Goal: Task Accomplishment & Management: Manage account settings

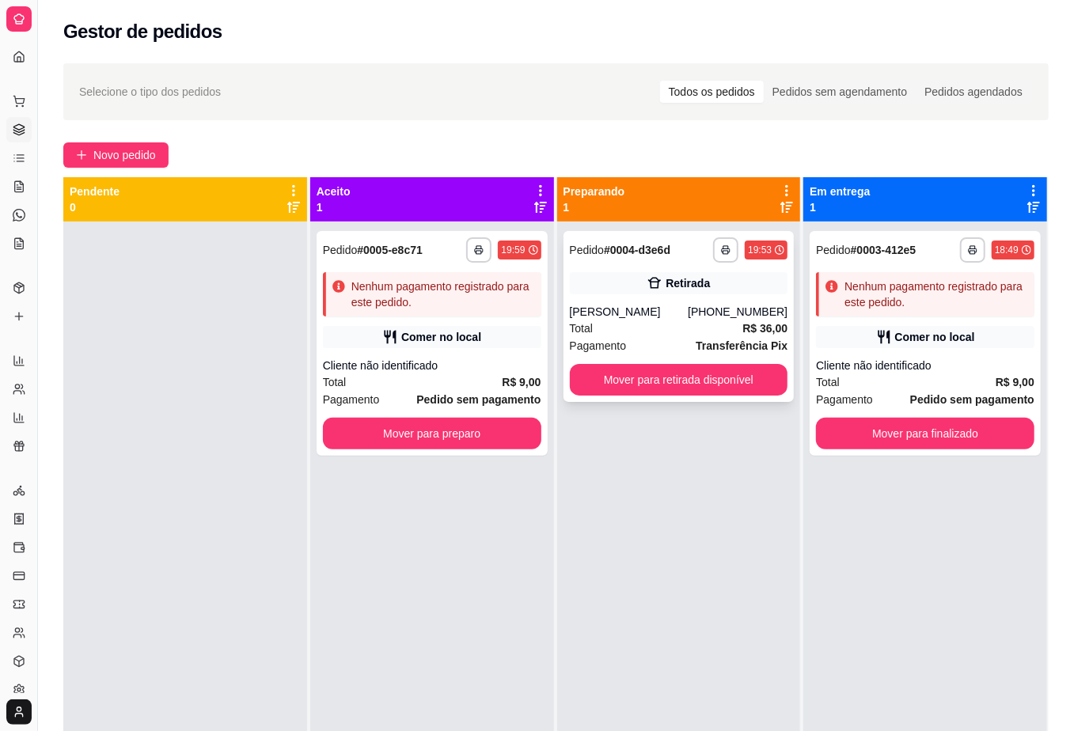
click at [758, 332] on strong "R$ 36,00" at bounding box center [764, 328] width 45 height 13
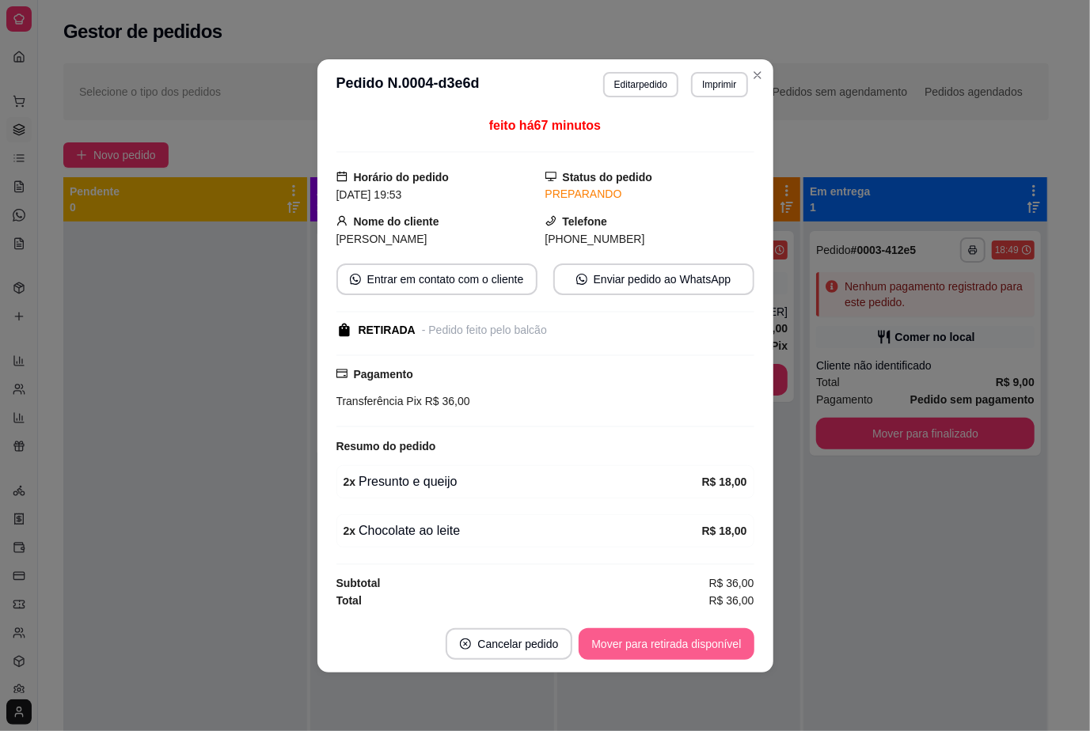
click at [703, 654] on button "Mover para retirada disponível" at bounding box center [665, 644] width 175 height 32
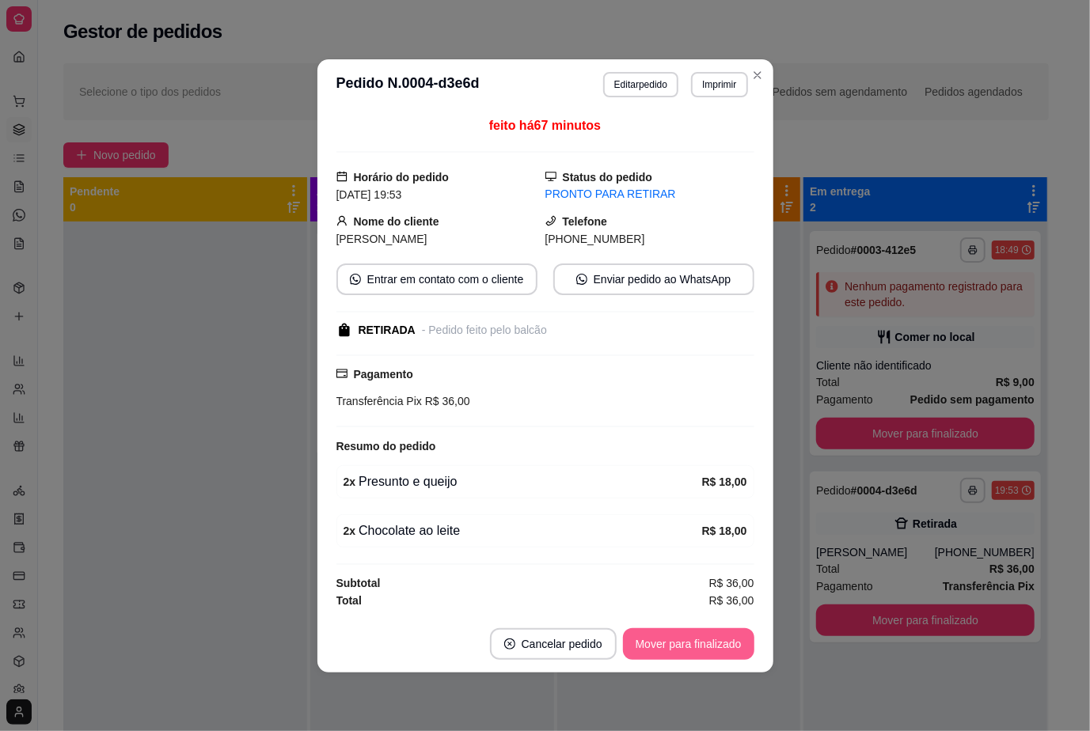
click at [728, 638] on button "Mover para finalizado" at bounding box center [688, 644] width 131 height 32
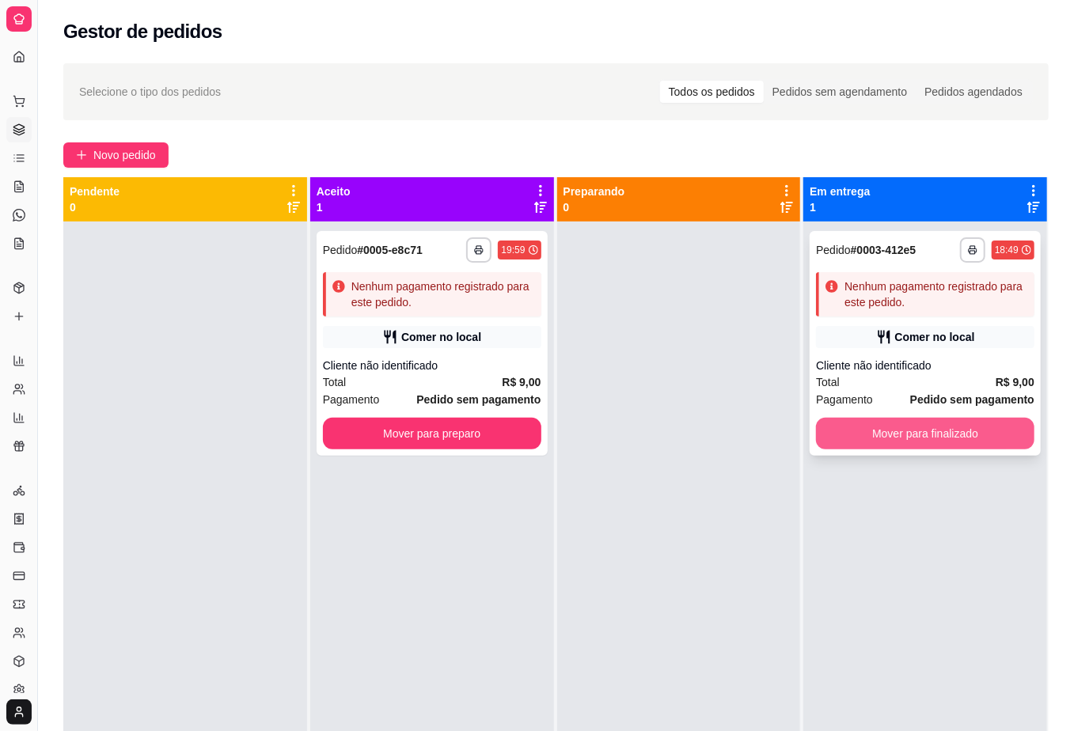
click at [954, 437] on button "Mover para finalizado" at bounding box center [925, 434] width 218 height 32
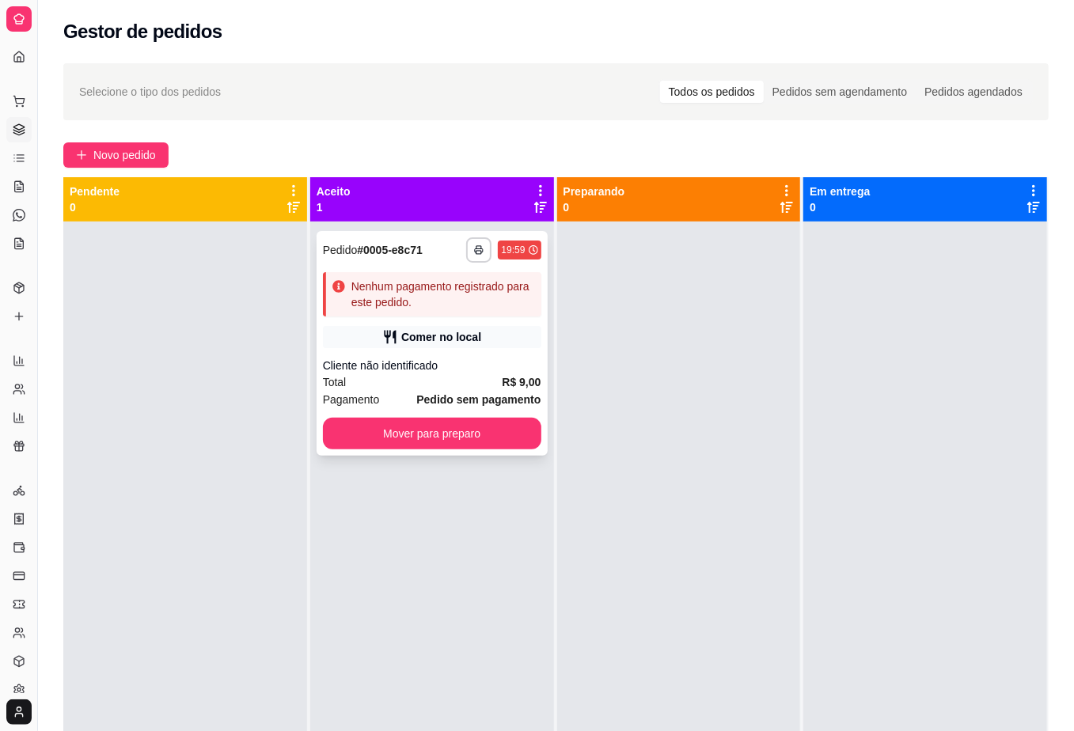
click at [501, 350] on div "**********" at bounding box center [432, 343] width 231 height 225
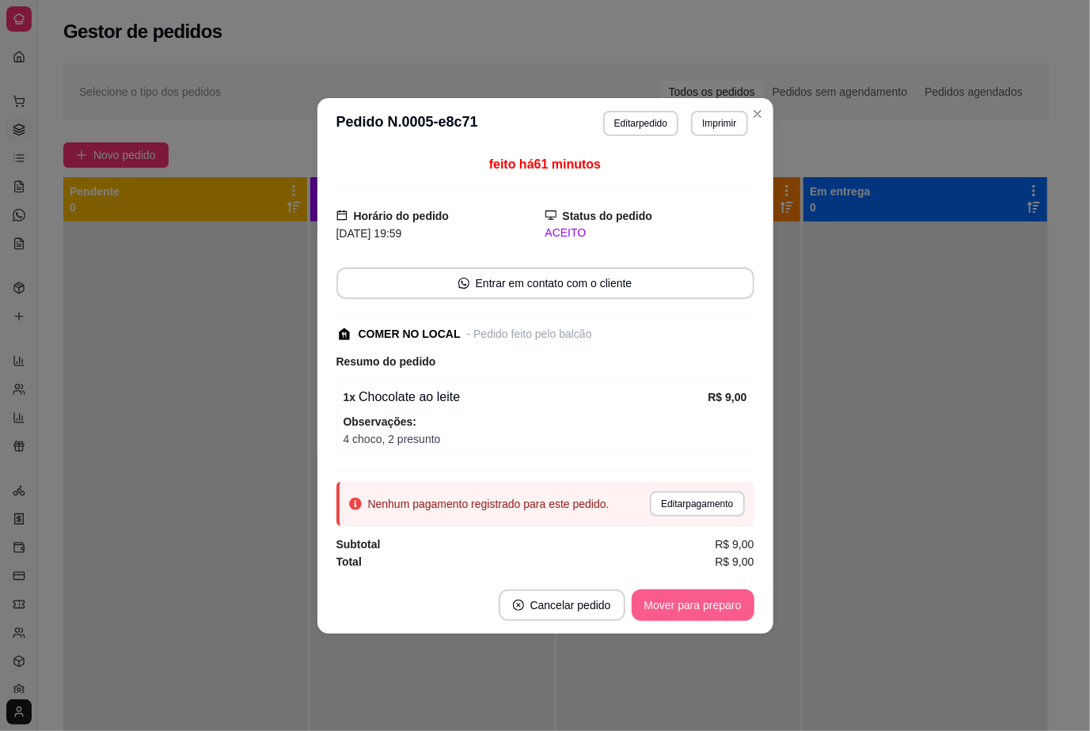
click at [695, 608] on button "Mover para preparo" at bounding box center [692, 606] width 123 height 32
click at [696, 608] on button "Mover para retirada disponível" at bounding box center [666, 605] width 169 height 31
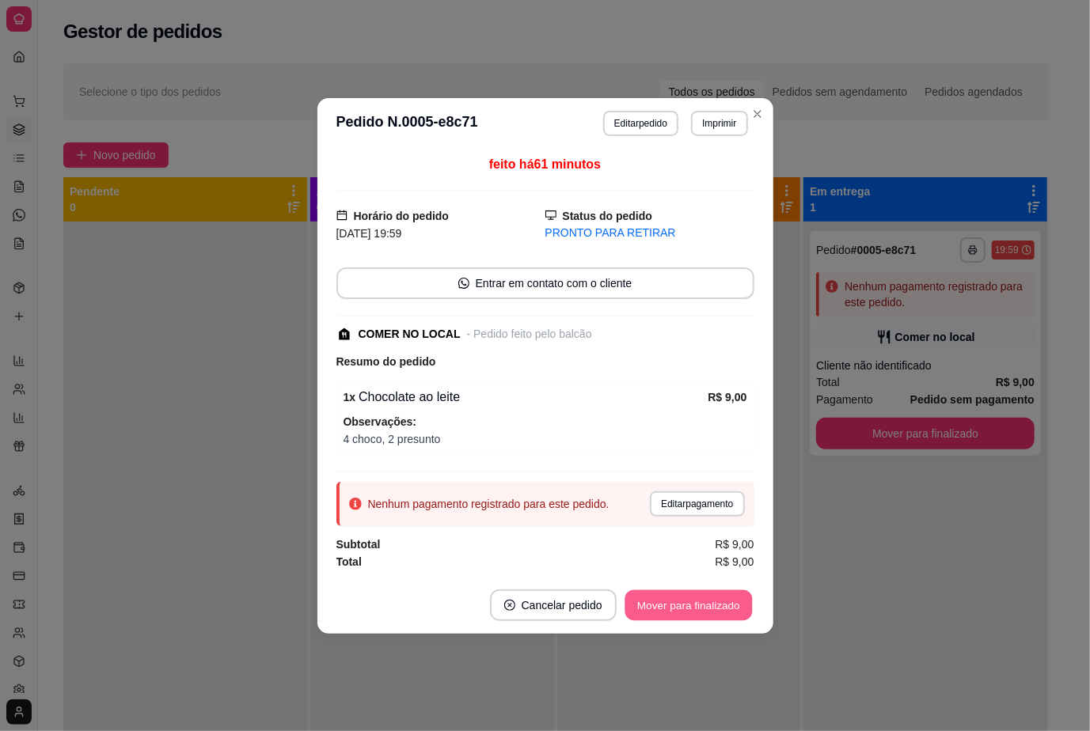
click at [712, 612] on button "Mover para finalizado" at bounding box center [687, 605] width 127 height 31
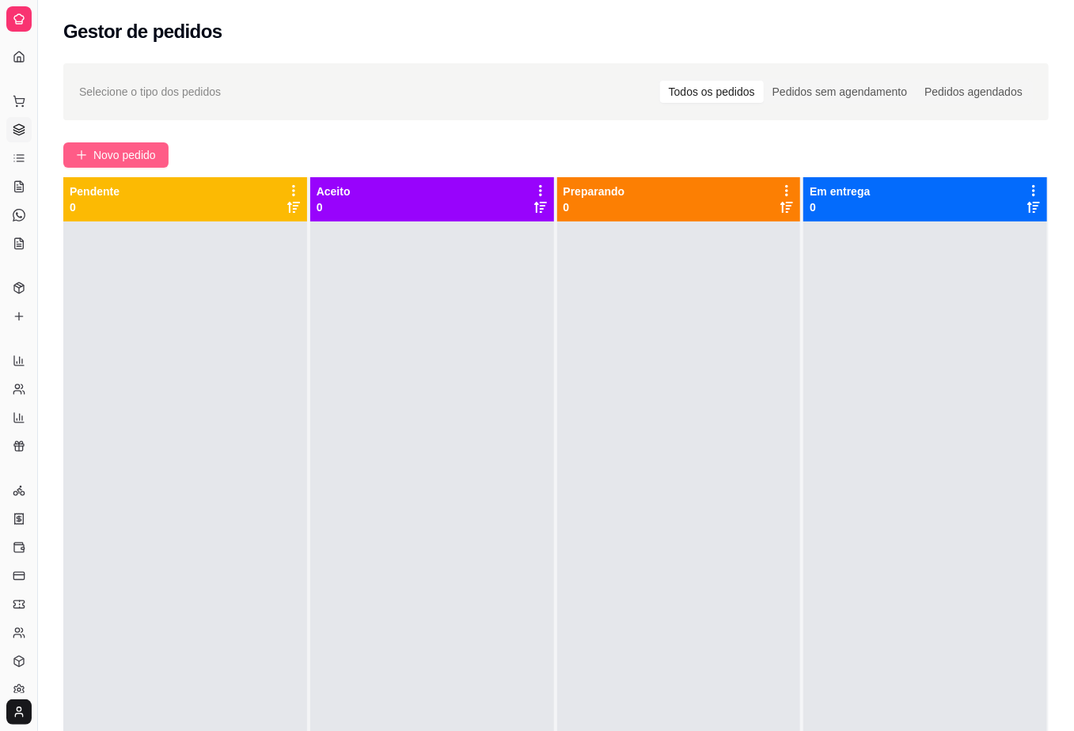
click at [118, 157] on span "Novo pedido" at bounding box center [124, 154] width 63 height 17
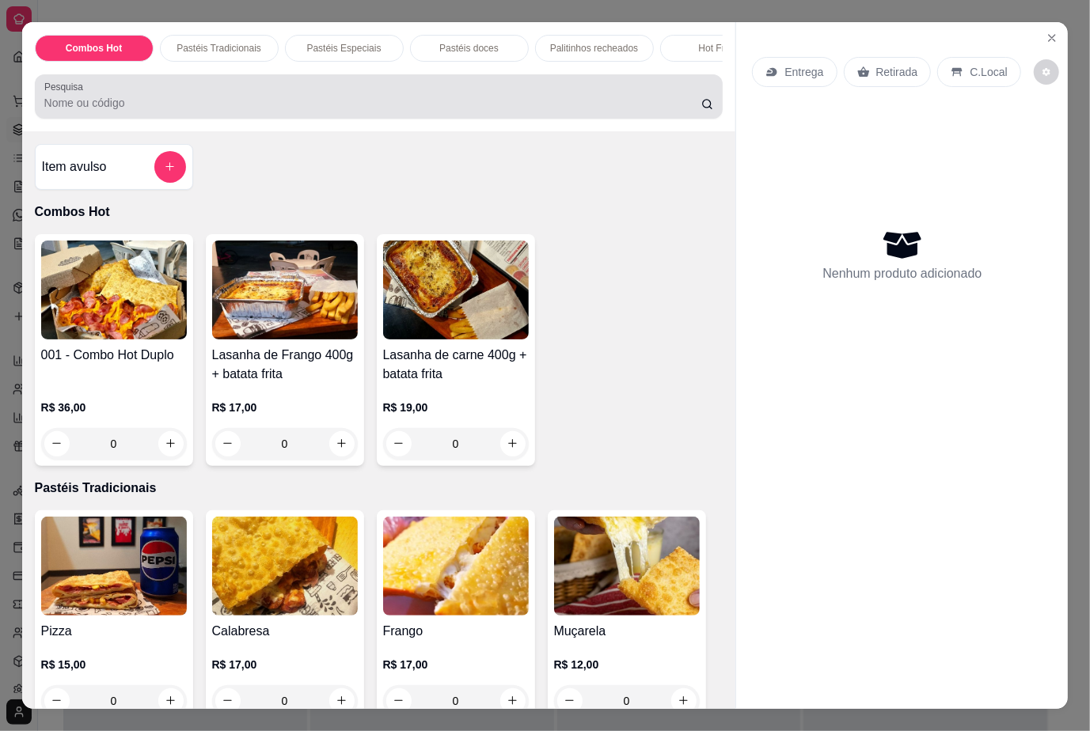
click at [263, 104] on input "Pesquisa" at bounding box center [372, 103] width 657 height 16
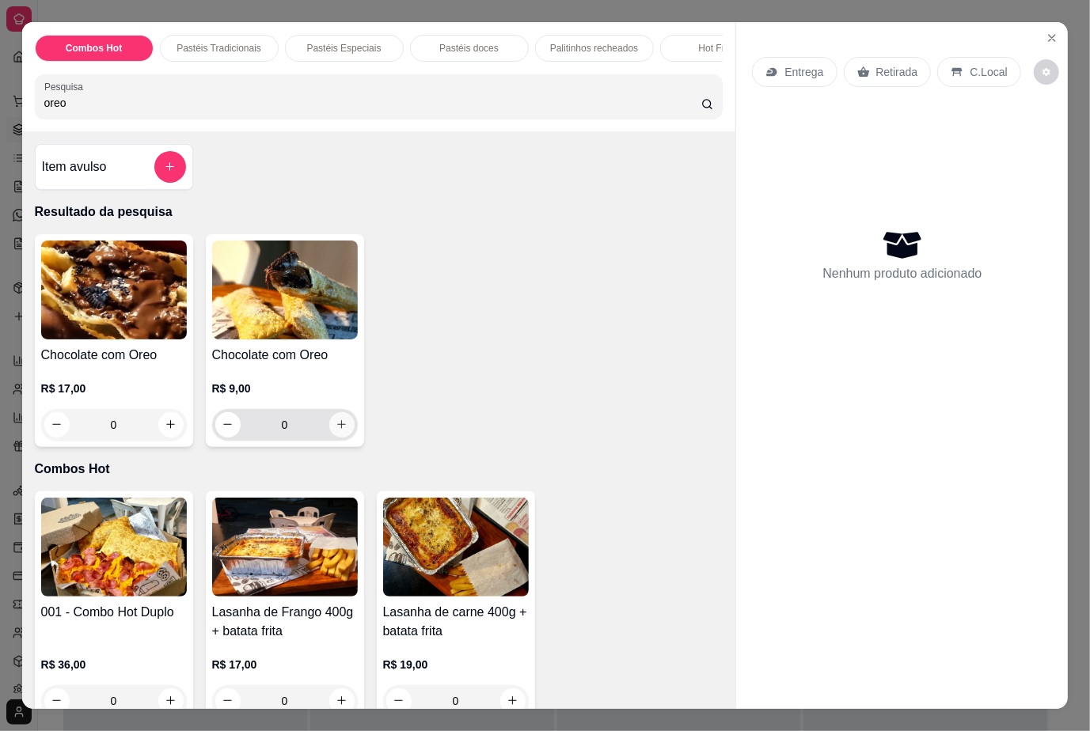
type input "oreo"
click at [337, 430] on icon "increase-product-quantity" at bounding box center [342, 425] width 12 height 12
type input "1"
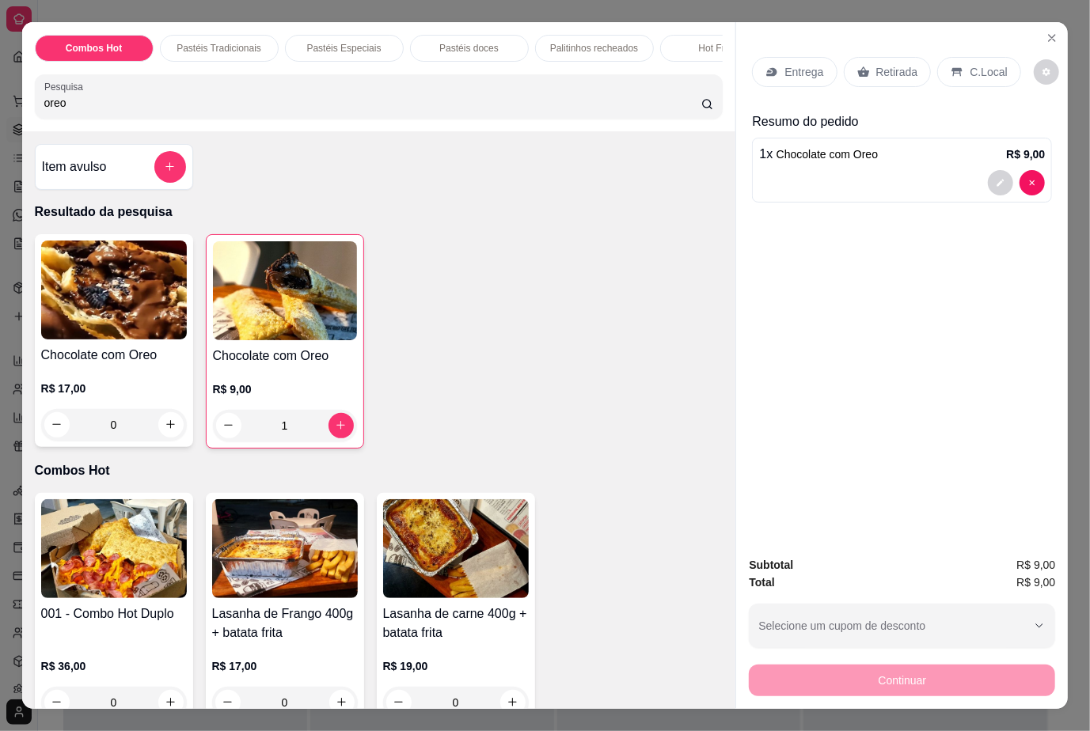
click at [915, 64] on div "Retirada" at bounding box center [888, 72] width 88 height 30
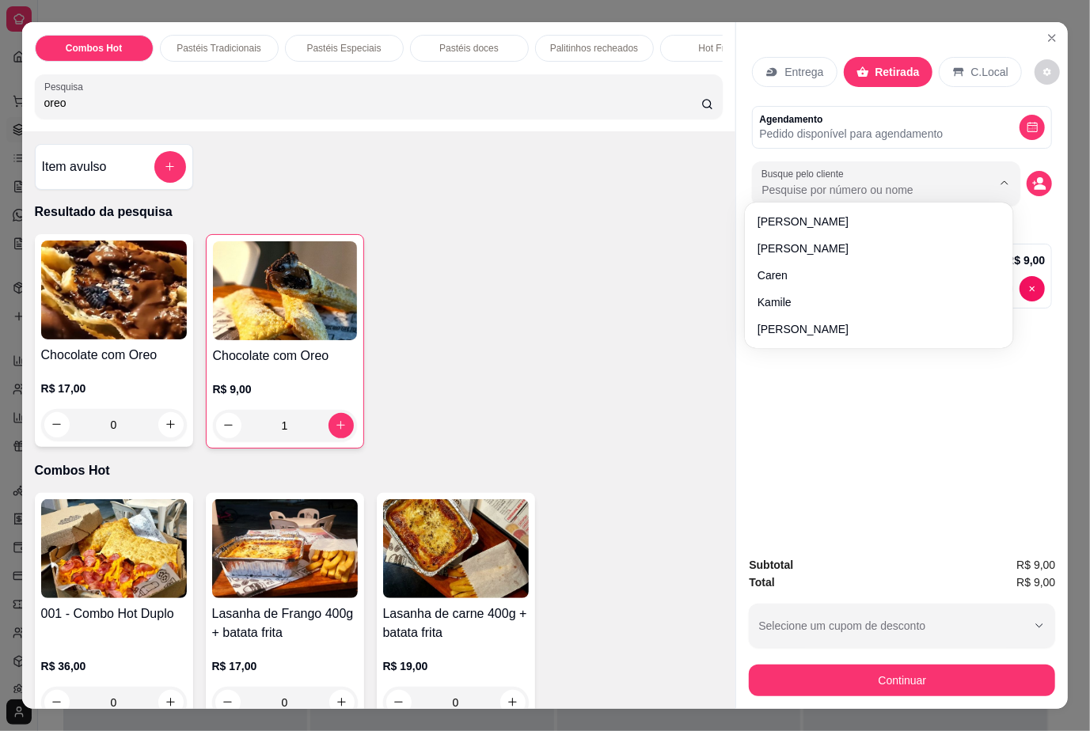
click at [867, 182] on input "Busque pelo cliente" at bounding box center [863, 190] width 205 height 16
type input "vito"
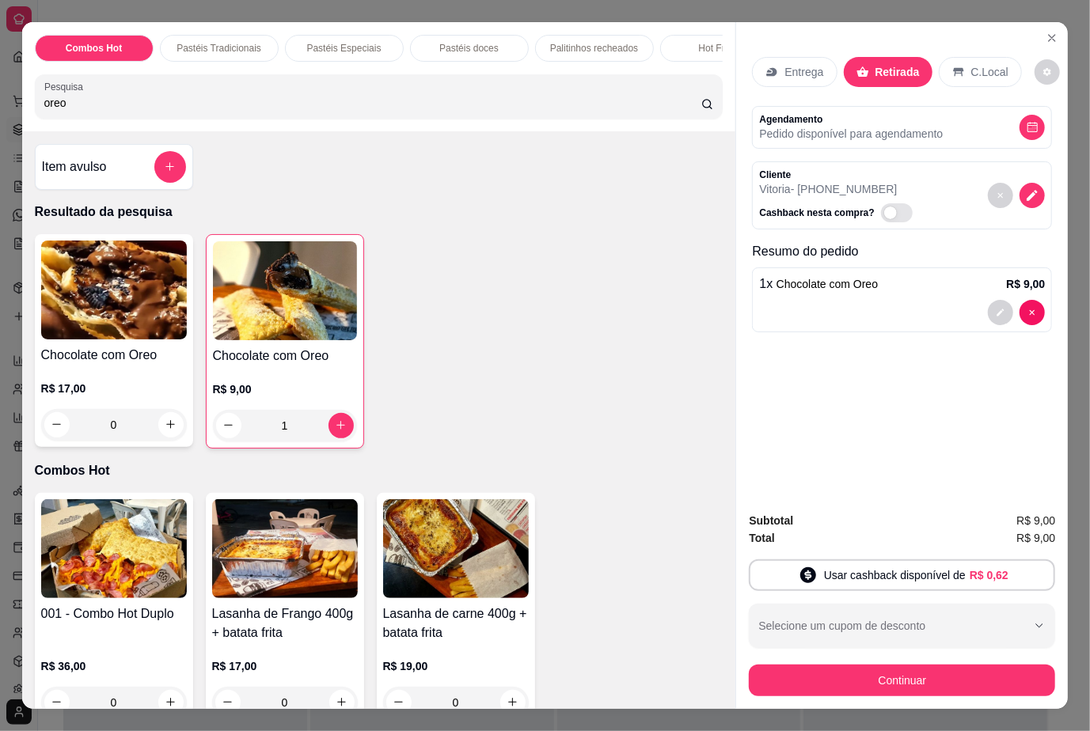
click at [916, 381] on div "Entrega Retirada C.Local Agendamento Pedido disponível para agendamento Cliente…" at bounding box center [902, 261] width 332 height 478
click at [919, 665] on button "Continuar" at bounding box center [902, 681] width 306 height 32
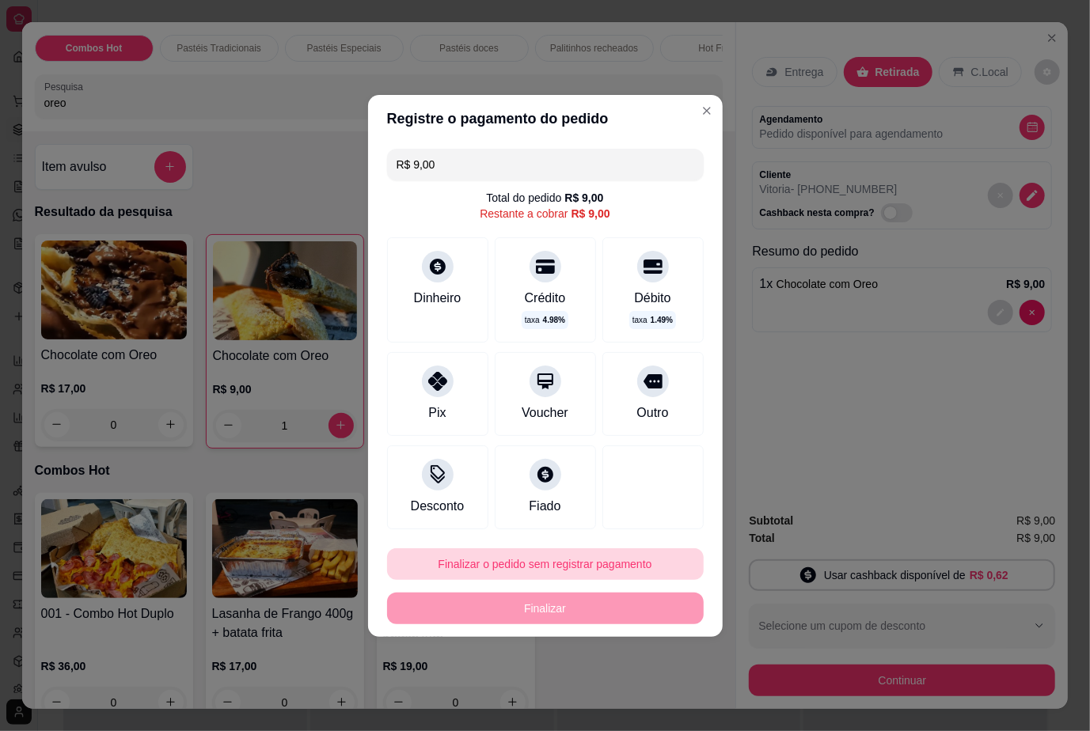
click at [639, 562] on button "Finalizar o pedido sem registrar pagamento" at bounding box center [545, 564] width 317 height 32
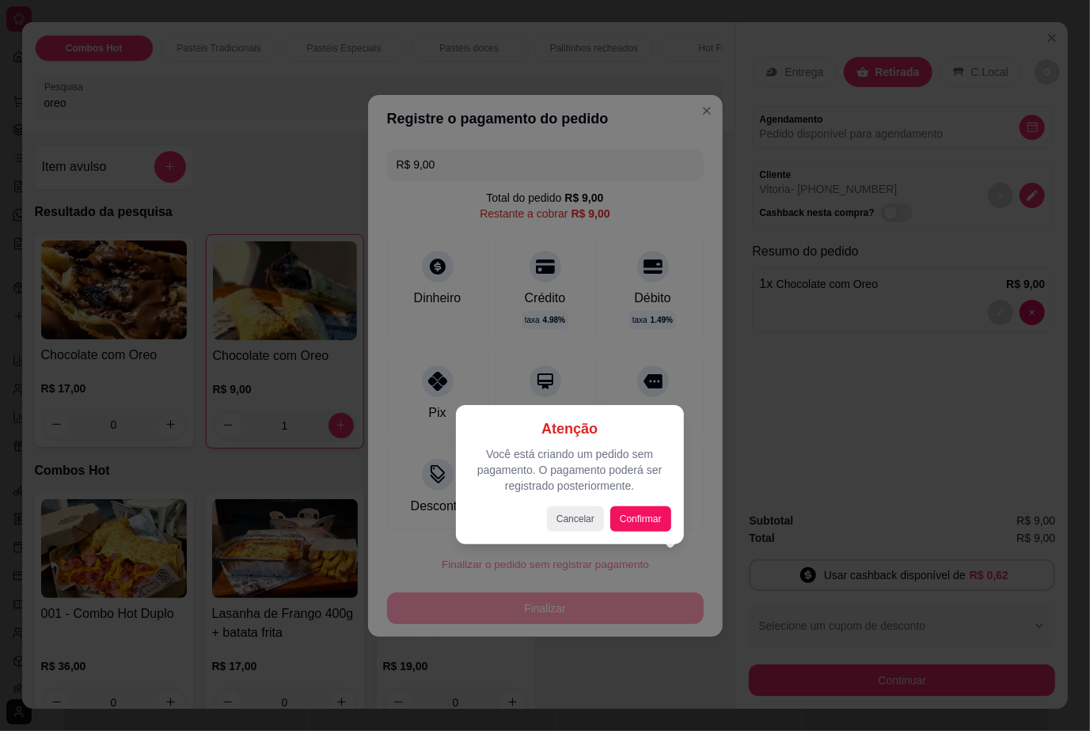
click at [659, 536] on div "Atenção Você está criando um pedido sem pagamento. O pagamento poderá ser regis…" at bounding box center [570, 474] width 228 height 139
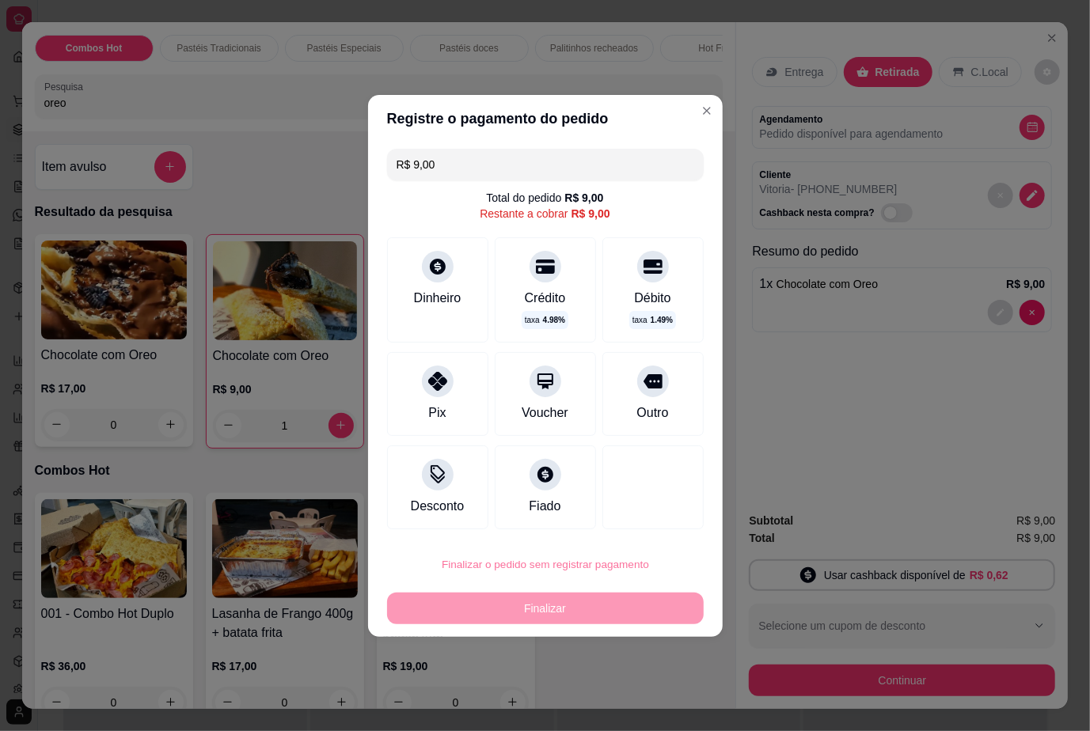
click at [644, 517] on button "Confirmar" at bounding box center [637, 520] width 56 height 24
type input "0"
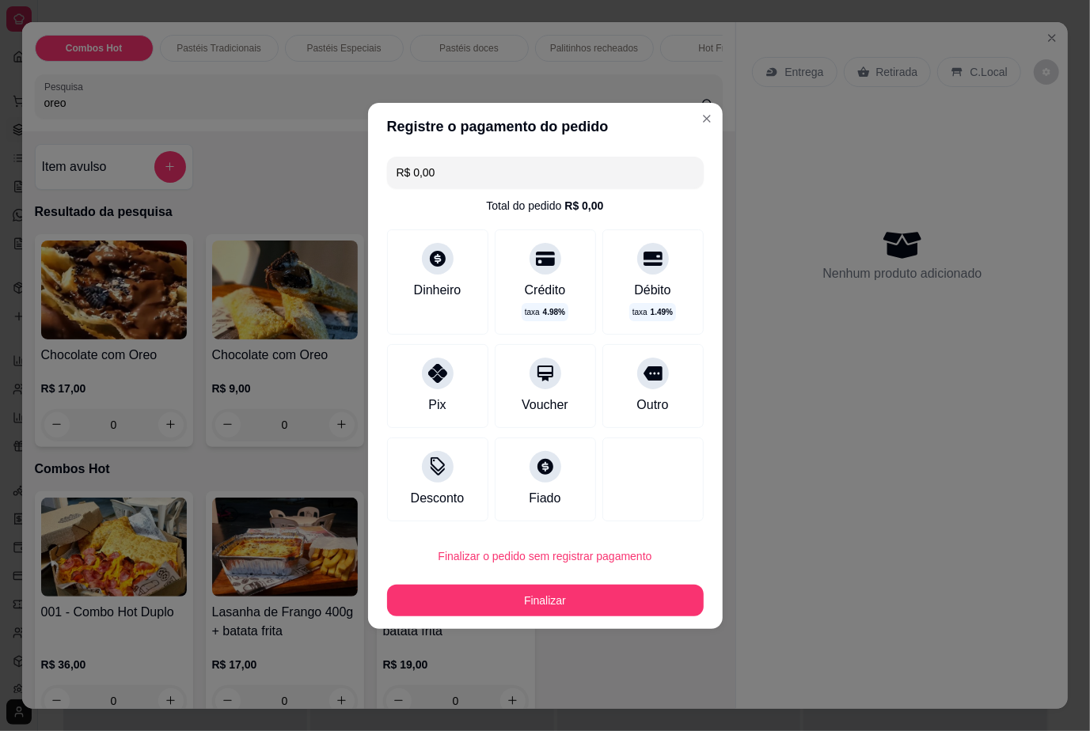
type input "R$ 0,00"
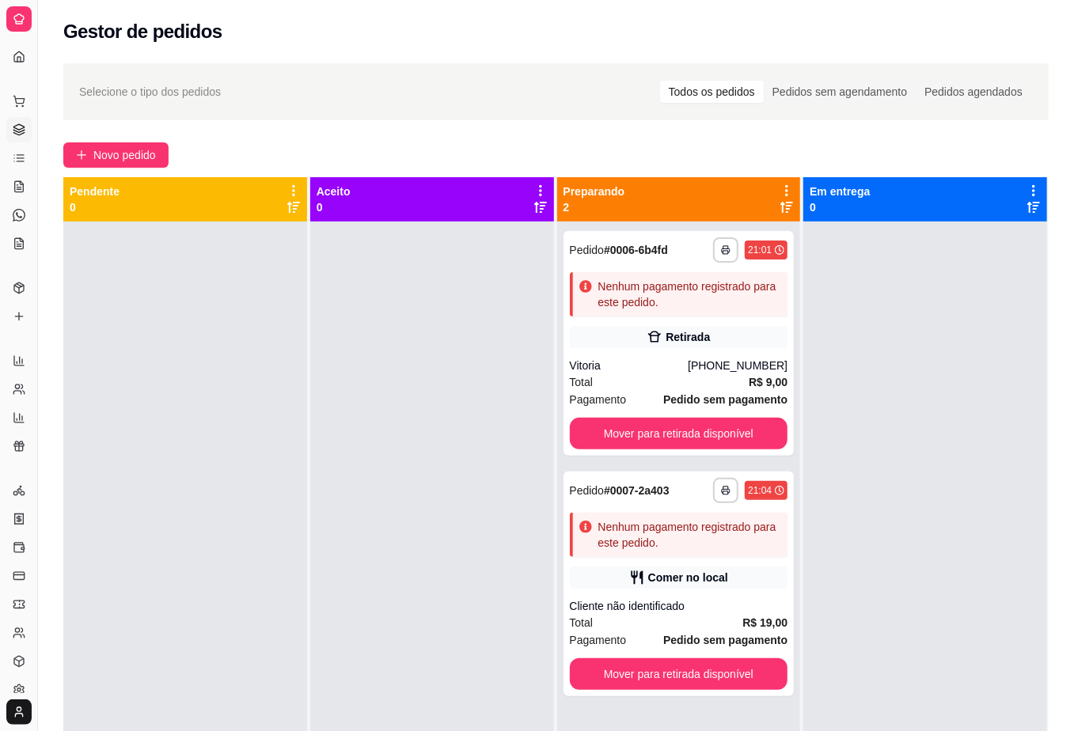
click at [507, 346] on div at bounding box center [432, 587] width 244 height 731
click at [131, 150] on span "Novo pedido" at bounding box center [124, 154] width 63 height 17
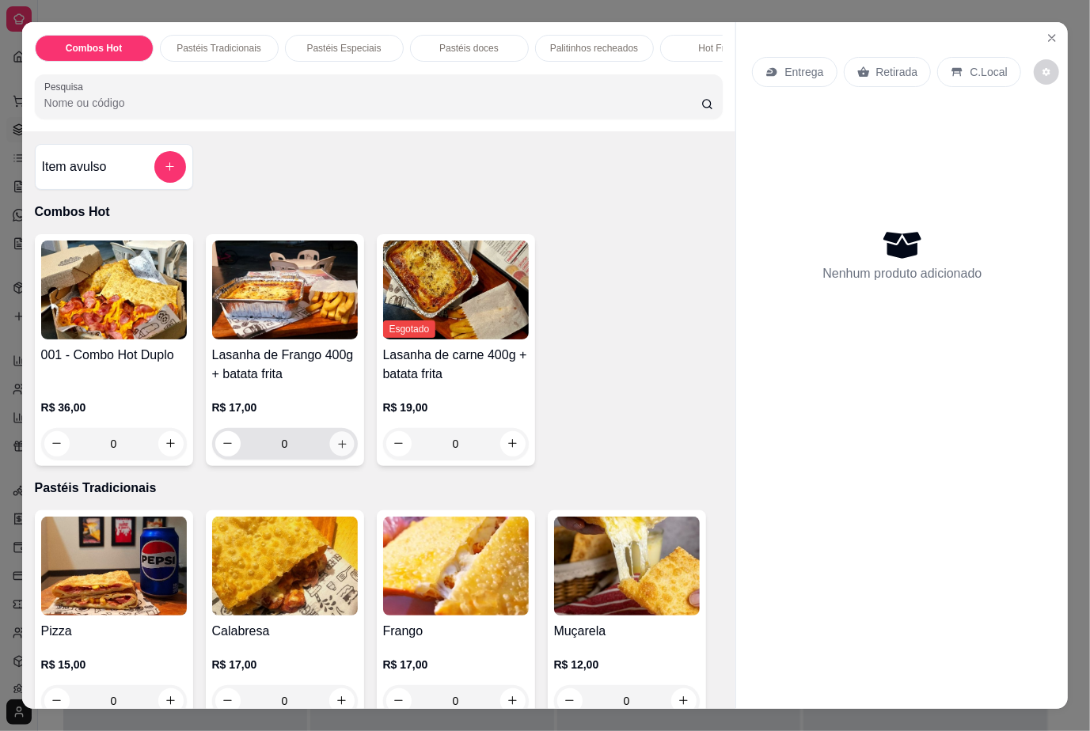
click at [339, 454] on button "increase-product-quantity" at bounding box center [341, 443] width 25 height 25
type input "1"
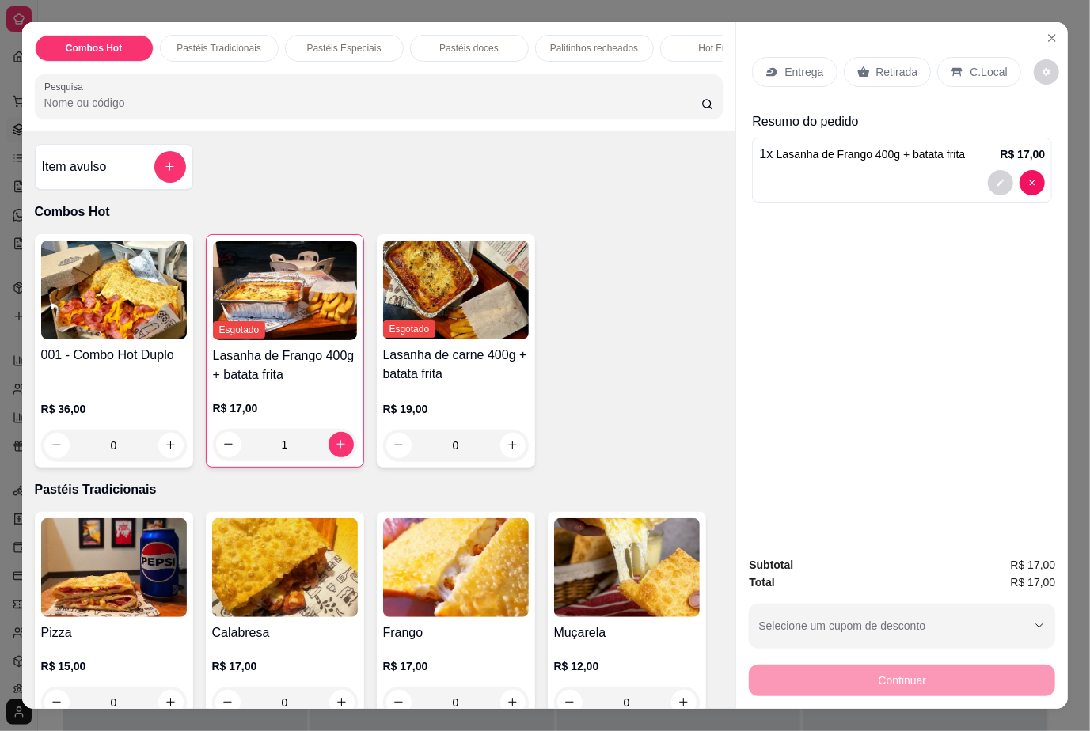
click at [143, 111] on input "Pesquisa" at bounding box center [372, 103] width 657 height 16
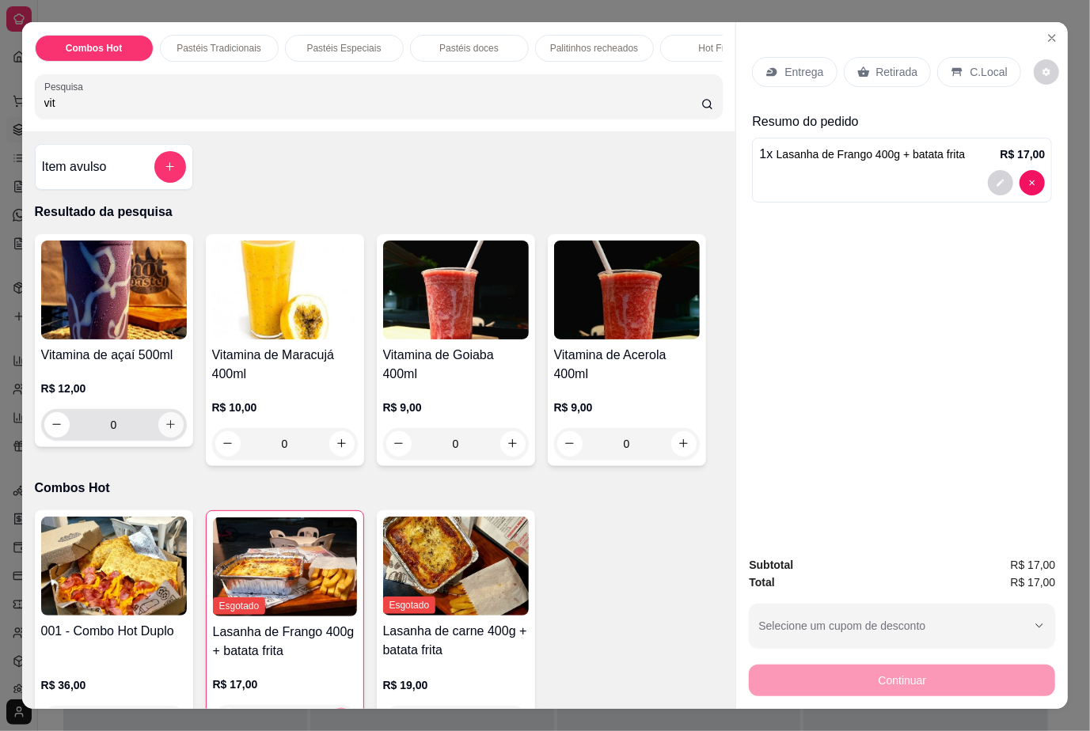
type input "vit"
click at [165, 426] on button "increase-product-quantity" at bounding box center [170, 424] width 25 height 25
type input "1"
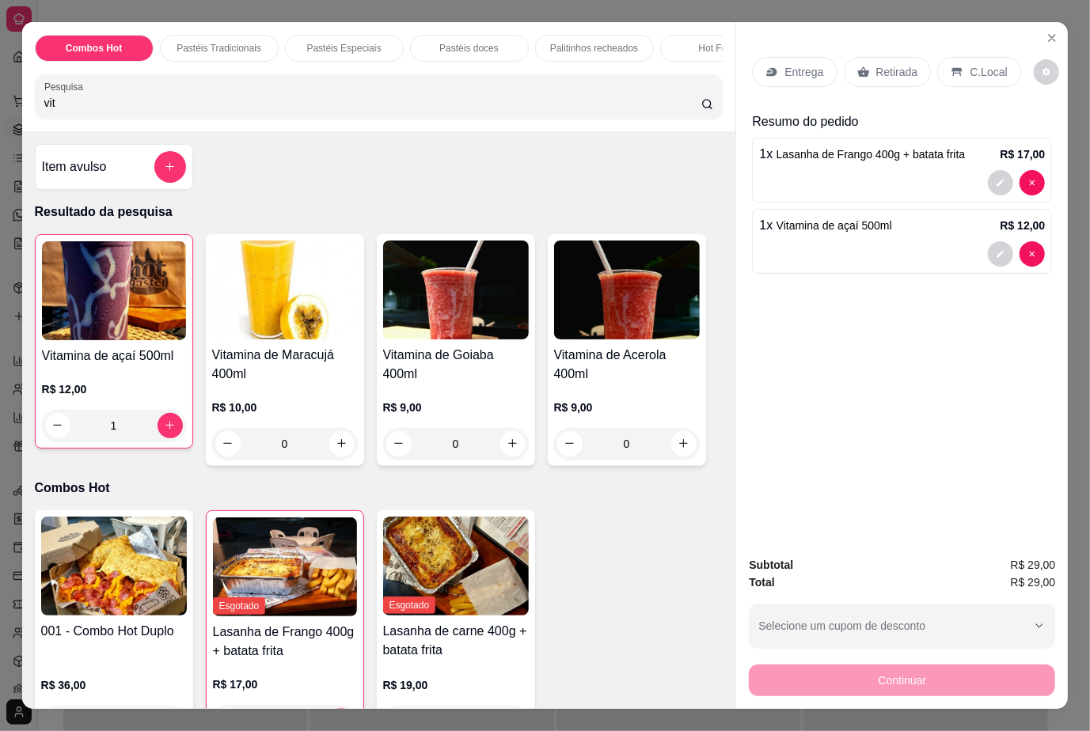
click at [969, 64] on p "C.Local" at bounding box center [987, 72] width 37 height 16
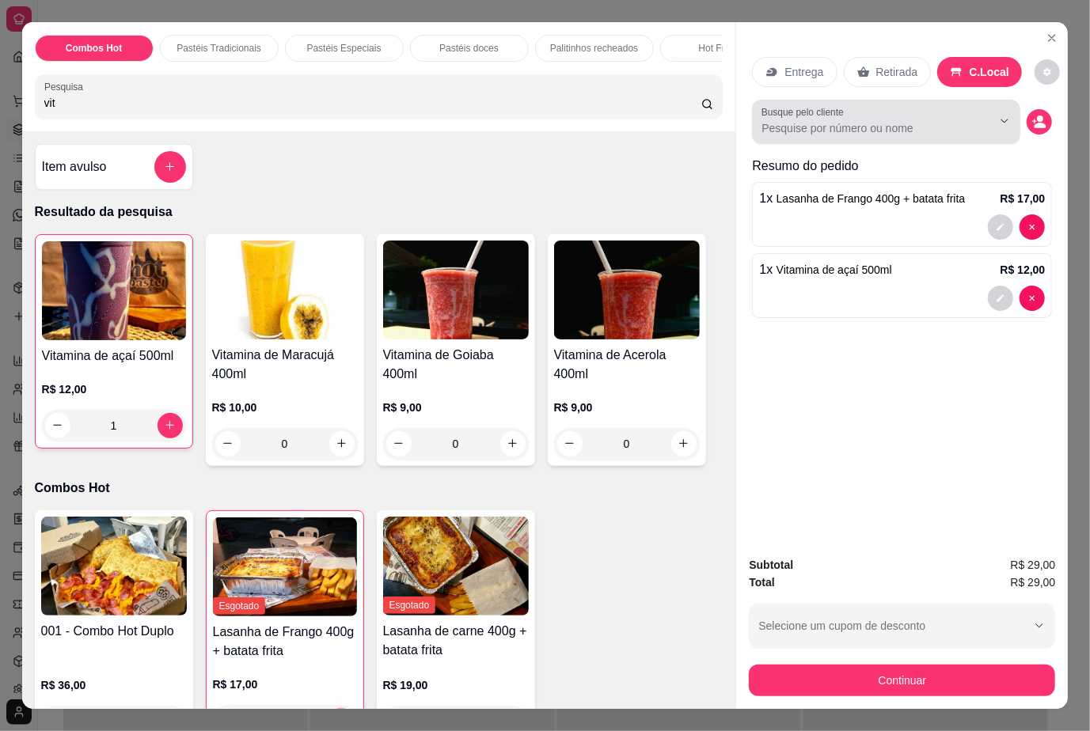
click at [861, 106] on div at bounding box center [885, 122] width 249 height 32
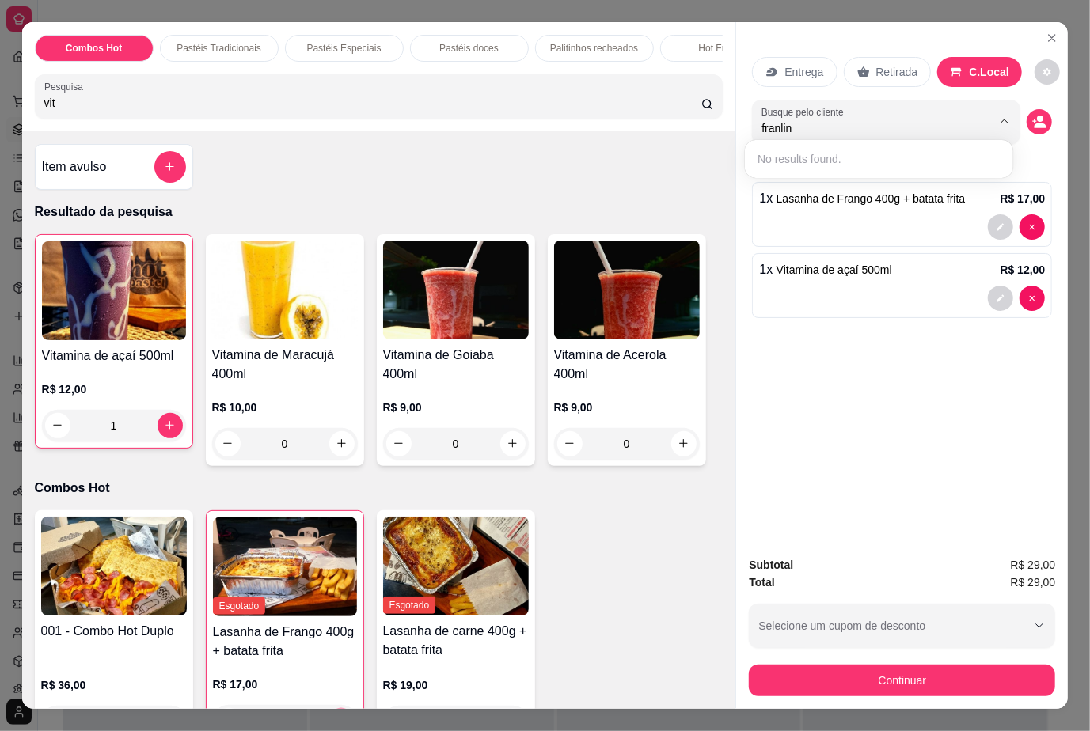
type input "franlin"
click at [1033, 123] on button "decrease-product-quantity" at bounding box center [1038, 121] width 25 height 25
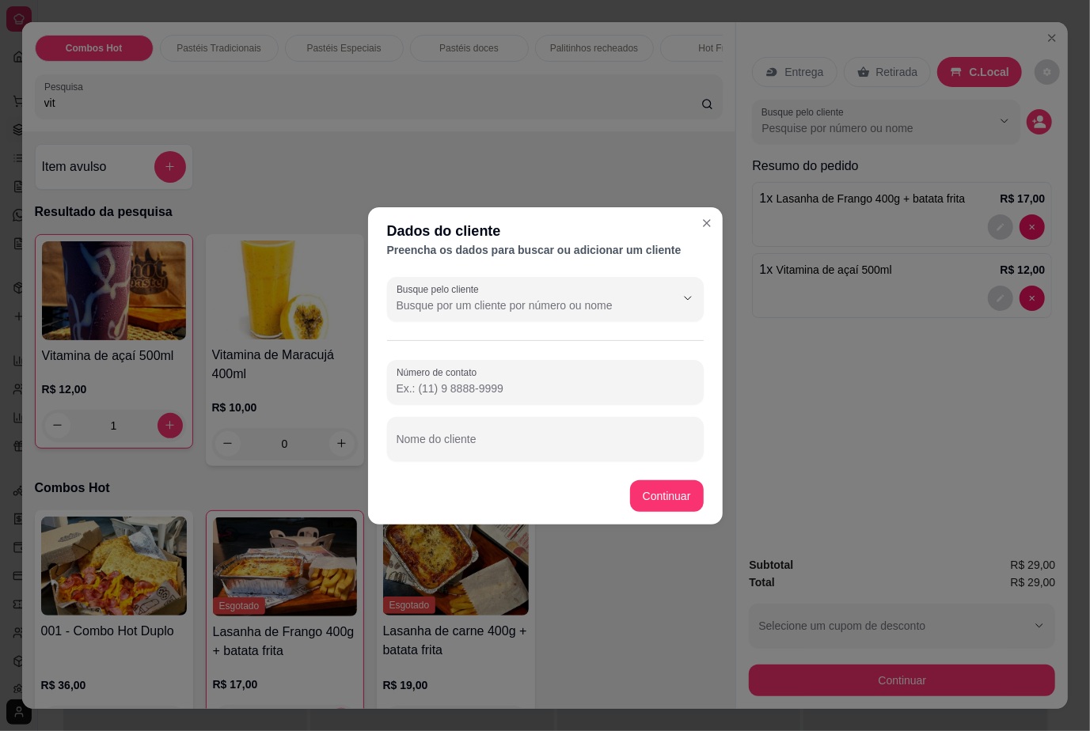
click at [508, 381] on input "Número de contato" at bounding box center [545, 389] width 298 height 16
paste input "[PHONE_NUMBER]"
type input "[PHONE_NUMBER]"
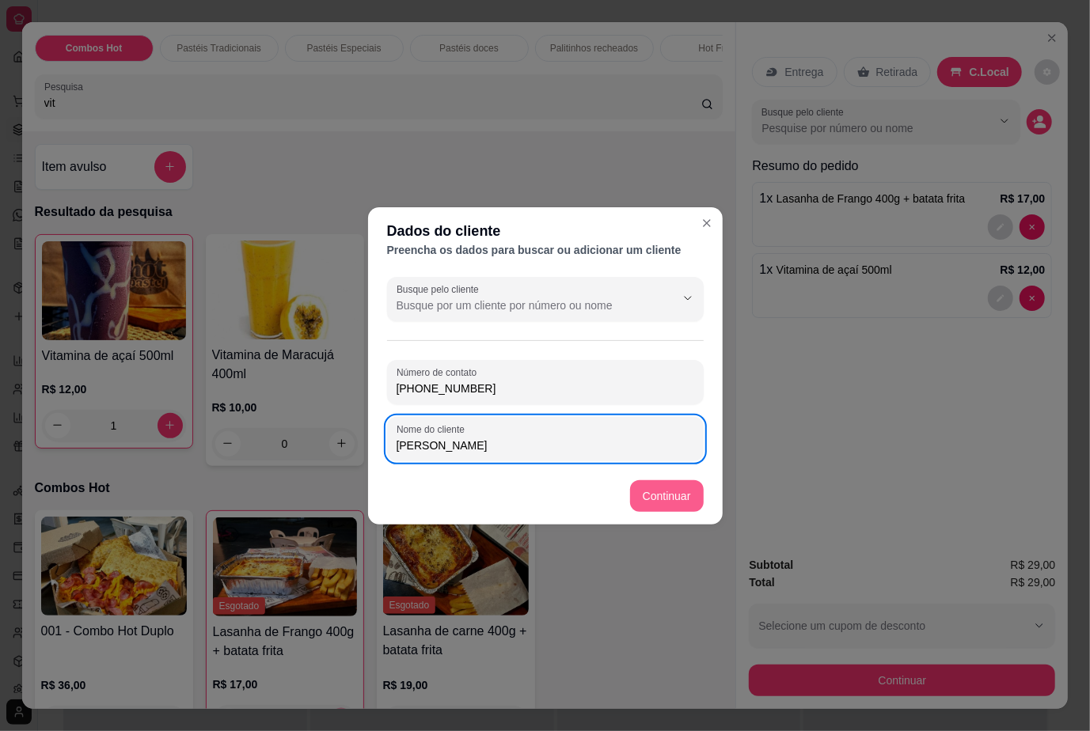
type input "[PERSON_NAME]"
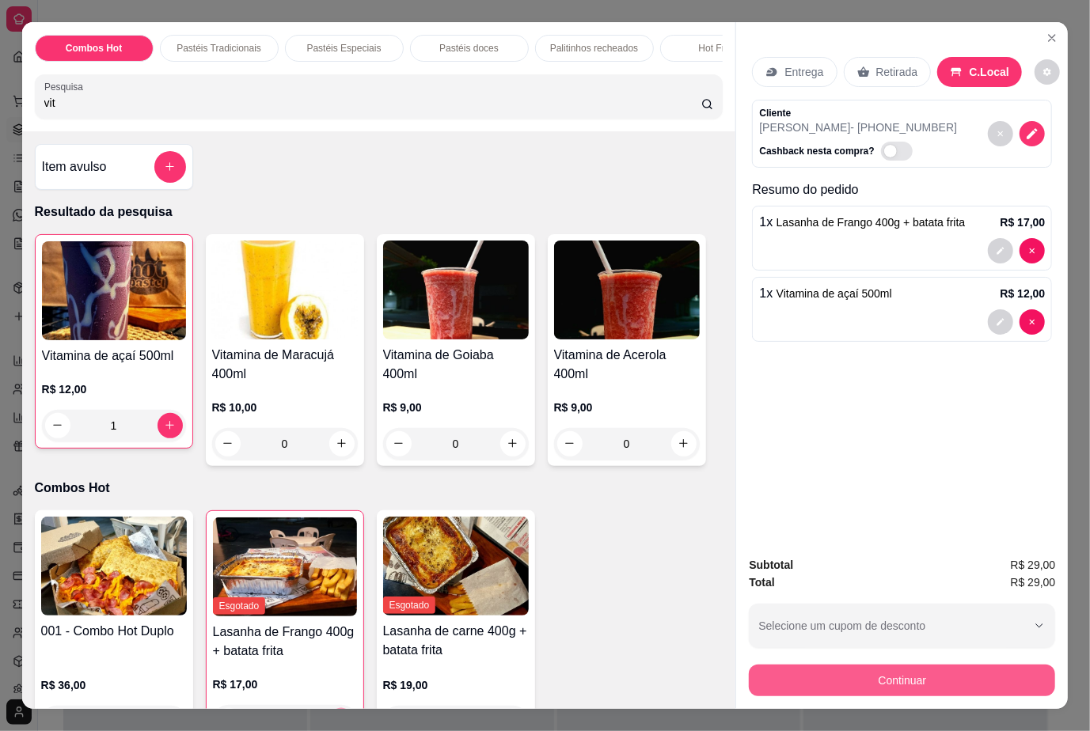
click at [900, 669] on button "Continuar" at bounding box center [902, 681] width 306 height 32
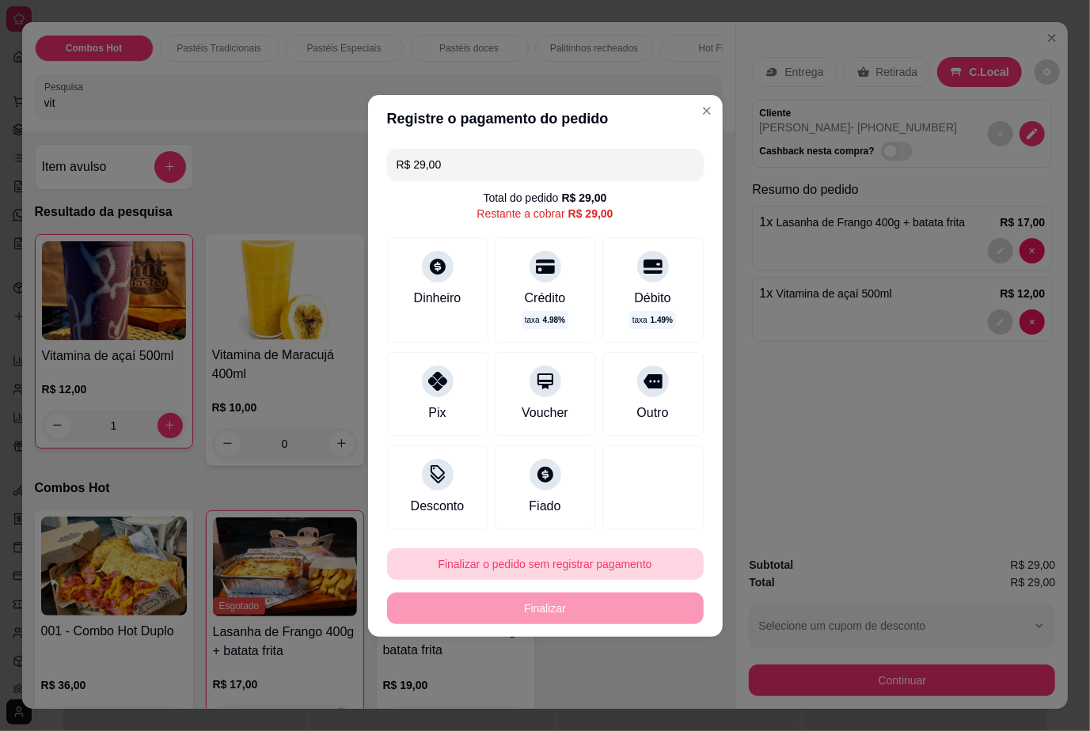
click at [476, 559] on button "Finalizar o pedido sem registrar pagamento" at bounding box center [545, 564] width 317 height 32
click at [643, 520] on button "Confirmar" at bounding box center [637, 520] width 59 height 25
type input "0"
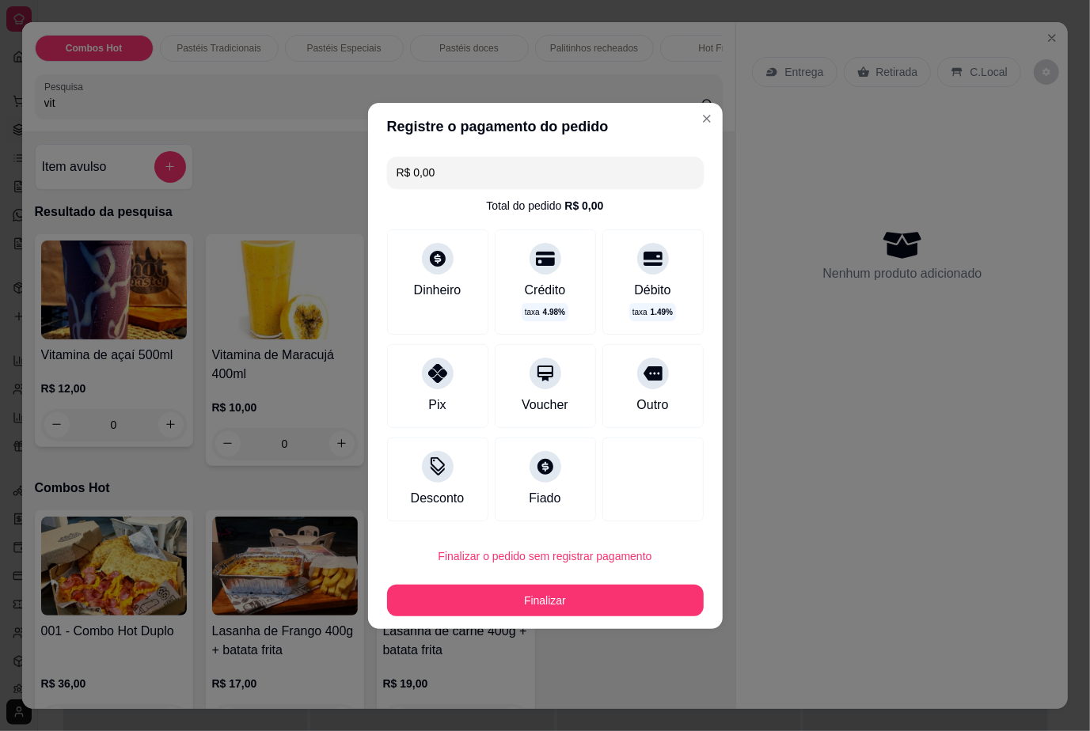
type input "R$ 0,00"
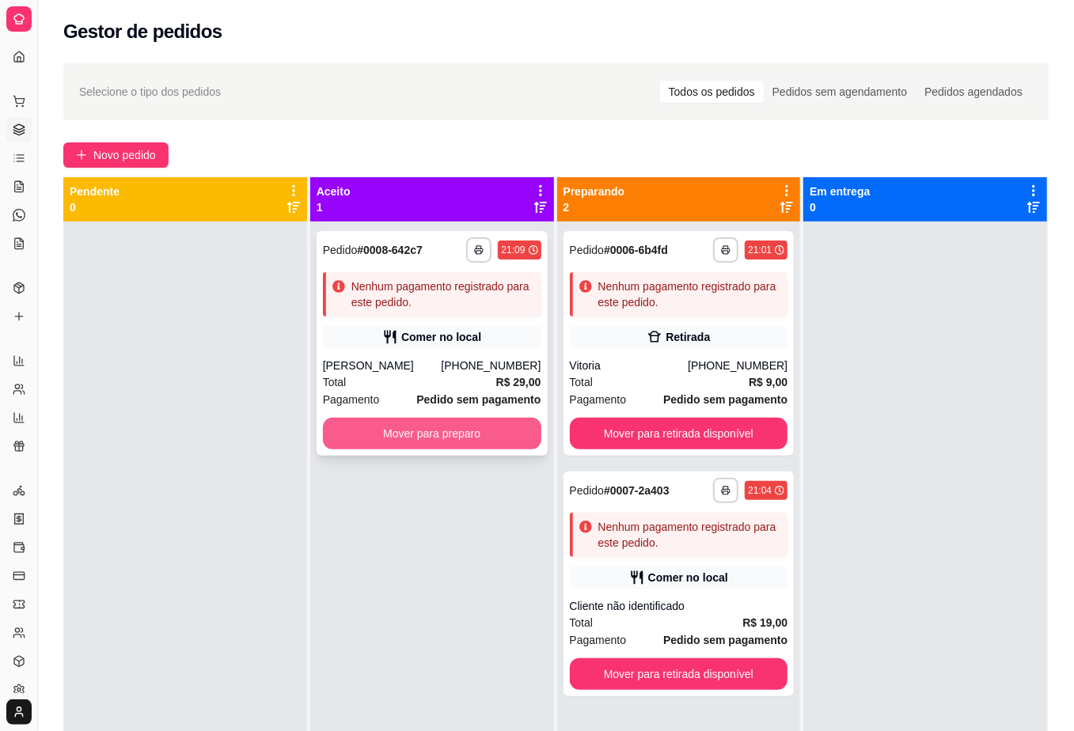
click at [501, 434] on button "Mover para preparo" at bounding box center [432, 434] width 218 height 32
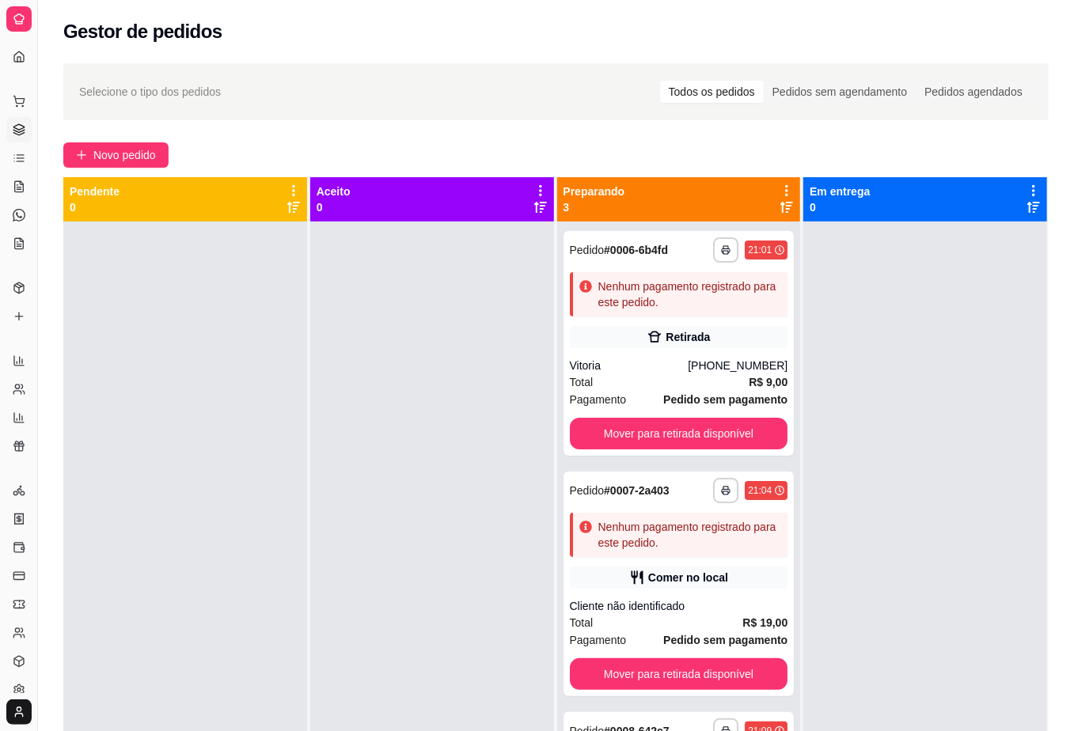
drag, startPoint x: 472, startPoint y: 449, endPoint x: 532, endPoint y: 443, distance: 59.7
click at [502, 450] on div at bounding box center [432, 587] width 244 height 731
click at [548, 160] on div "Novo pedido" at bounding box center [555, 154] width 985 height 25
click at [161, 154] on button "Novo pedido" at bounding box center [115, 154] width 105 height 25
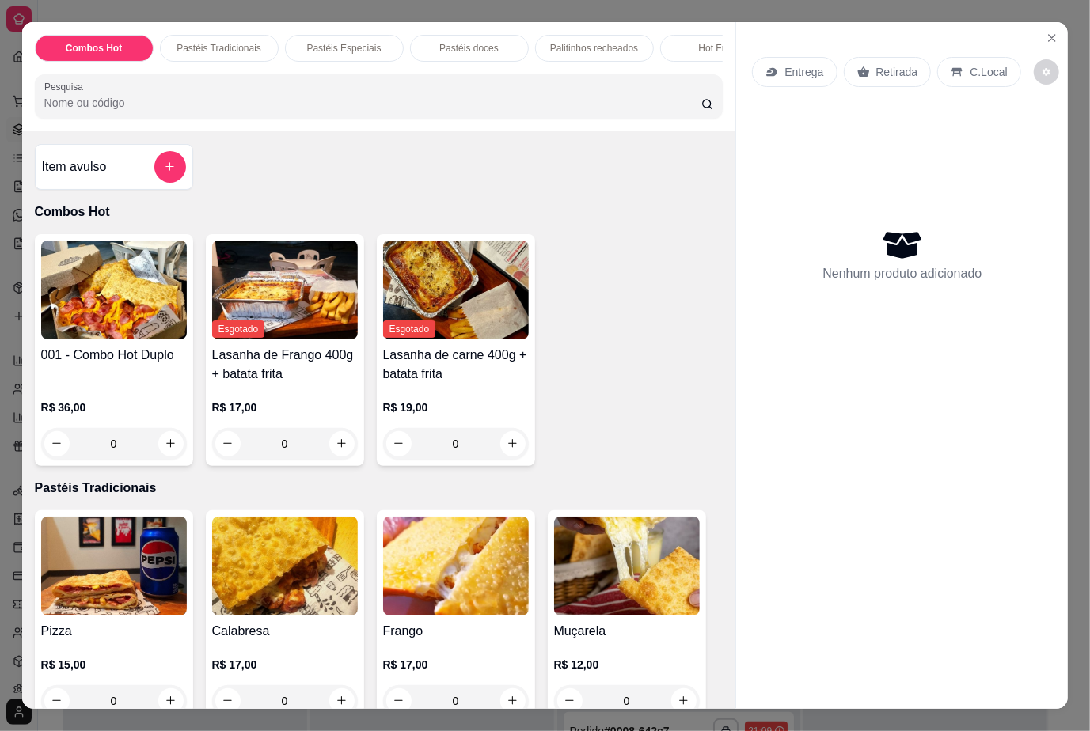
click at [323, 138] on div "Combos Hot Pastéis Tradicionais Pastéis Especiais Pastéis doces Palitinhos rech…" at bounding box center [379, 366] width 714 height 688
click at [320, 109] on input "Pesquisa" at bounding box center [372, 103] width 657 height 16
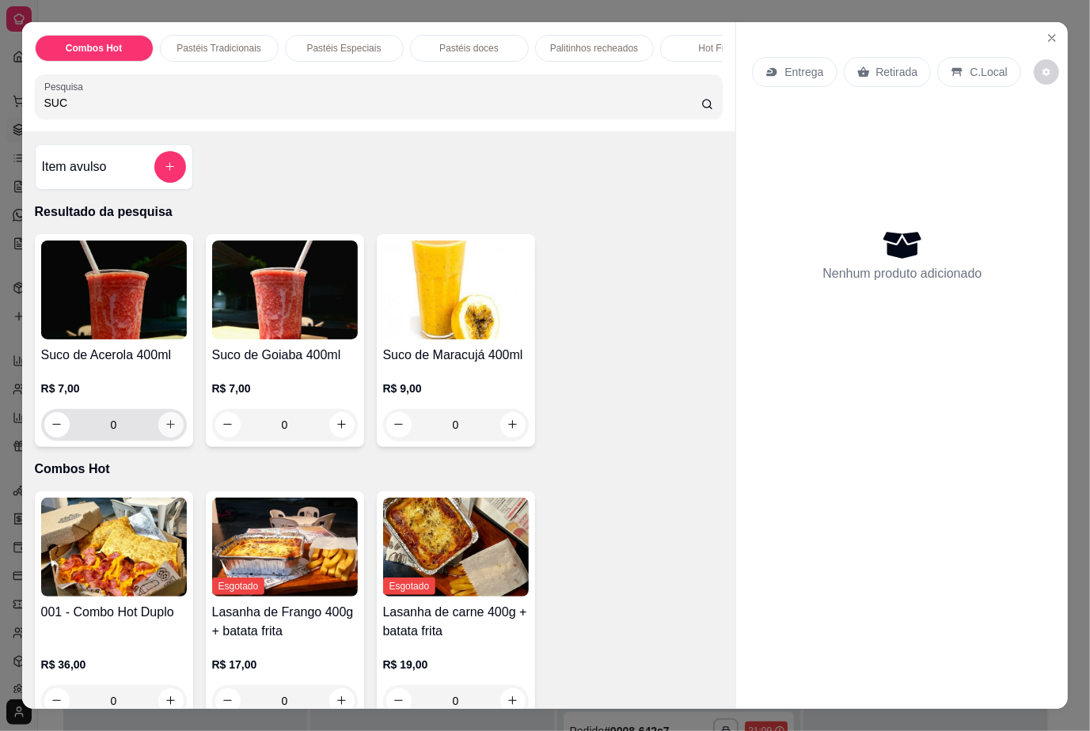
type input "SUC"
click at [165, 430] on icon "increase-product-quantity" at bounding box center [171, 425] width 12 height 12
type input "1"
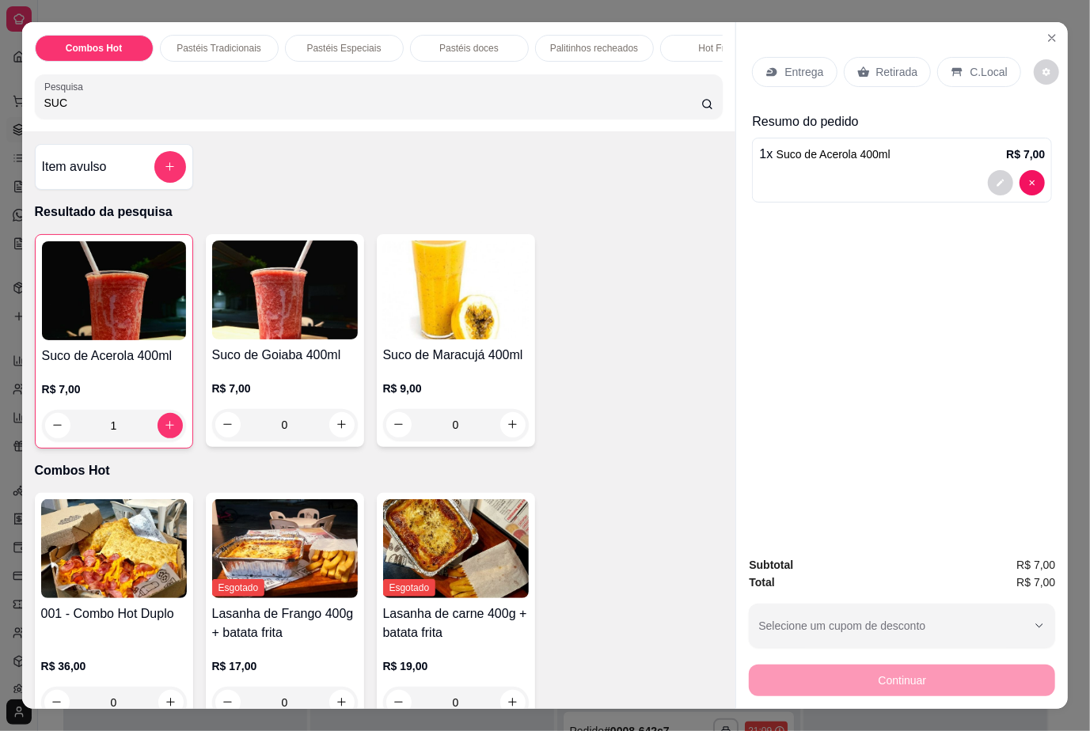
click at [793, 438] on div "Entrega Retirada C.Local Resumo do pedido 1 x Suco de Acerola 400ml R$ 7,00" at bounding box center [902, 283] width 332 height 522
click at [817, 422] on div "Entrega Retirada C.Local Resumo do pedido 1 x Suco de Acerola 400ml R$ 7,00" at bounding box center [902, 283] width 332 height 522
click at [625, 339] on div "Suco de Acerola 400ml R$ 7,00 1 Suco de Goiaba 400ml R$ 7,00 0 Suco de Maracujá…" at bounding box center [379, 341] width 688 height 214
drag, startPoint x: 93, startPoint y: 102, endPoint x: -62, endPoint y: 112, distance: 155.4
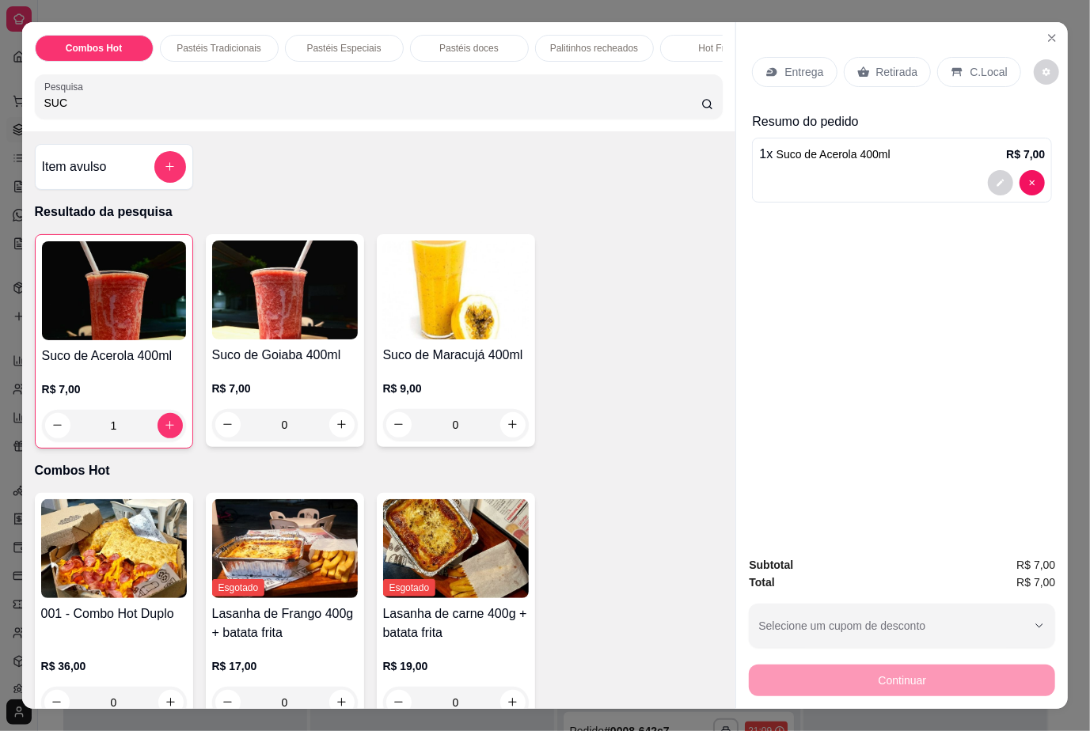
click at [0, 112] on html "**********" at bounding box center [545, 365] width 1090 height 731
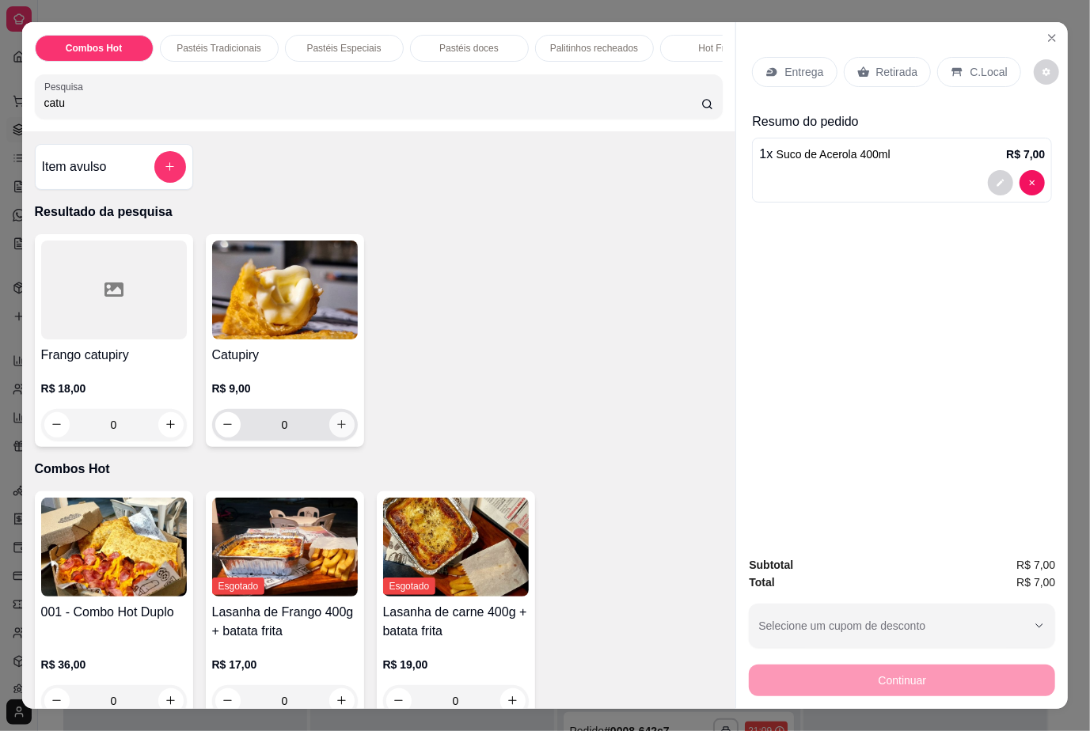
type input "catu"
click at [334, 424] on button "increase-product-quantity" at bounding box center [341, 424] width 25 height 25
type input "1"
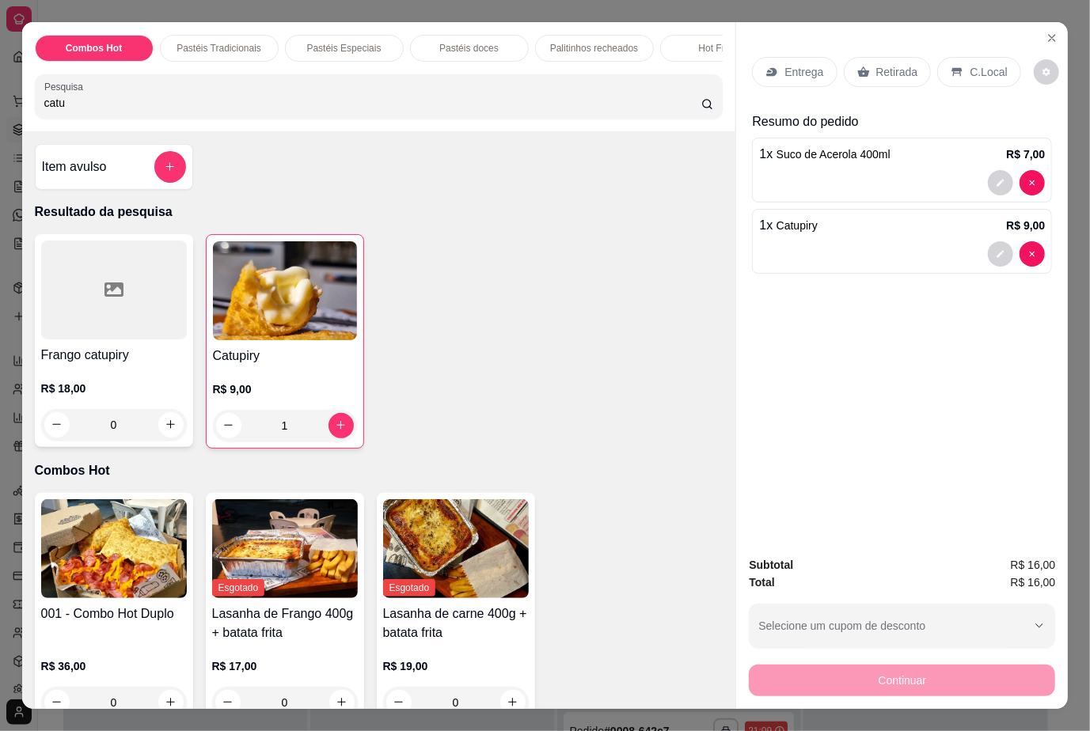
click at [890, 57] on div "Retirada" at bounding box center [888, 72] width 88 height 30
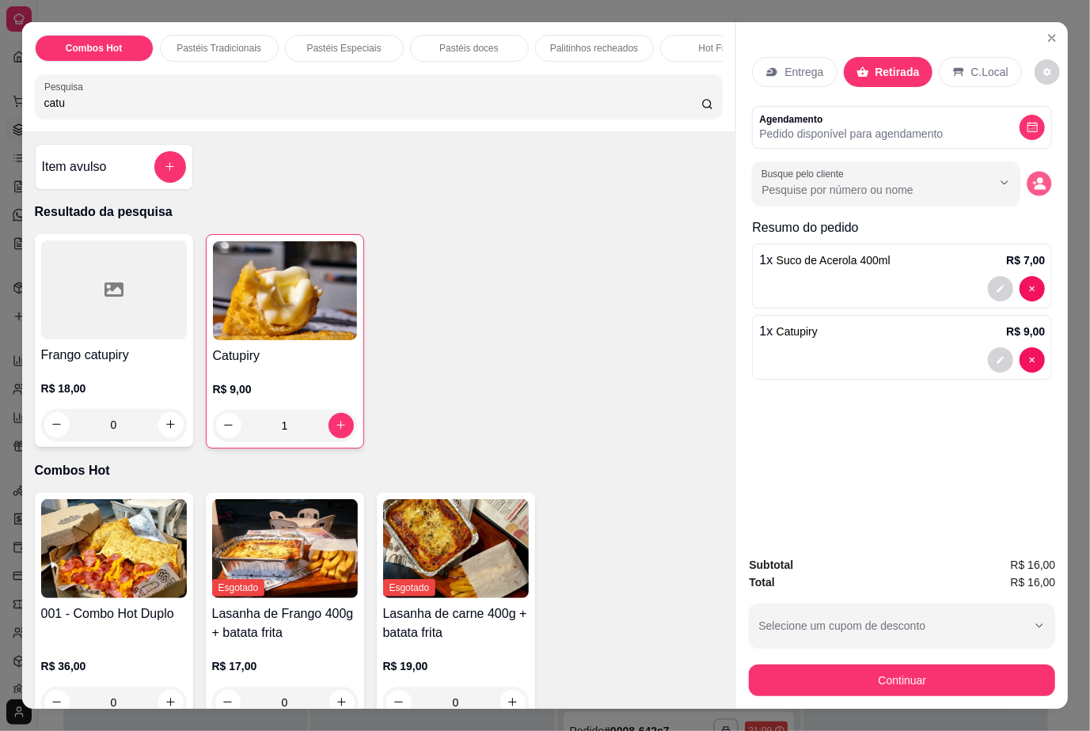
click at [1036, 184] on button "decrease-product-quantity" at bounding box center [1039, 183] width 25 height 25
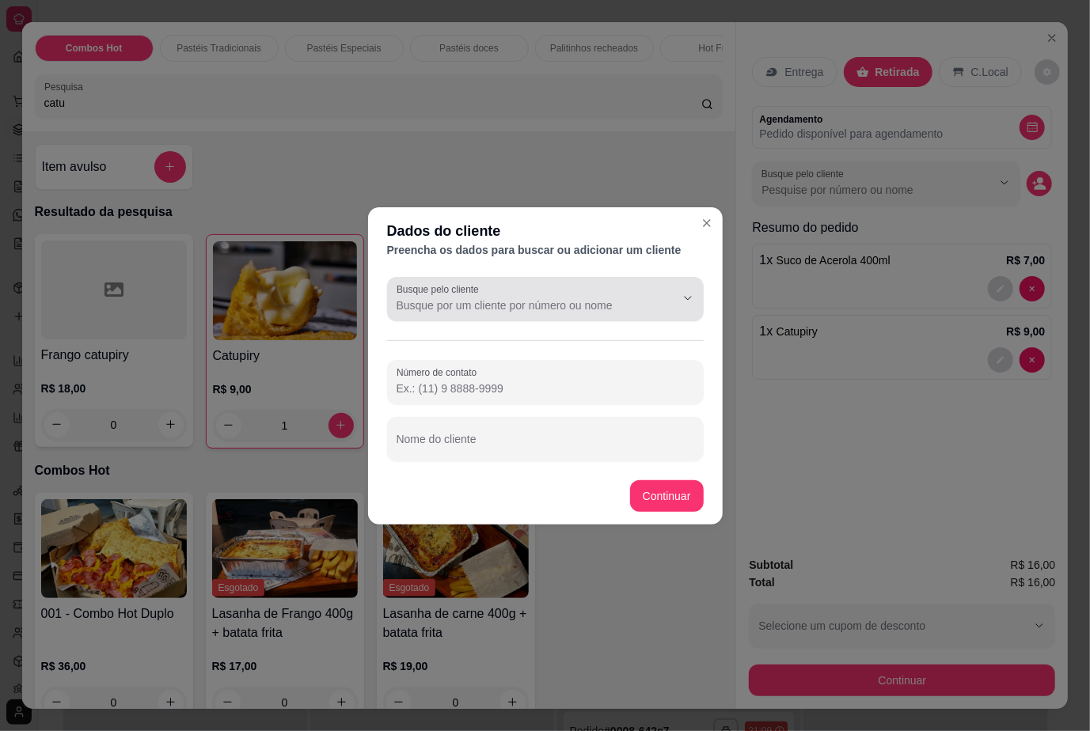
click at [530, 301] on input "Busque pelo cliente" at bounding box center [522, 306] width 253 height 16
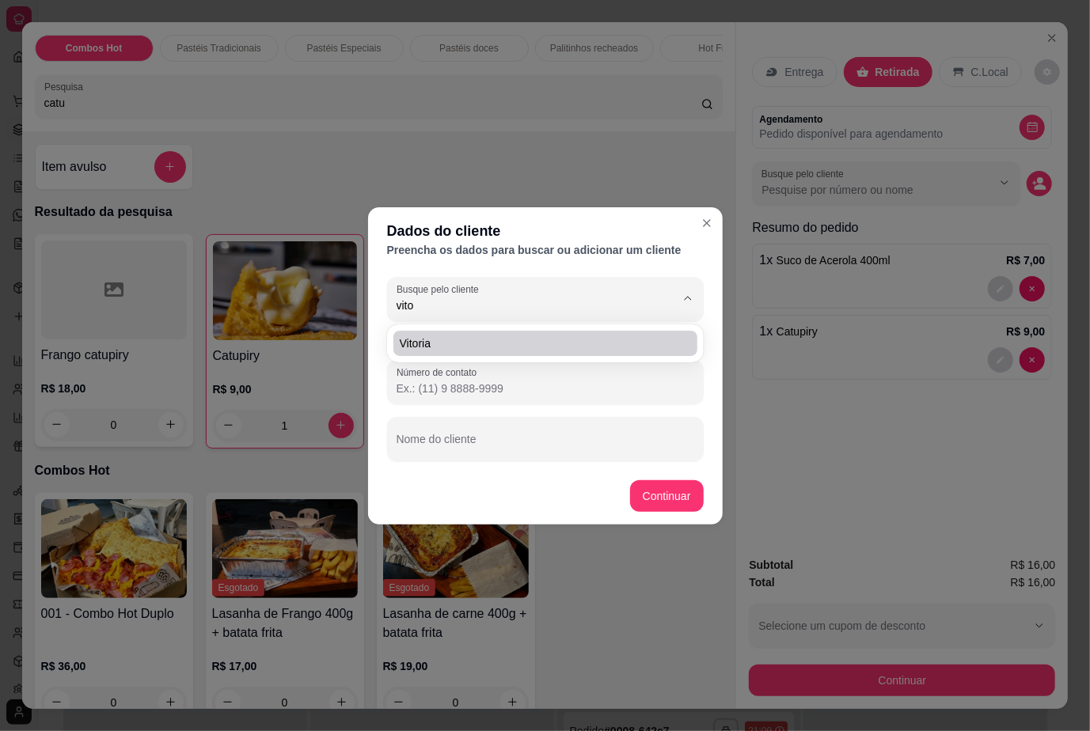
type input "vito"
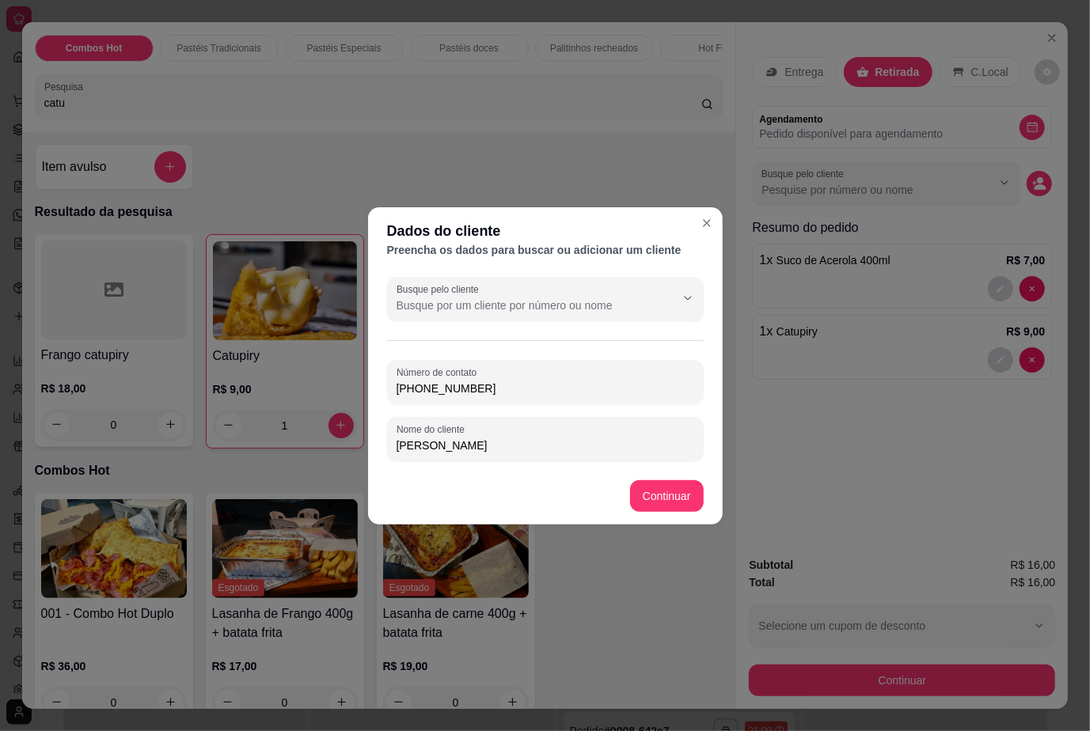
type input "[PERSON_NAME]"
type input "[PHONE_NUMBER]"
type input "[PERSON_NAME]"
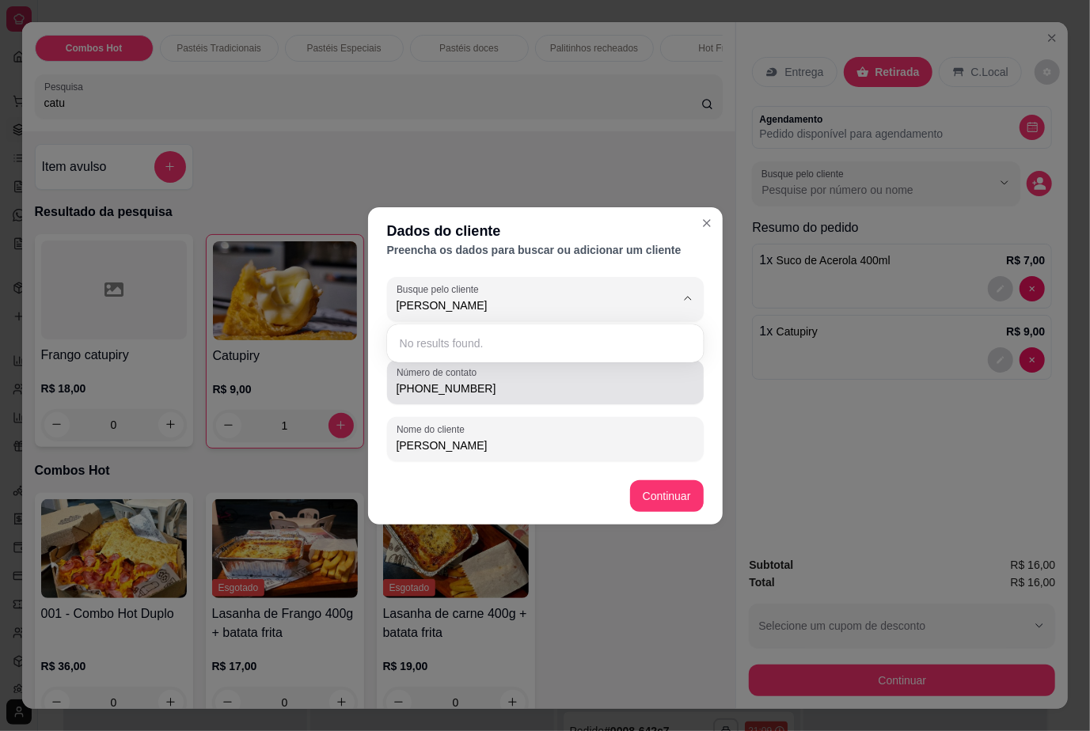
click at [488, 386] on input "[PHONE_NUMBER]" at bounding box center [545, 389] width 298 height 16
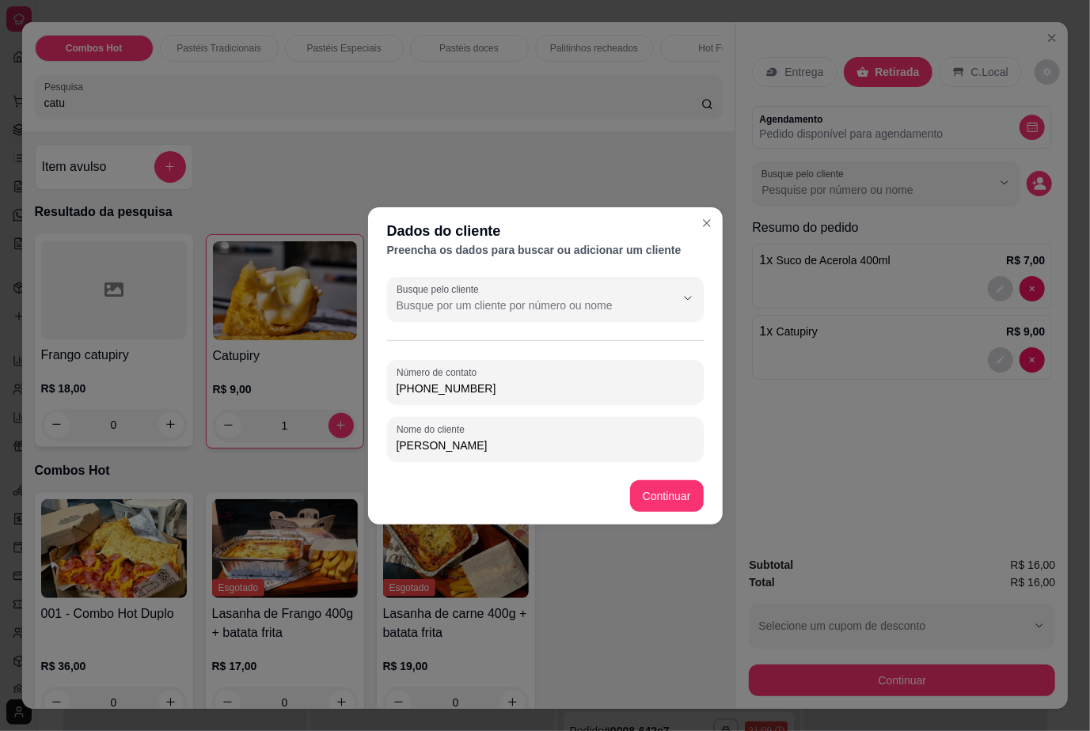
click at [487, 386] on input "[PHONE_NUMBER]" at bounding box center [545, 389] width 298 height 16
type input "[PERSON_NAME]"
paste input "986-9423"
type input "[PHONE_NUMBER]"
drag, startPoint x: 444, startPoint y: 313, endPoint x: 245, endPoint y: 299, distance: 199.9
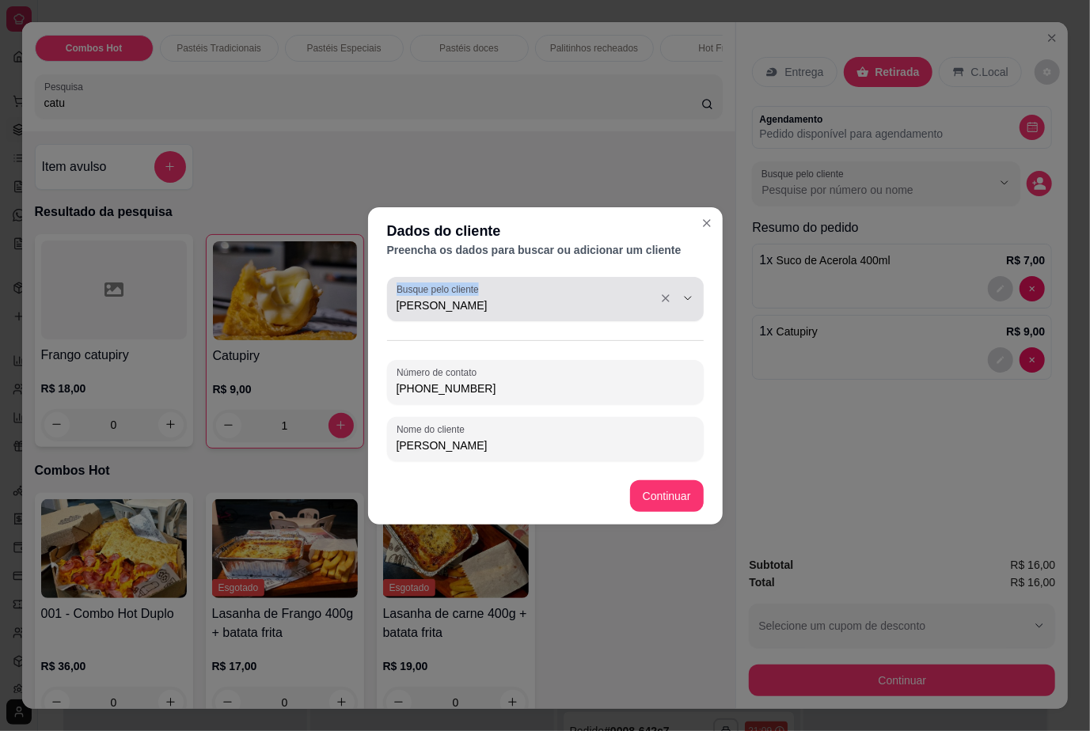
click at [245, 299] on div "Dados do cliente Preencha os dados para buscar ou adicionar um cliente Busque p…" at bounding box center [545, 365] width 1090 height 731
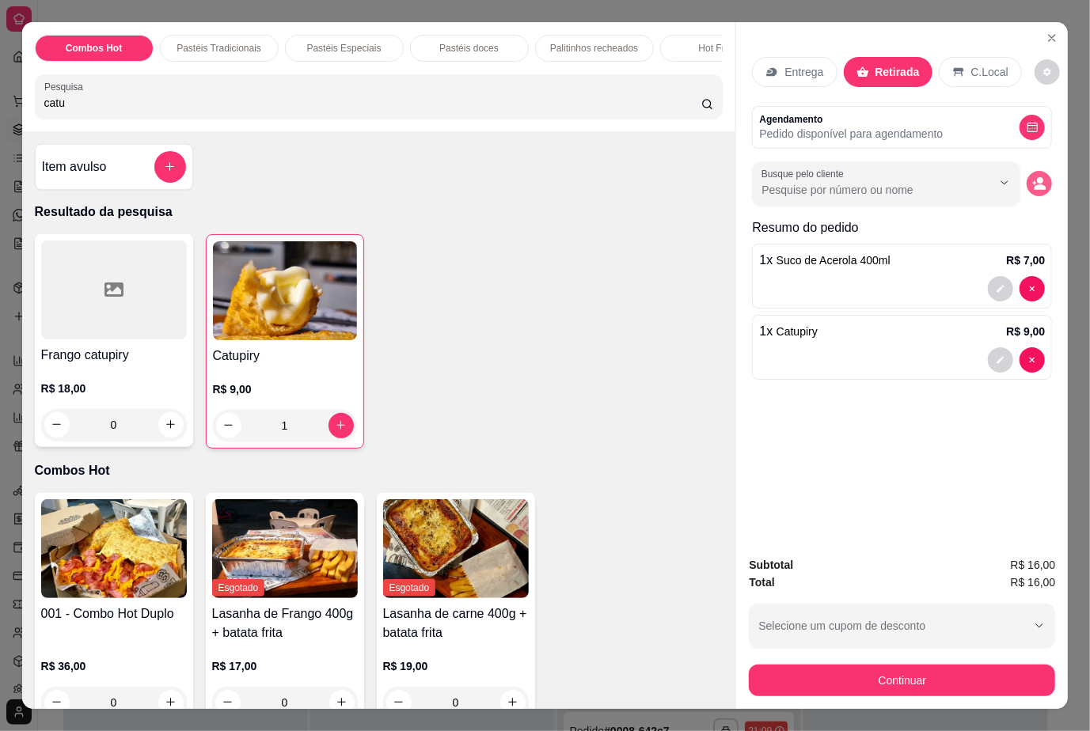
click at [1037, 177] on circle "decrease-product-quantity" at bounding box center [1040, 180] width 6 height 6
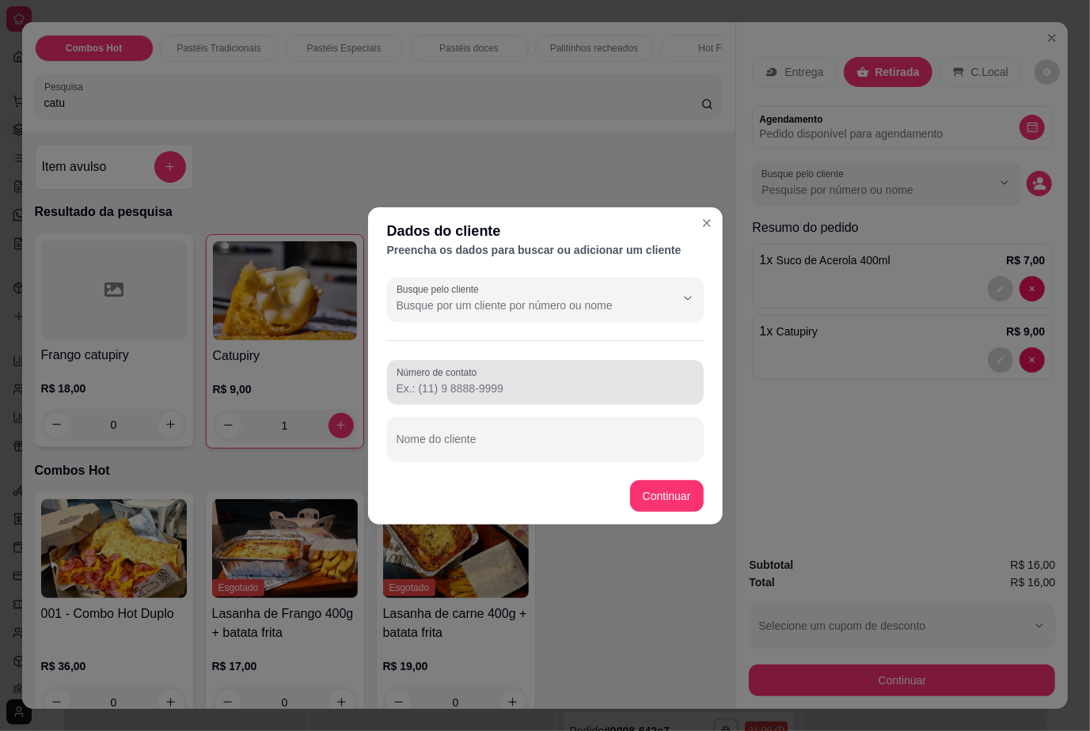
click at [481, 386] on input "Número de contato" at bounding box center [545, 389] width 298 height 16
paste input "[PHONE_NUMBER]"
type input "[PHONE_NUMBER]"
click at [479, 410] on div "Número de contato [PHONE_NUMBER] Nome do cliente" at bounding box center [545, 410] width 317 height 101
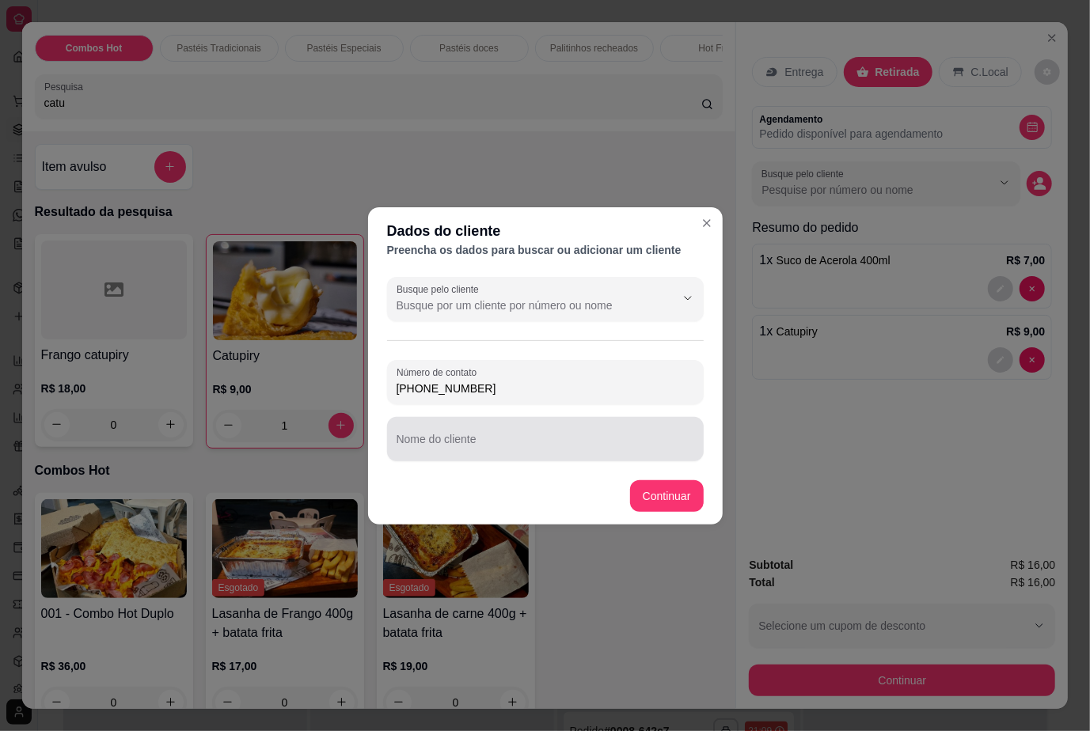
click at [485, 428] on div at bounding box center [545, 439] width 298 height 32
type input "[PERSON_NAME]"
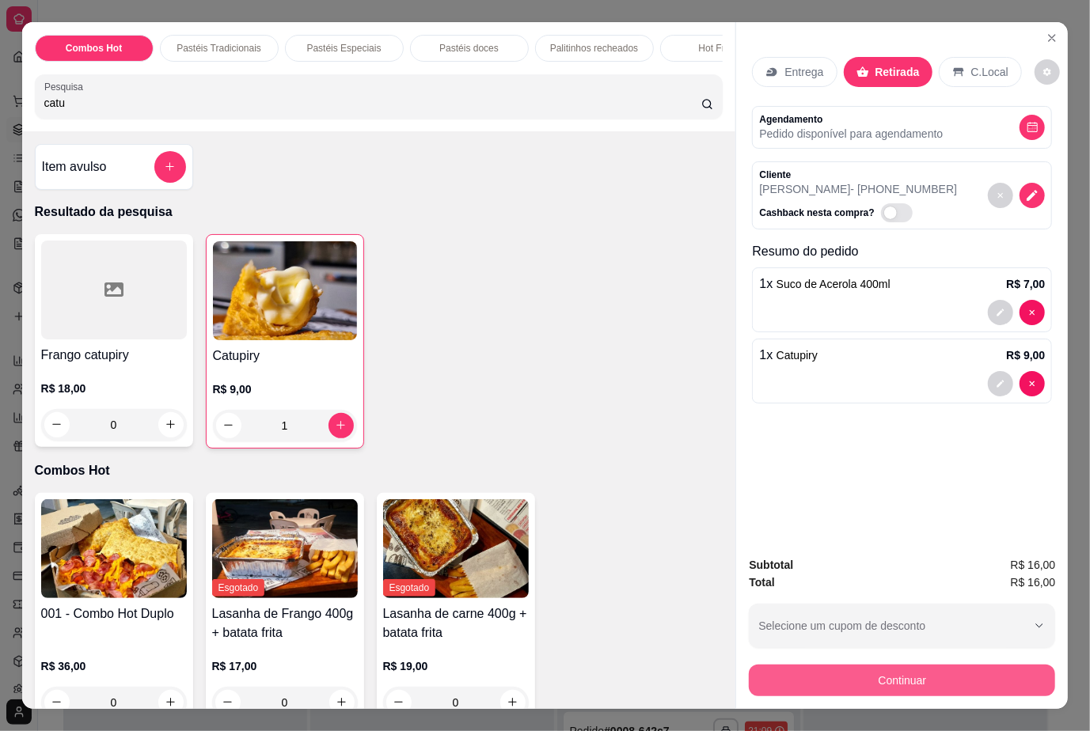
click at [878, 672] on button "Continuar" at bounding box center [902, 681] width 306 height 32
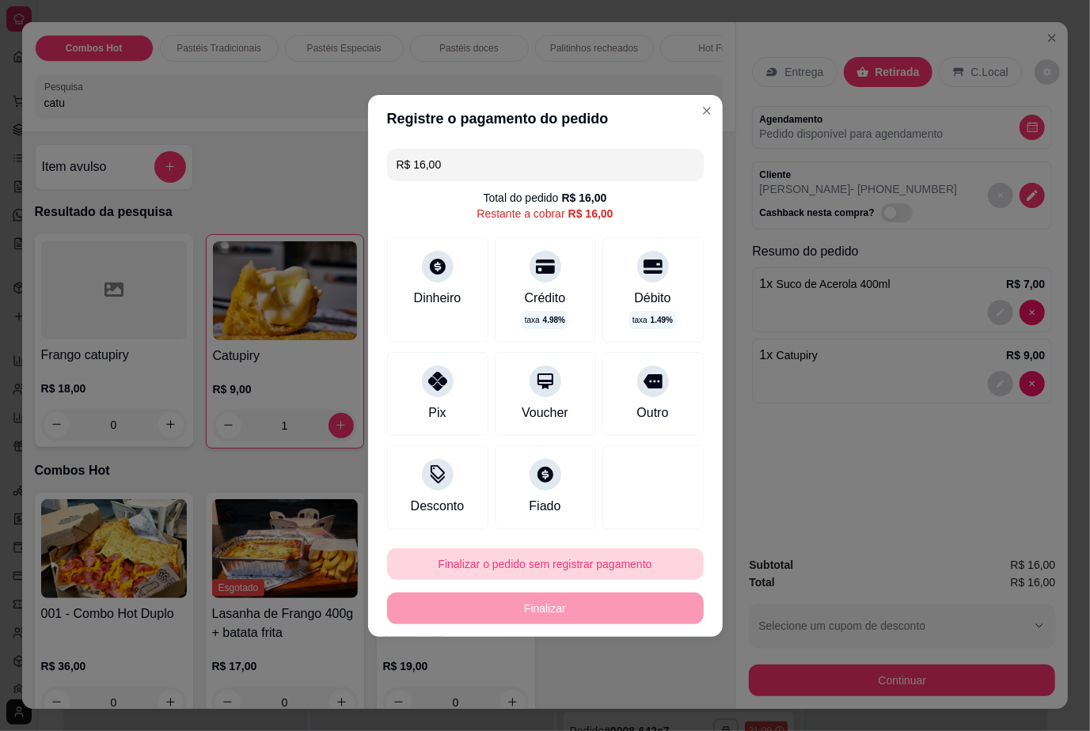
click at [612, 578] on button "Finalizar o pedido sem registrar pagamento" at bounding box center [545, 564] width 317 height 32
click at [646, 520] on button "Confirmar" at bounding box center [640, 519] width 56 height 24
type input "0"
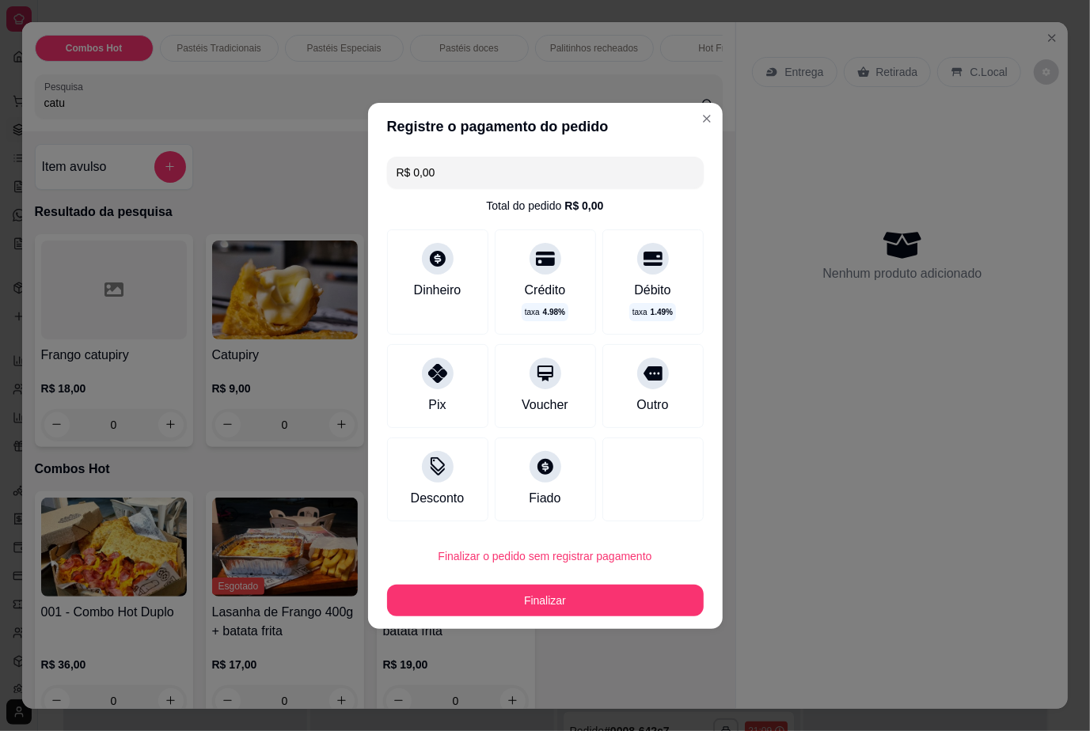
type input "R$ 0,00"
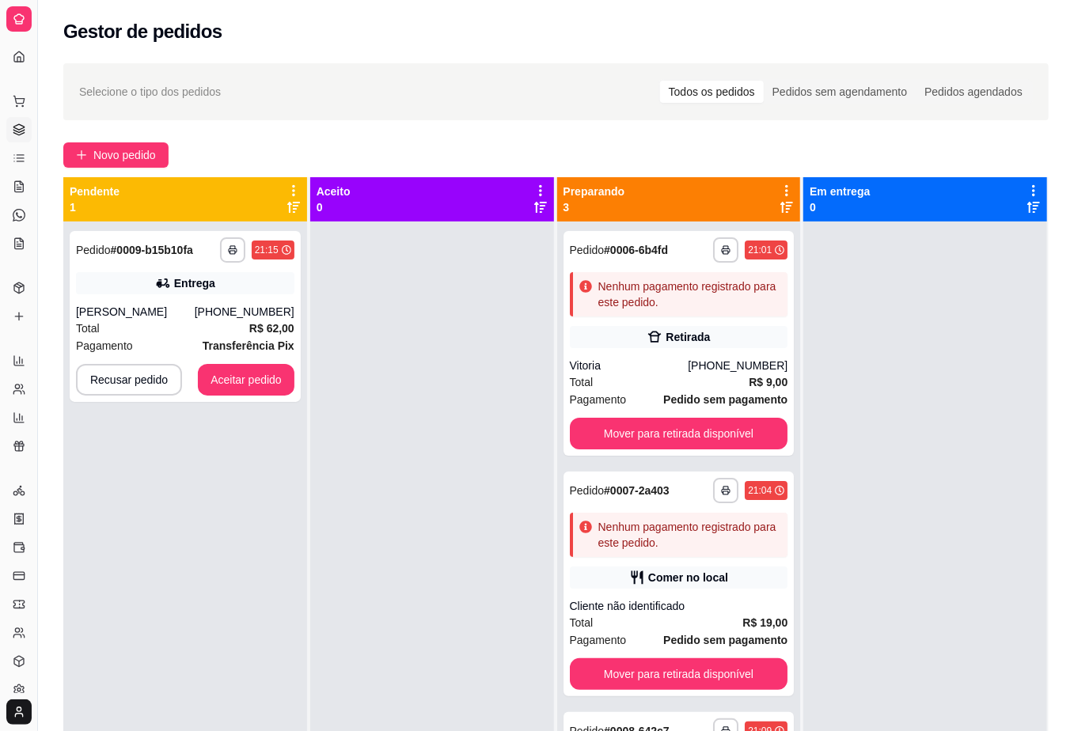
click at [844, 627] on div at bounding box center [925, 587] width 244 height 731
click at [255, 377] on button "Aceitar pedido" at bounding box center [245, 380] width 93 height 31
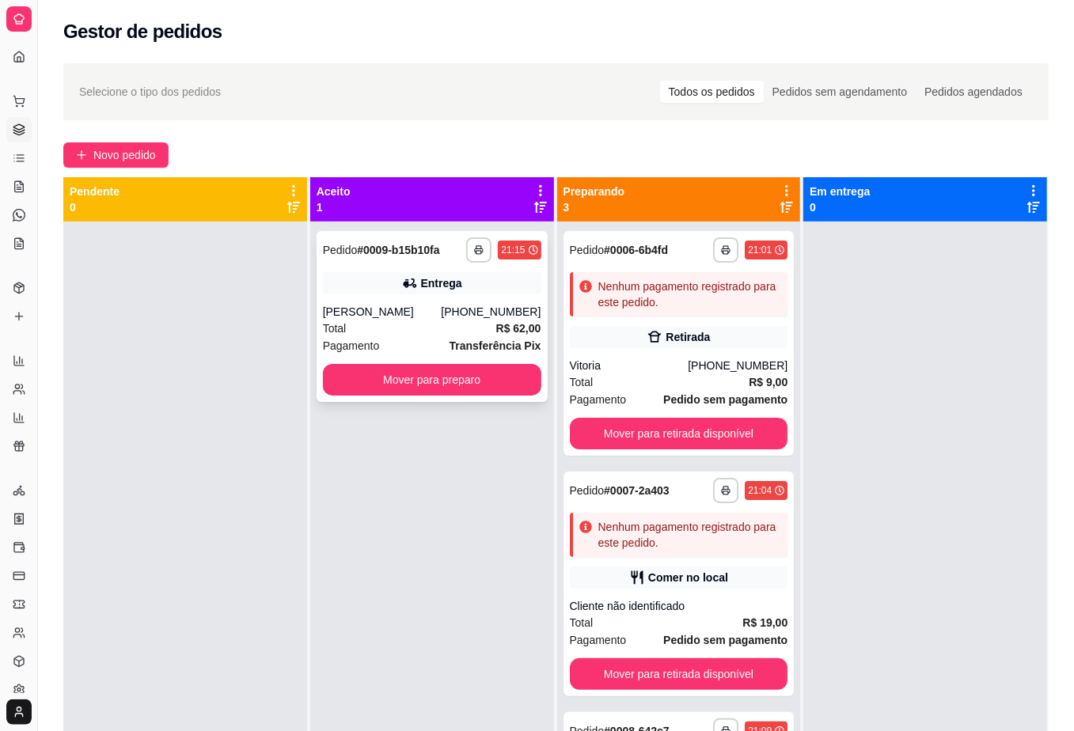
click at [431, 295] on div "**********" at bounding box center [432, 316] width 231 height 171
click at [484, 393] on button "Mover para preparo" at bounding box center [431, 380] width 211 height 31
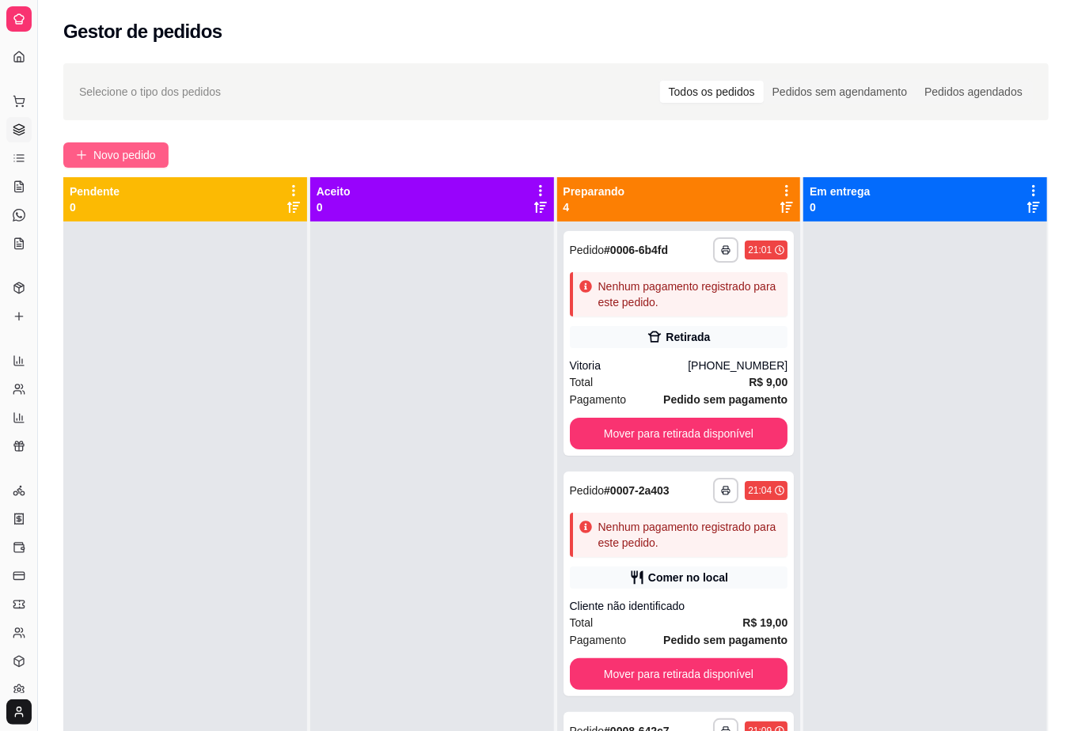
click at [139, 150] on span "Novo pedido" at bounding box center [124, 154] width 63 height 17
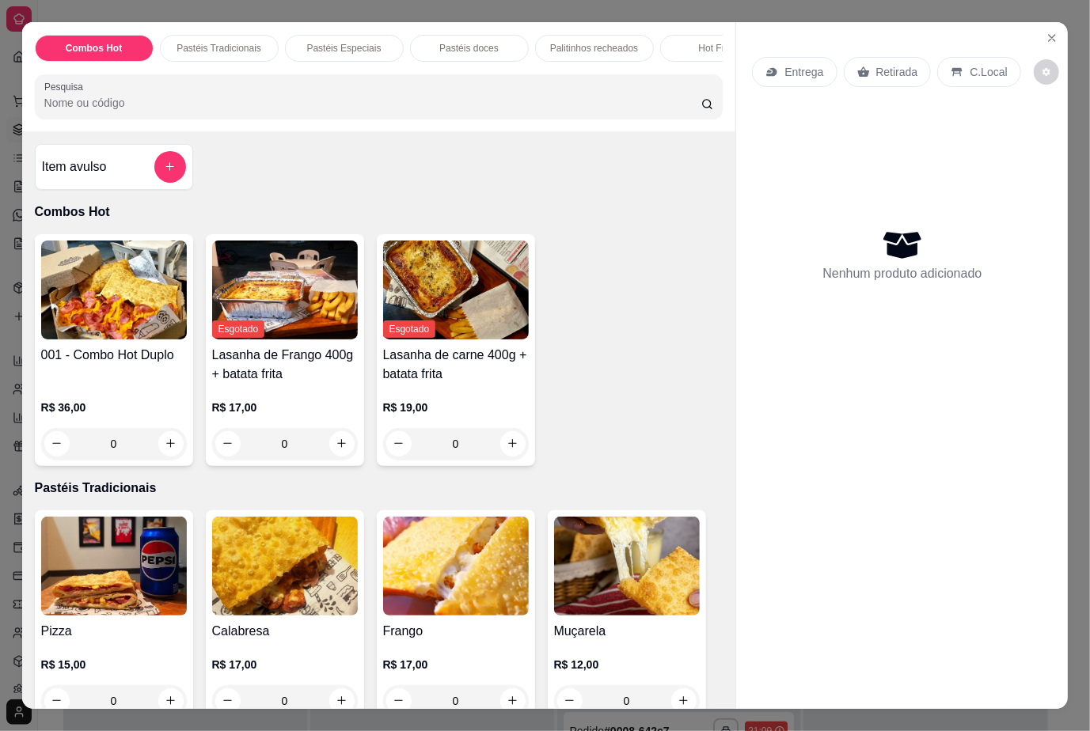
click at [523, 182] on div "Item avulso Combos Hot 001 - Combo Hot Duplo R$ 36,00 0 Esgotado Lasanha de Fra…" at bounding box center [379, 420] width 714 height 578
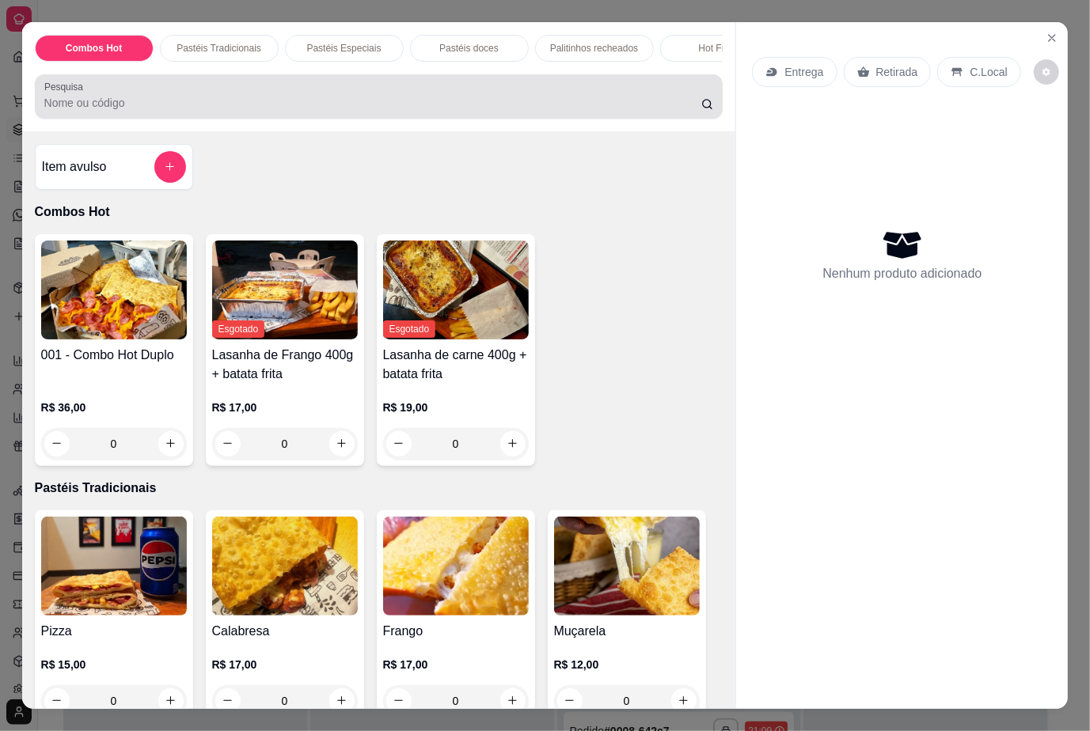
click at [103, 112] on div at bounding box center [378, 97] width 669 height 32
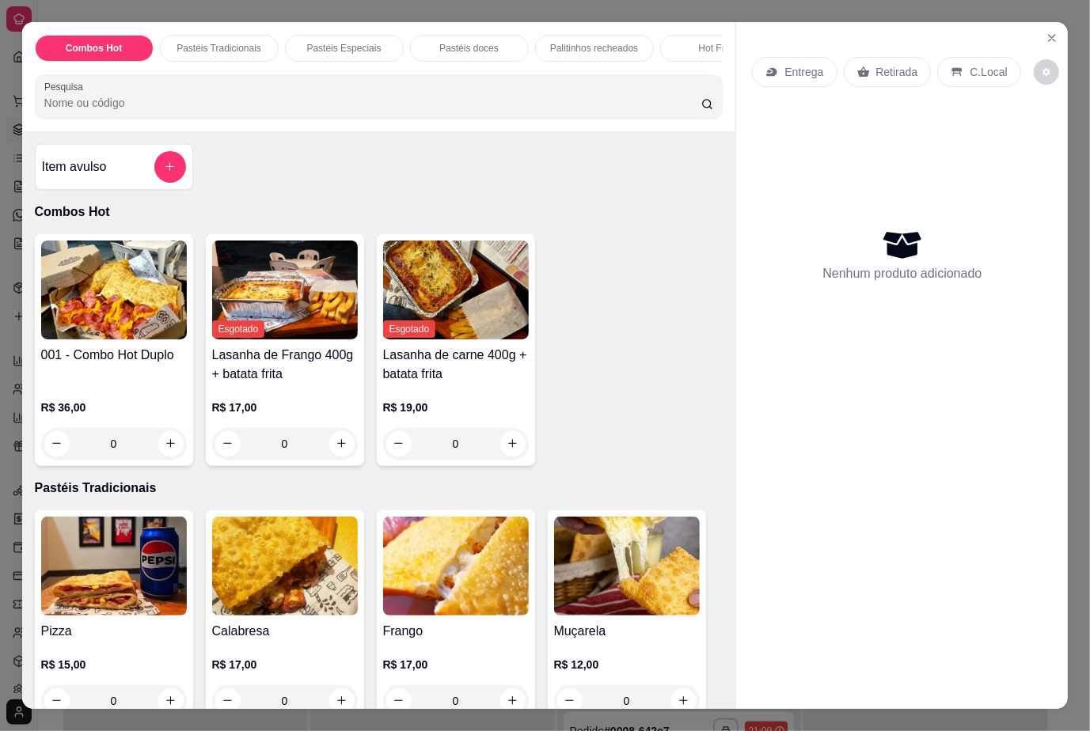
click at [564, 176] on div "Item avulso Combos Hot 001 - Combo Hot Duplo R$ 36,00 0 Esgotado Lasanha de Fra…" at bounding box center [379, 420] width 714 height 578
click at [378, 111] on input "Pesquisa" at bounding box center [372, 103] width 657 height 16
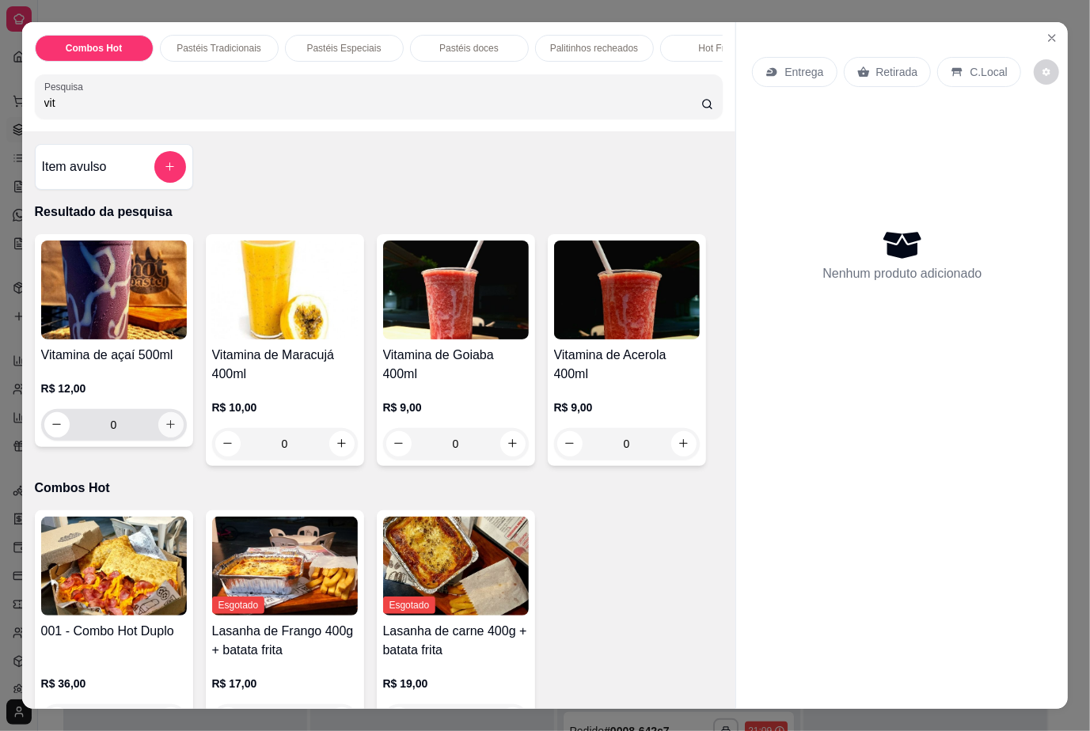
type input "vit"
click at [169, 428] on button "increase-product-quantity" at bounding box center [170, 424] width 25 height 25
type input "1"
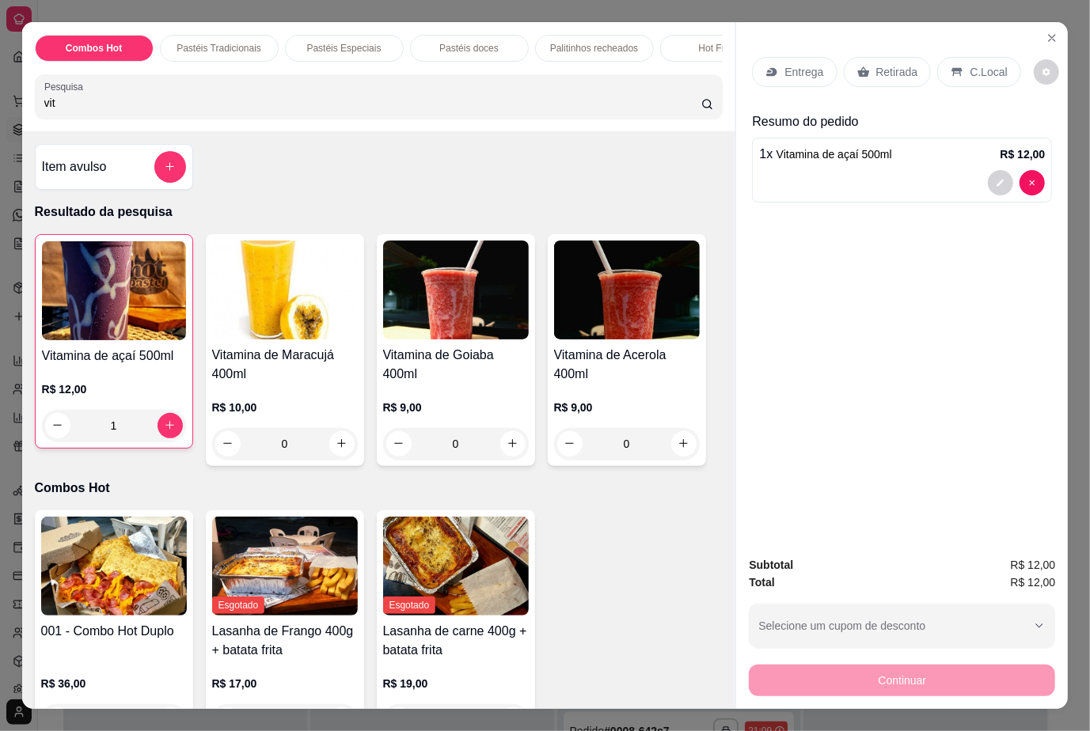
drag, startPoint x: 245, startPoint y: 116, endPoint x: -110, endPoint y: 99, distance: 354.9
click at [0, 99] on html "**********" at bounding box center [545, 365] width 1090 height 731
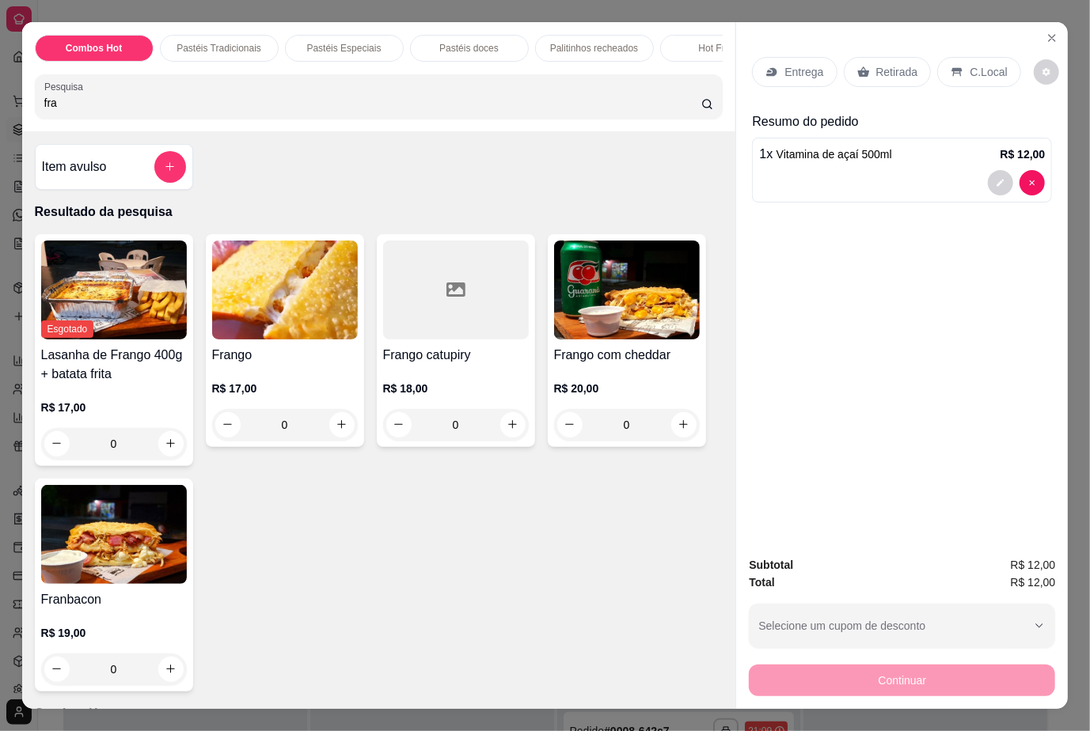
type input "fra"
click at [263, 326] on img at bounding box center [285, 290] width 146 height 99
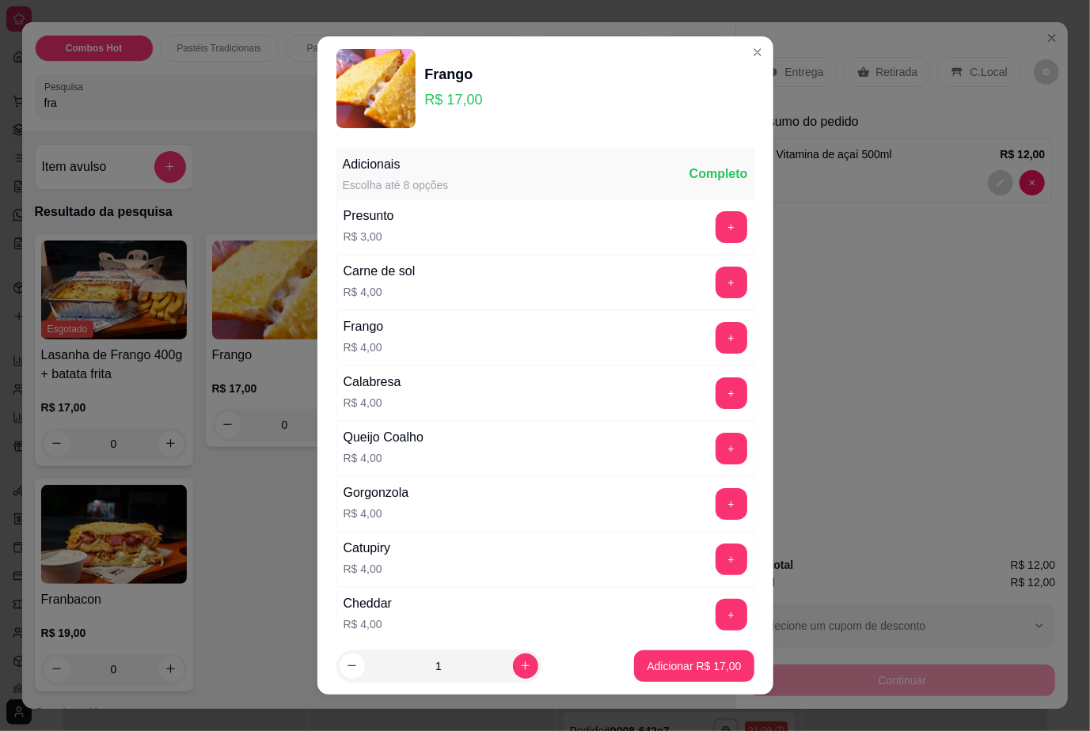
scroll to position [184, 0]
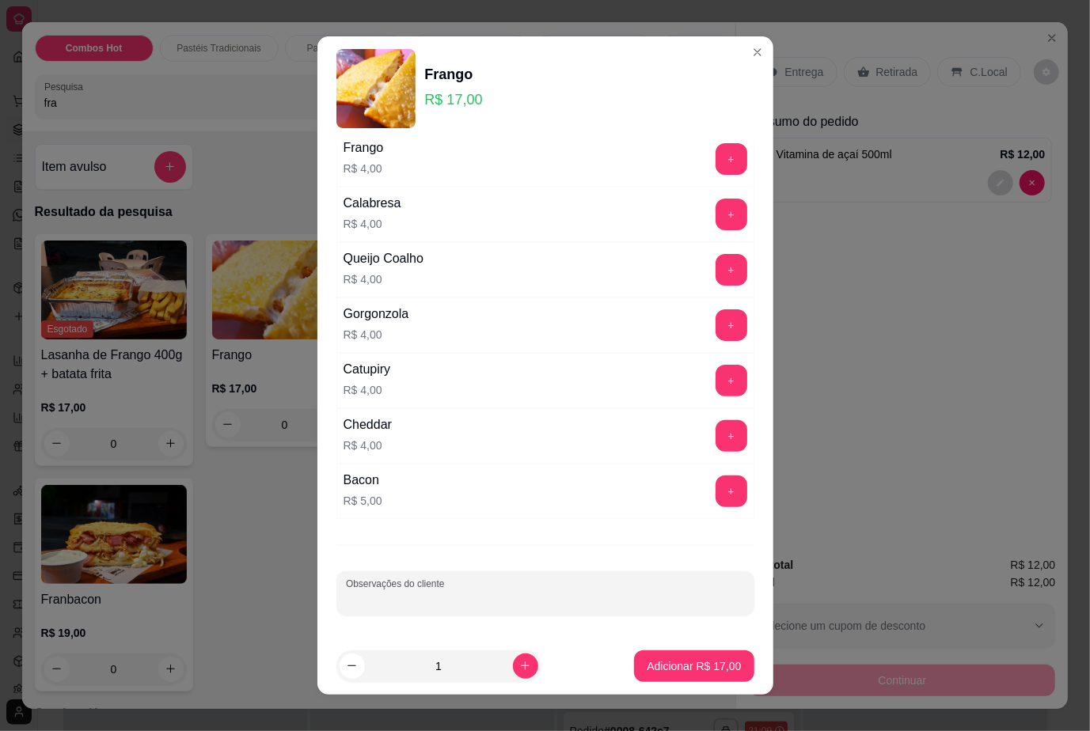
click at [397, 599] on input "Observações do cliente" at bounding box center [545, 600] width 399 height 16
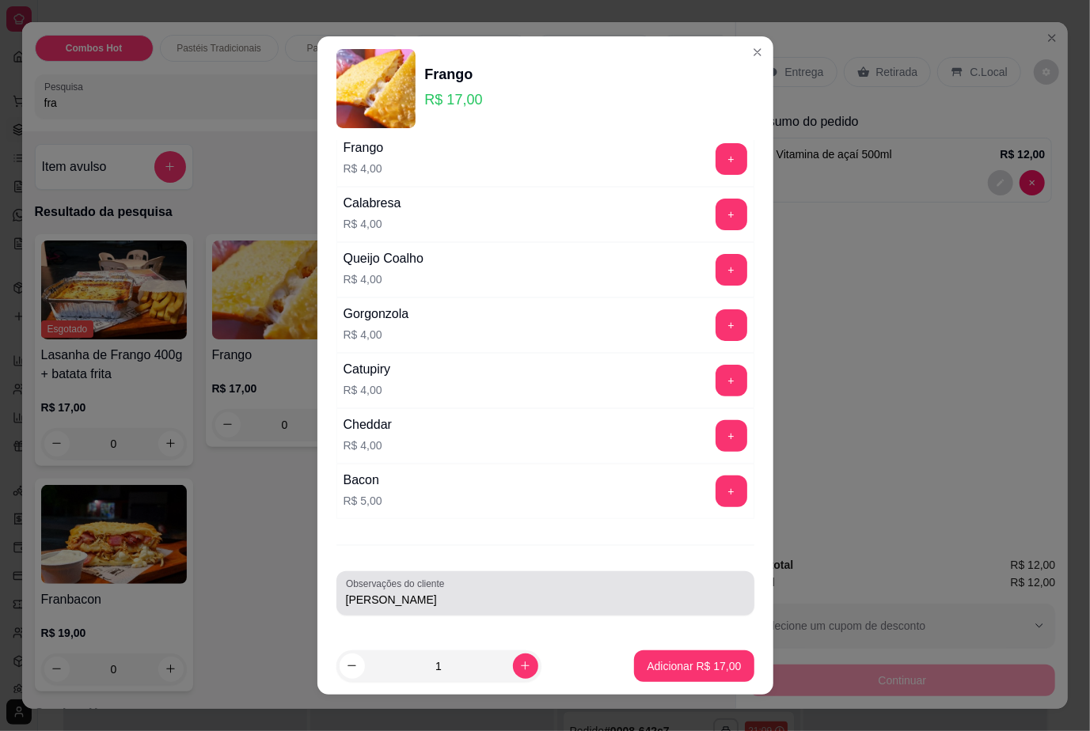
click at [596, 571] on div "Observações do cliente [PERSON_NAME]" at bounding box center [545, 593] width 418 height 44
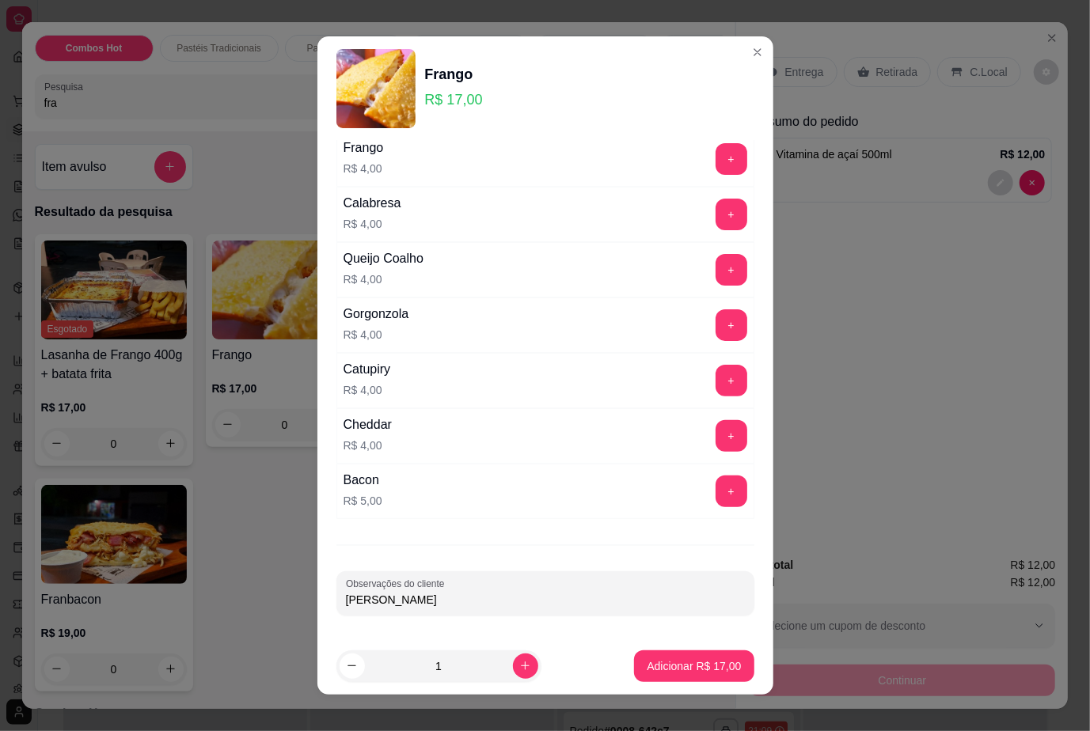
click at [595, 571] on div "Observações do cliente [PERSON_NAME]" at bounding box center [545, 593] width 418 height 44
paste input "frango , [PERSON_NAME] e presunto sem orégano e sem molho de tomate"
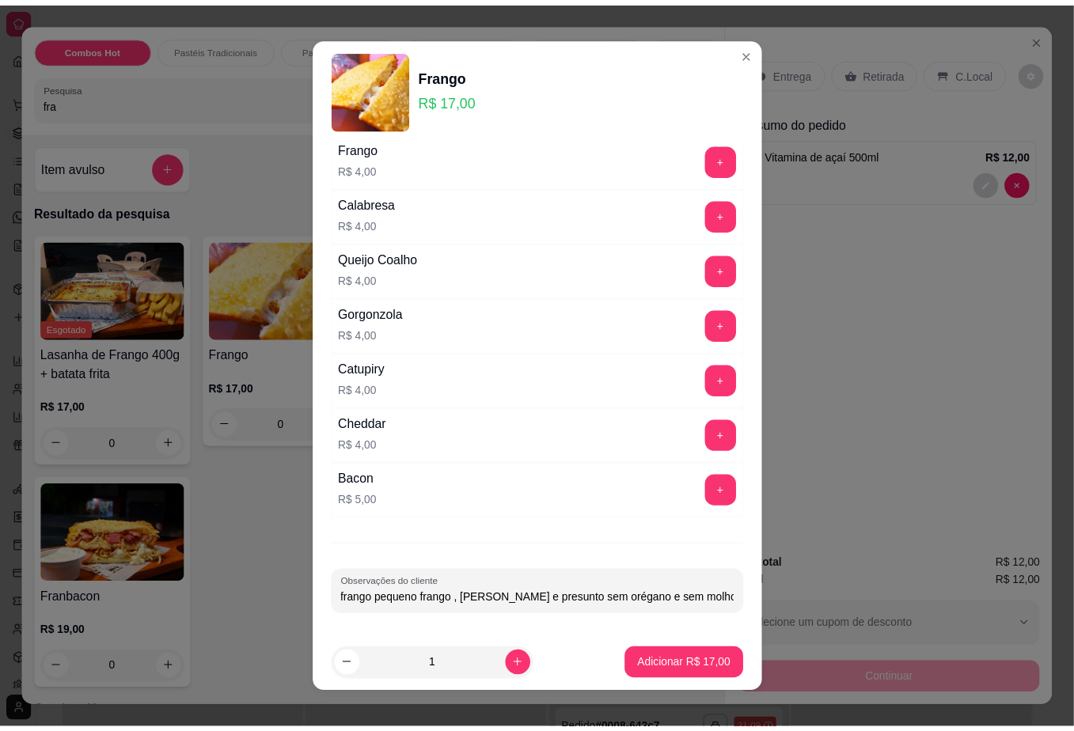
scroll to position [0, 46]
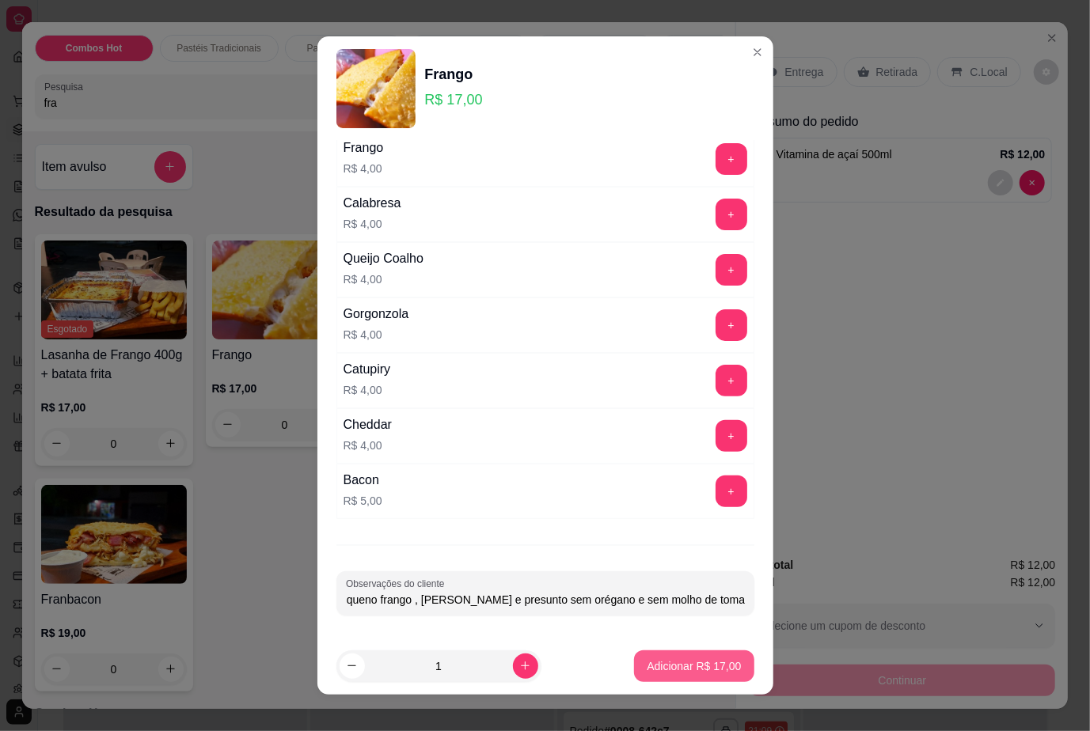
type input "frango pequeno frango , [PERSON_NAME] e presunto sem orégano e sem molho de tom…"
click at [662, 663] on p "Adicionar R$ 17,00" at bounding box center [693, 666] width 94 height 16
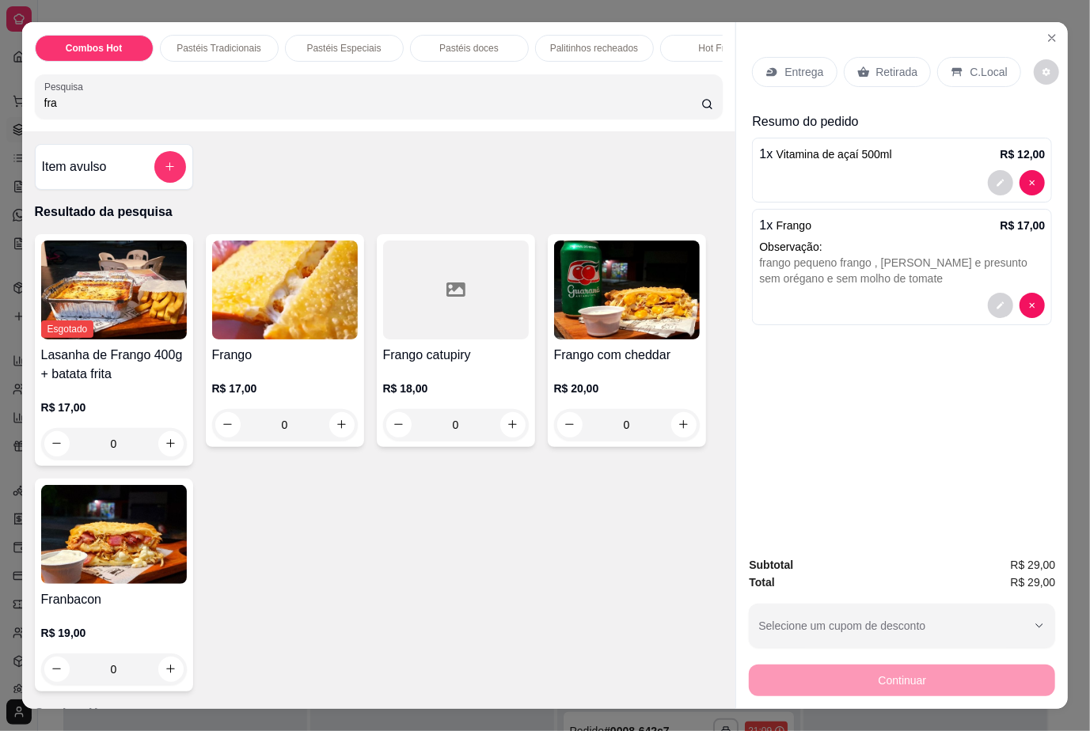
click at [894, 67] on p "Retirada" at bounding box center [897, 72] width 42 height 16
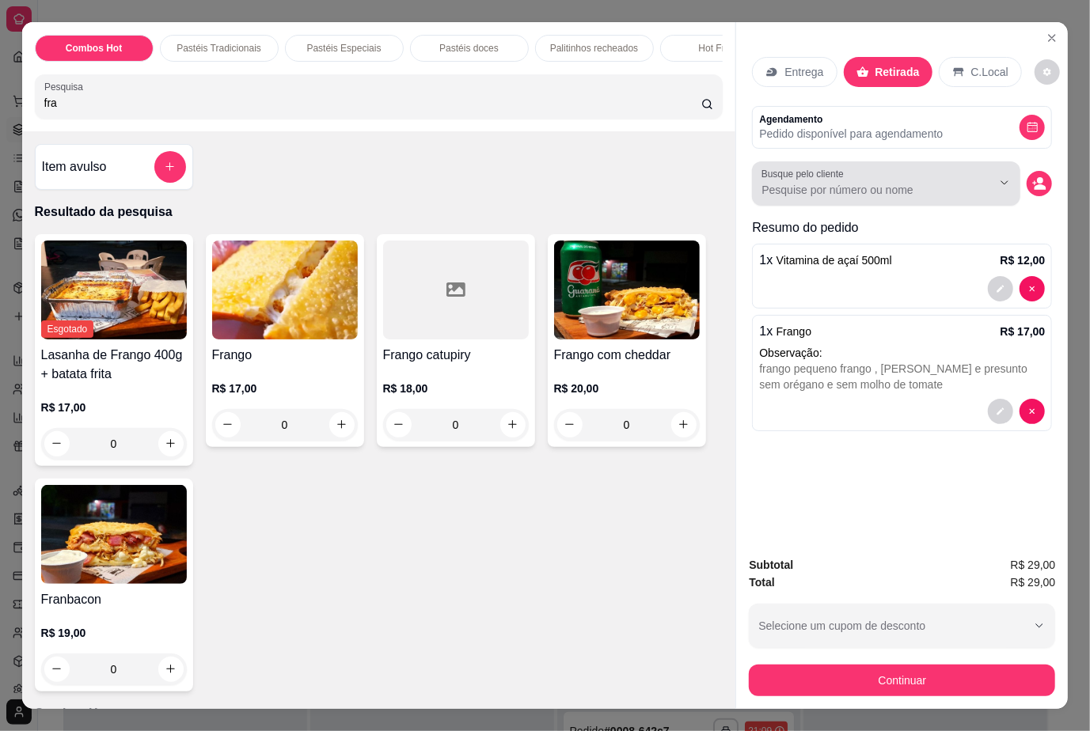
click at [846, 184] on input "Busque pelo cliente" at bounding box center [863, 190] width 205 height 16
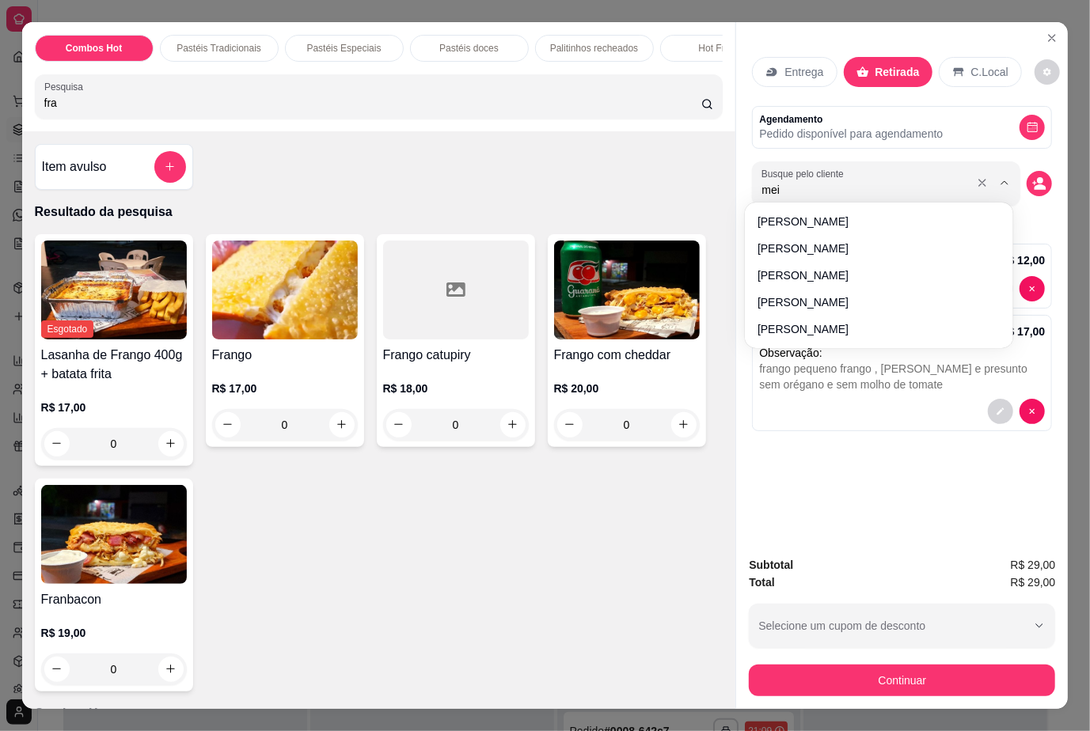
type input "meir"
click at [1035, 176] on icon "decrease-product-quantity" at bounding box center [1039, 183] width 14 height 14
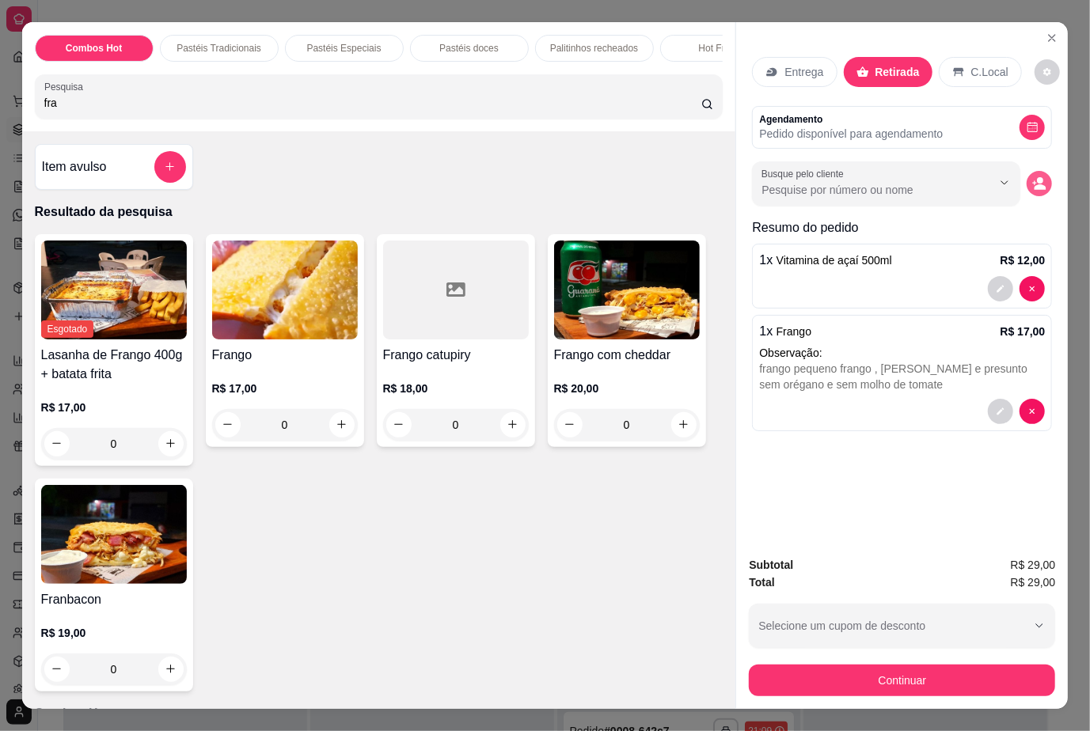
click at [1032, 176] on icon "decrease-product-quantity" at bounding box center [1039, 183] width 14 height 14
click at [1033, 176] on icon "decrease-product-quantity" at bounding box center [1039, 182] width 13 height 13
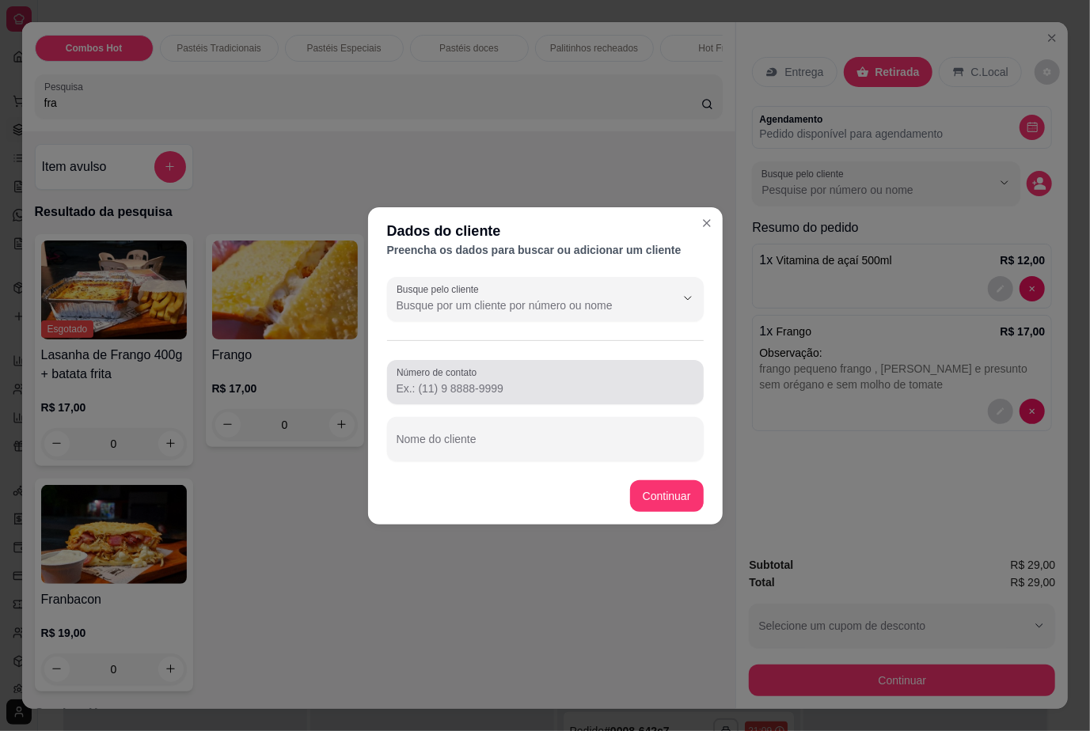
click at [596, 378] on div at bounding box center [545, 382] width 298 height 32
paste input "[PHONE_NUMBER]"
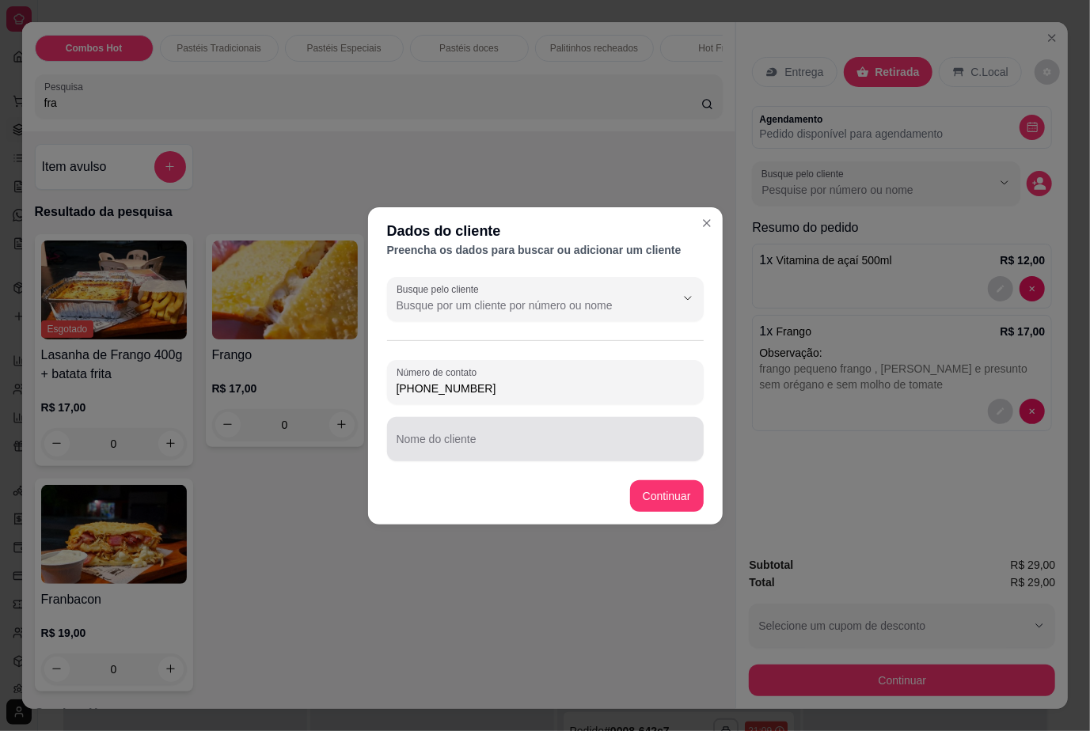
type input "[PHONE_NUMBER]"
click at [535, 445] on input "Nome do cliente" at bounding box center [545, 446] width 298 height 16
type input "m"
type input "MEIRIENE"
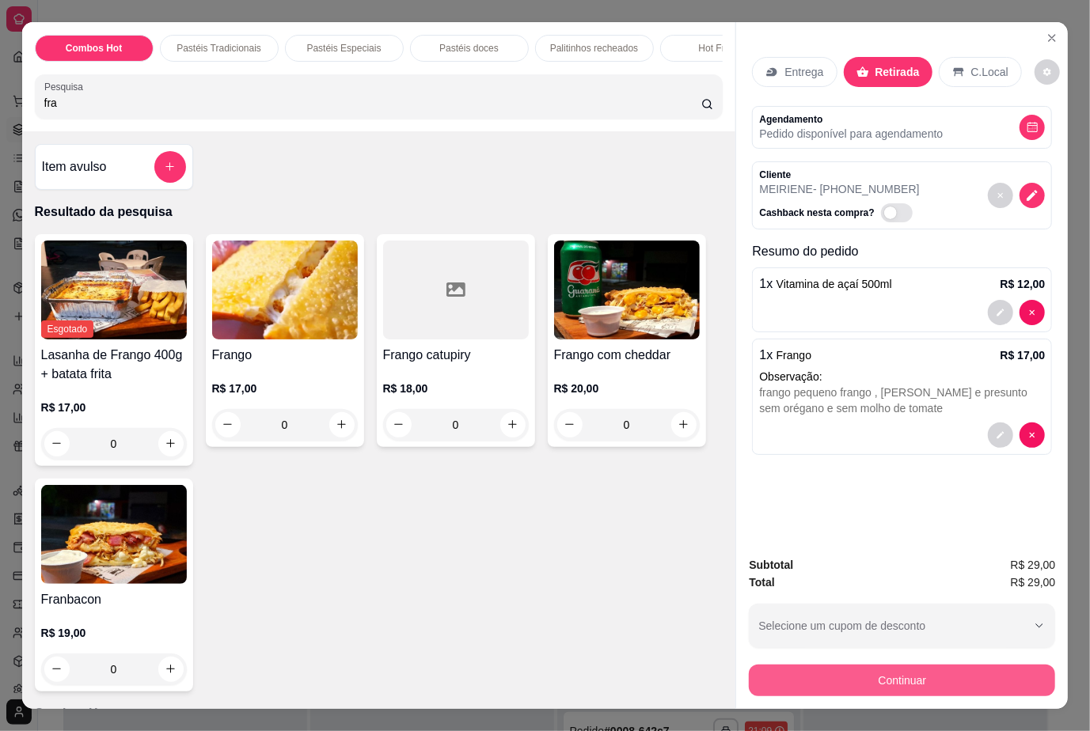
click at [883, 676] on button "Continuar" at bounding box center [902, 681] width 306 height 32
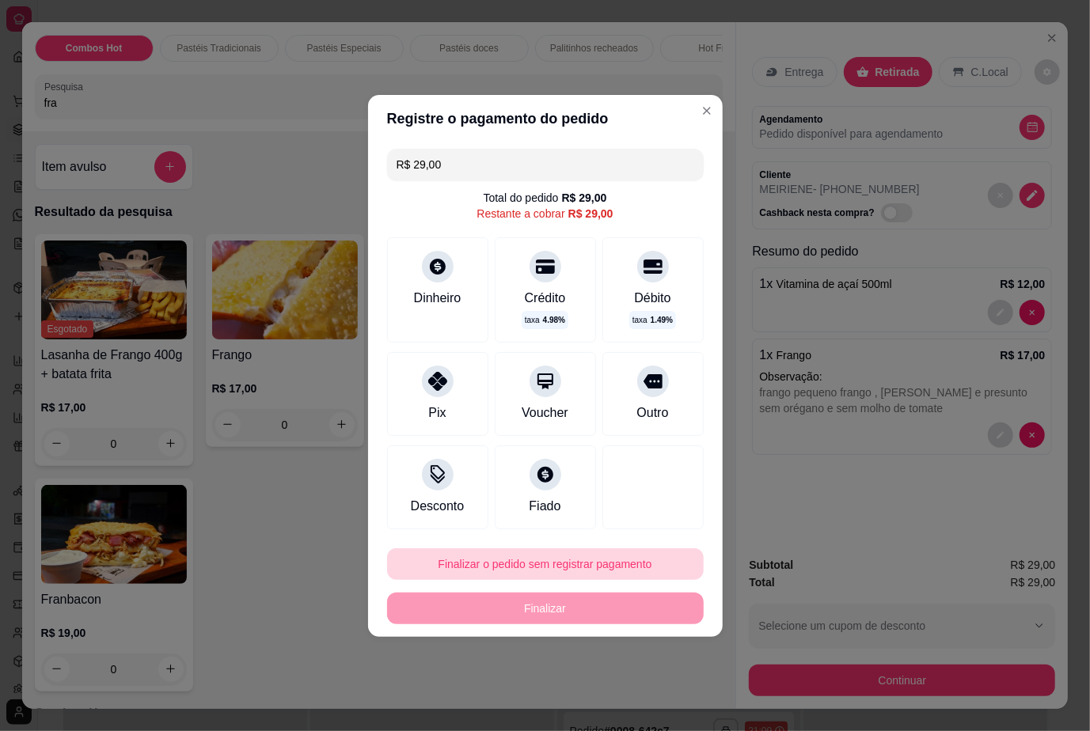
click at [640, 567] on button "Finalizar o pedido sem registrar pagamento" at bounding box center [545, 564] width 317 height 32
click at [669, 524] on div "Cancelar Confirmar" at bounding box center [572, 519] width 195 height 25
type input "0"
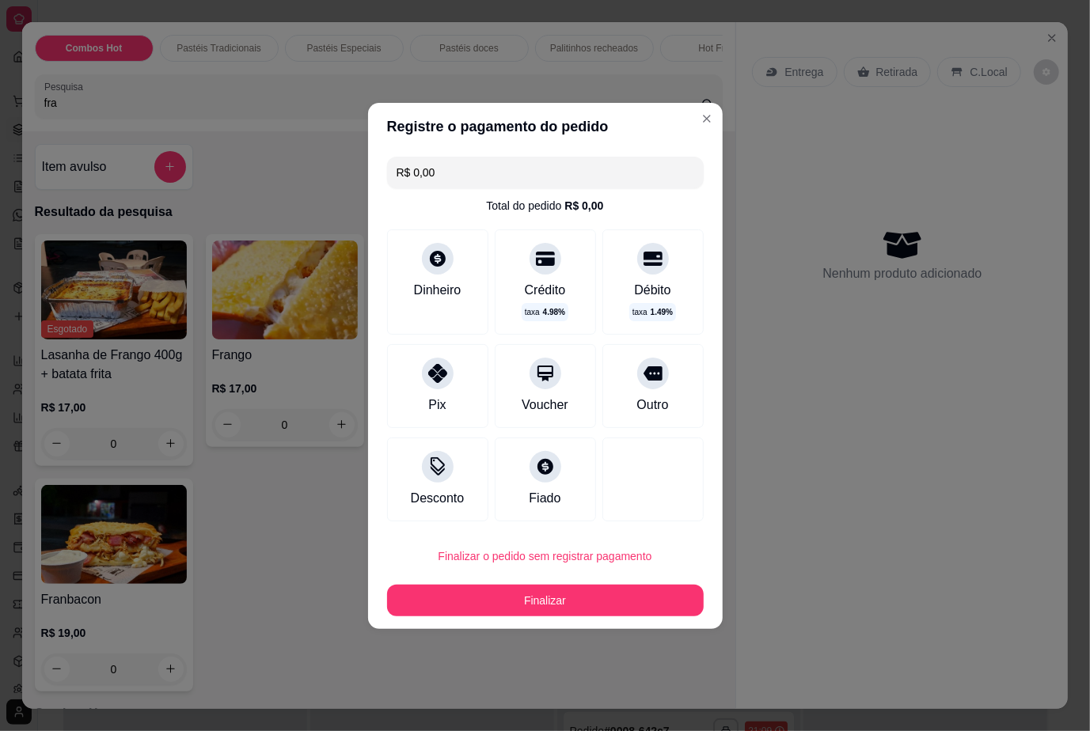
type input "R$ 0,00"
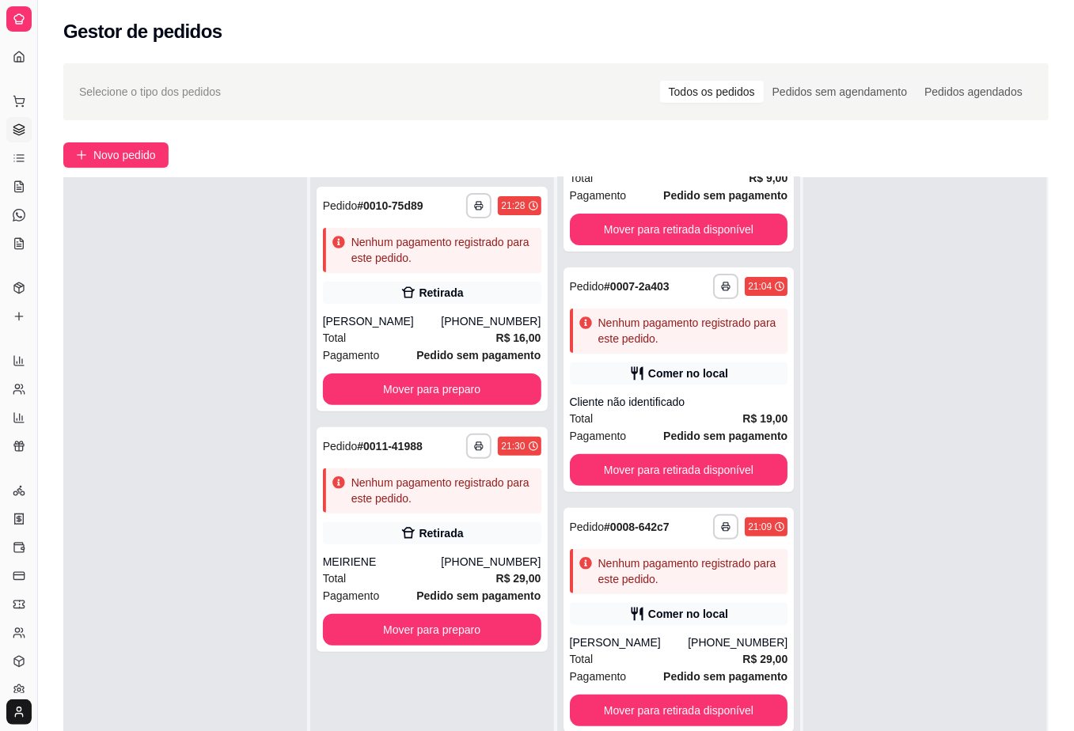
scroll to position [159, 0]
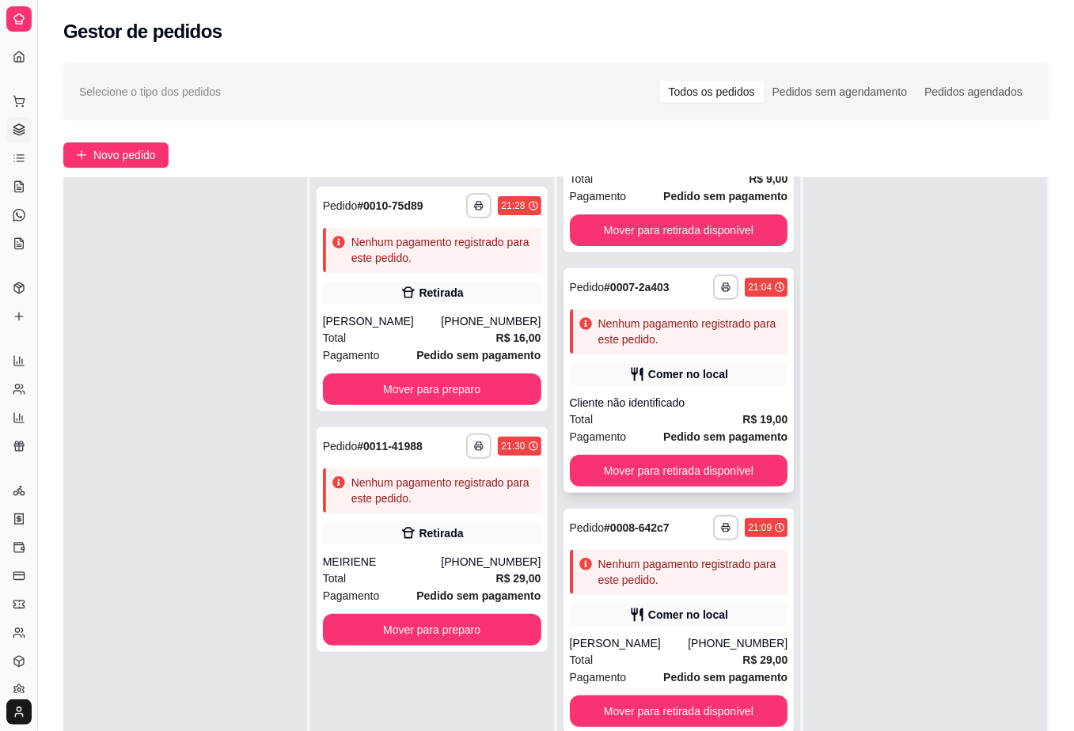
click at [742, 424] on strong "R$ 19,00" at bounding box center [764, 419] width 45 height 13
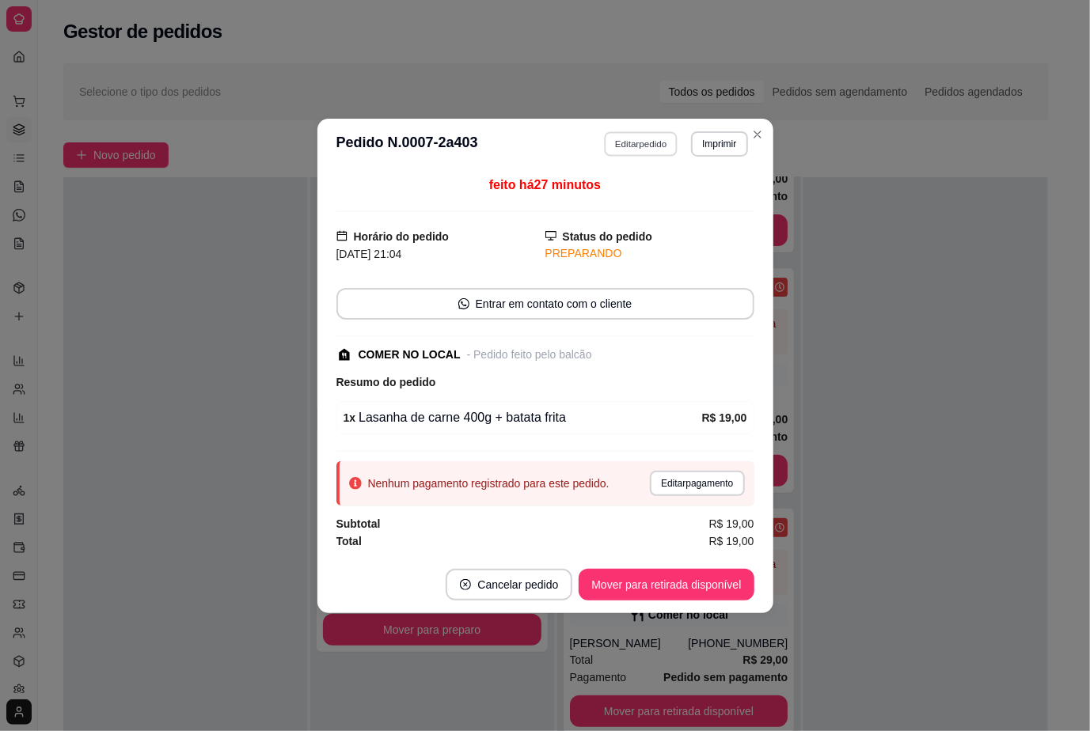
click at [638, 139] on button "Editar pedido" at bounding box center [641, 143] width 74 height 25
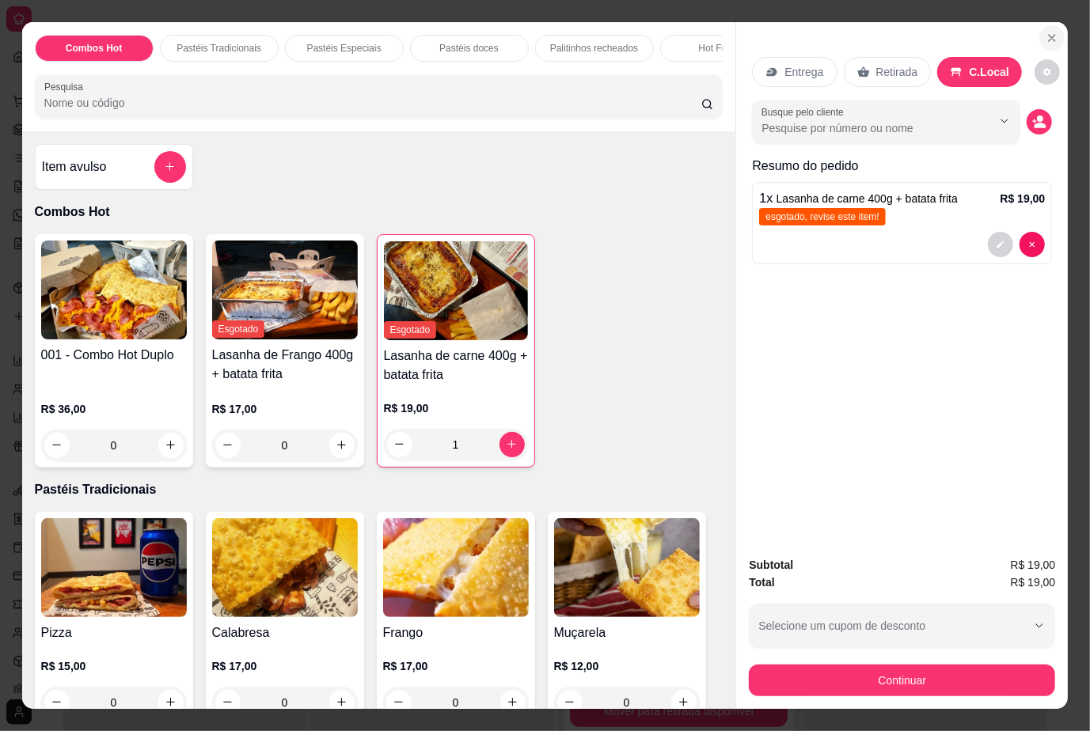
click at [1052, 25] on button "Close" at bounding box center [1051, 37] width 25 height 25
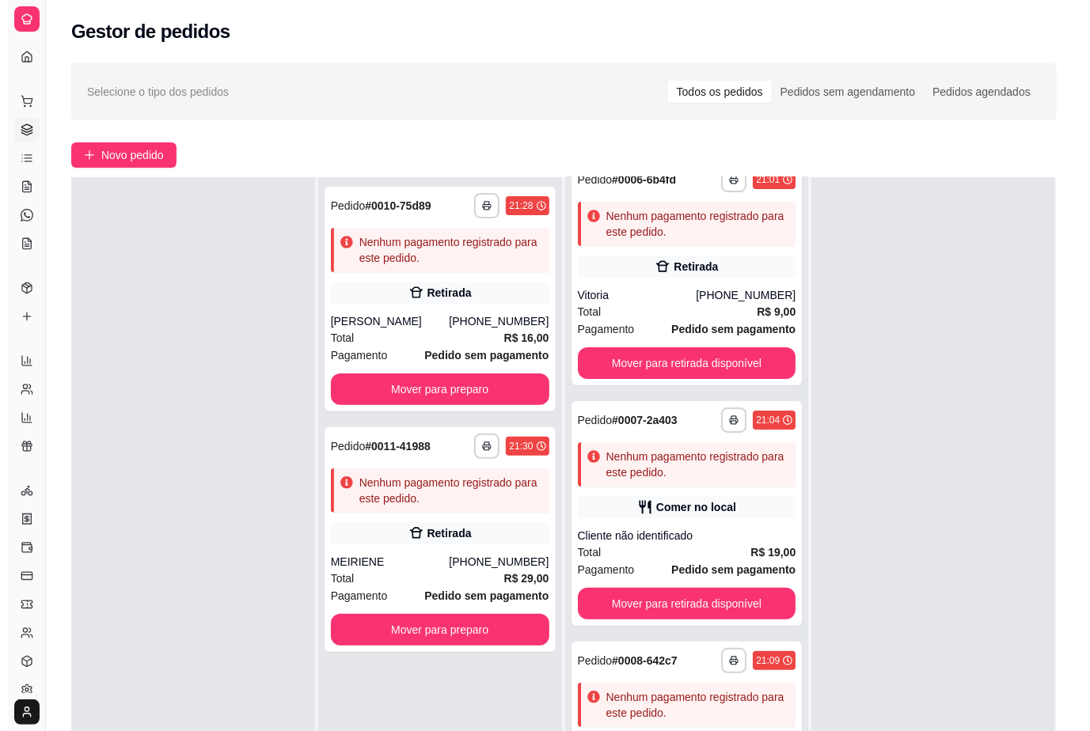
scroll to position [24, 0]
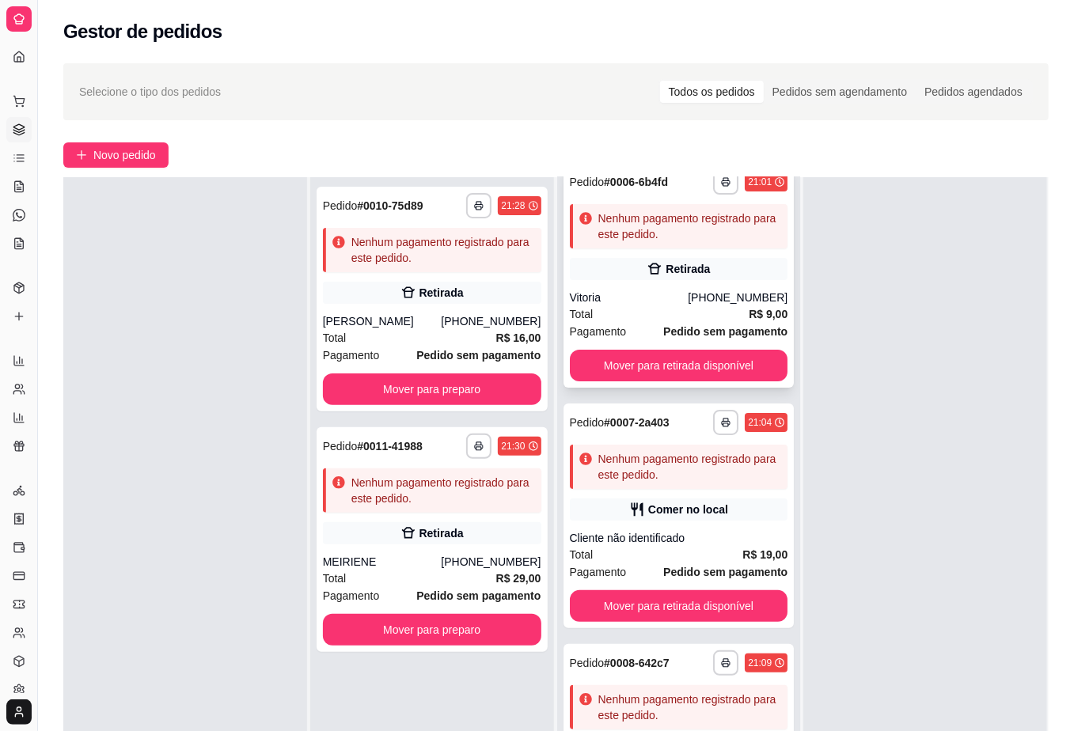
click at [730, 294] on div "[PHONE_NUMBER]" at bounding box center [738, 298] width 100 height 16
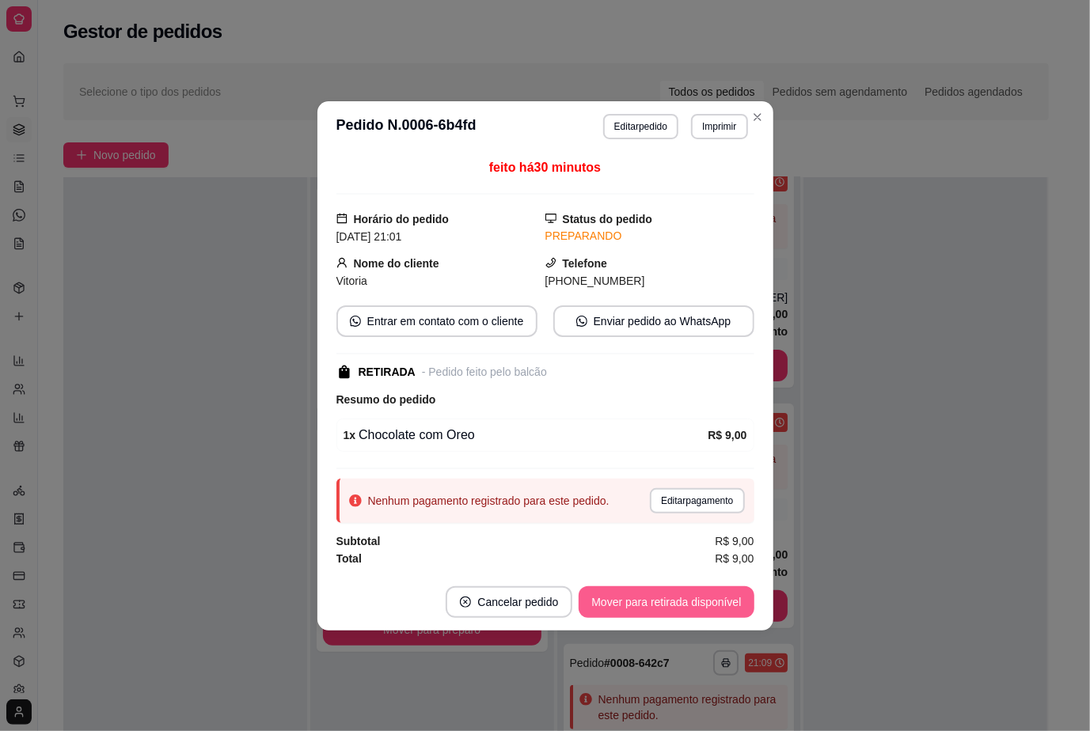
click at [675, 605] on button "Mover para retirada disponível" at bounding box center [665, 602] width 175 height 32
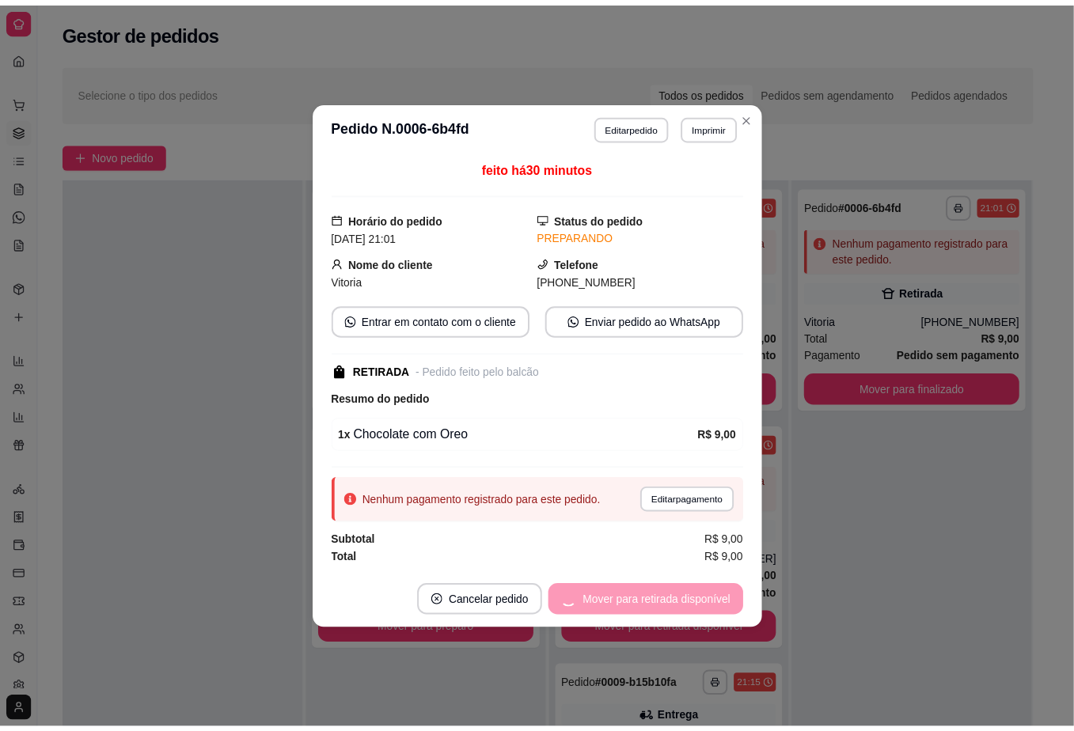
scroll to position [0, 0]
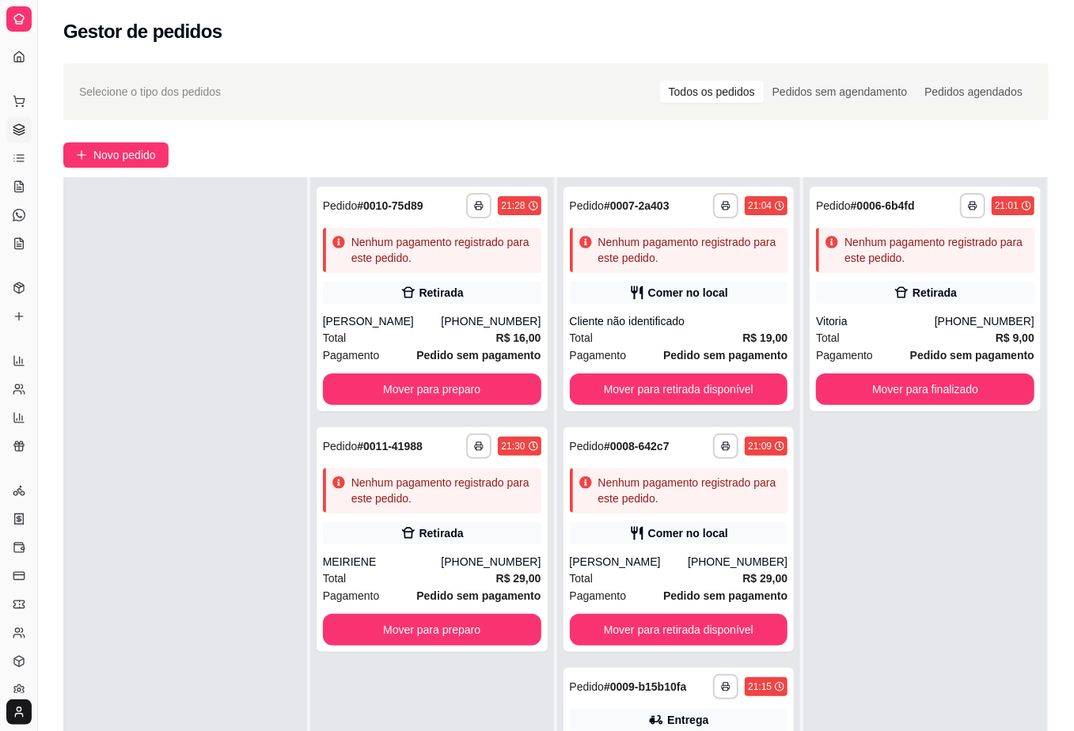
click at [945, 481] on div "**********" at bounding box center [925, 542] width 244 height 731
click at [956, 584] on div "**********" at bounding box center [925, 542] width 244 height 731
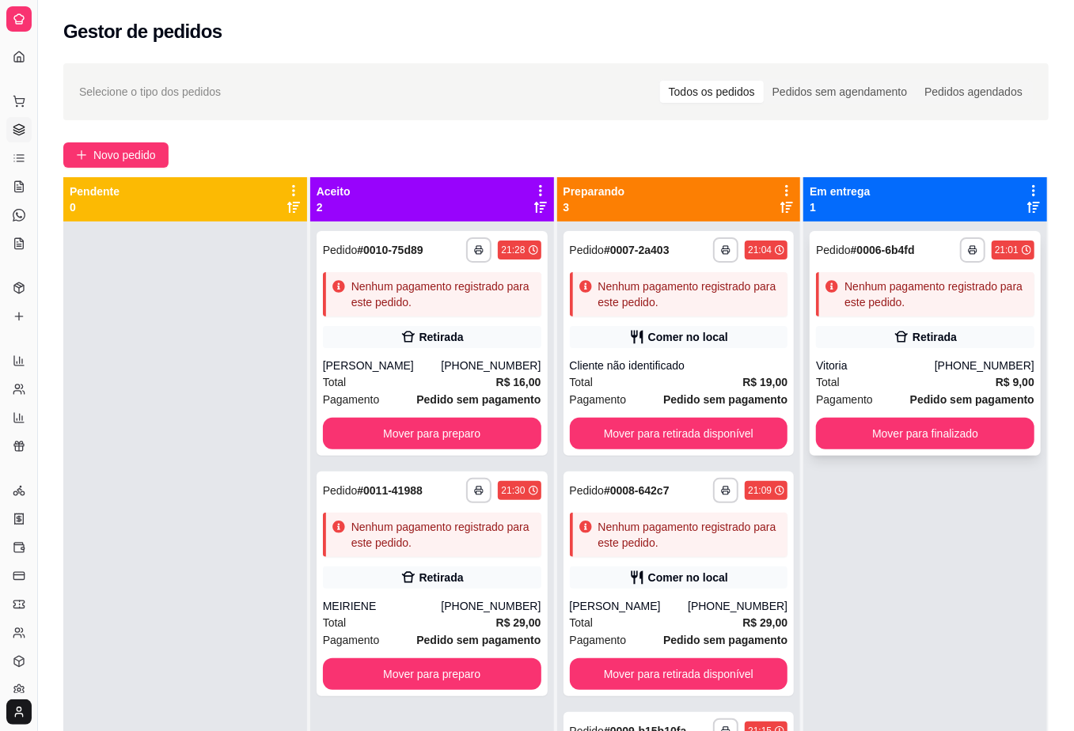
click at [992, 346] on div "Retirada" at bounding box center [925, 337] width 218 height 22
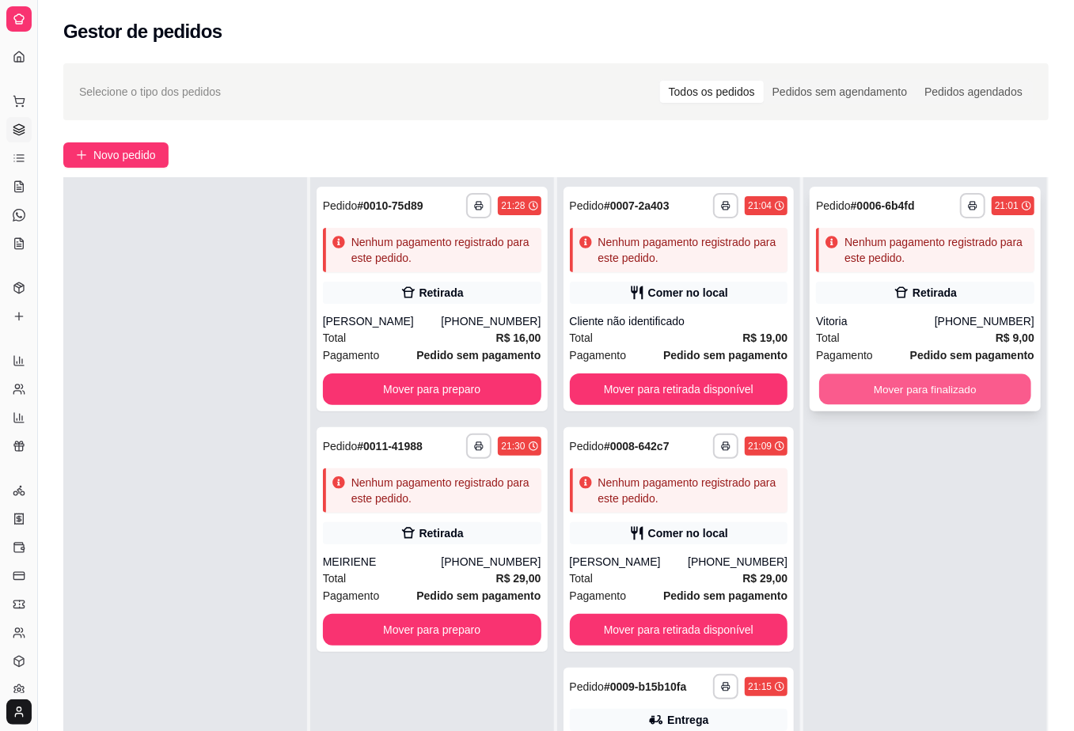
click at [961, 389] on button "Mover para finalizado" at bounding box center [924, 389] width 211 height 31
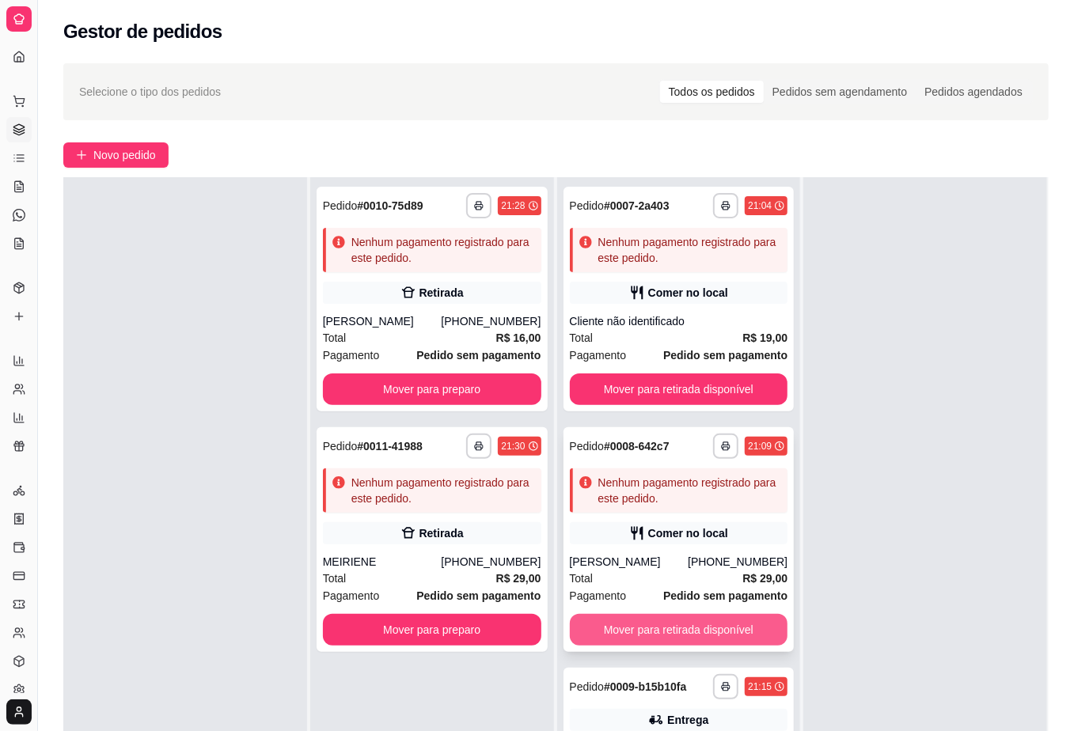
click at [639, 624] on button "Mover para retirada disponível" at bounding box center [679, 630] width 218 height 32
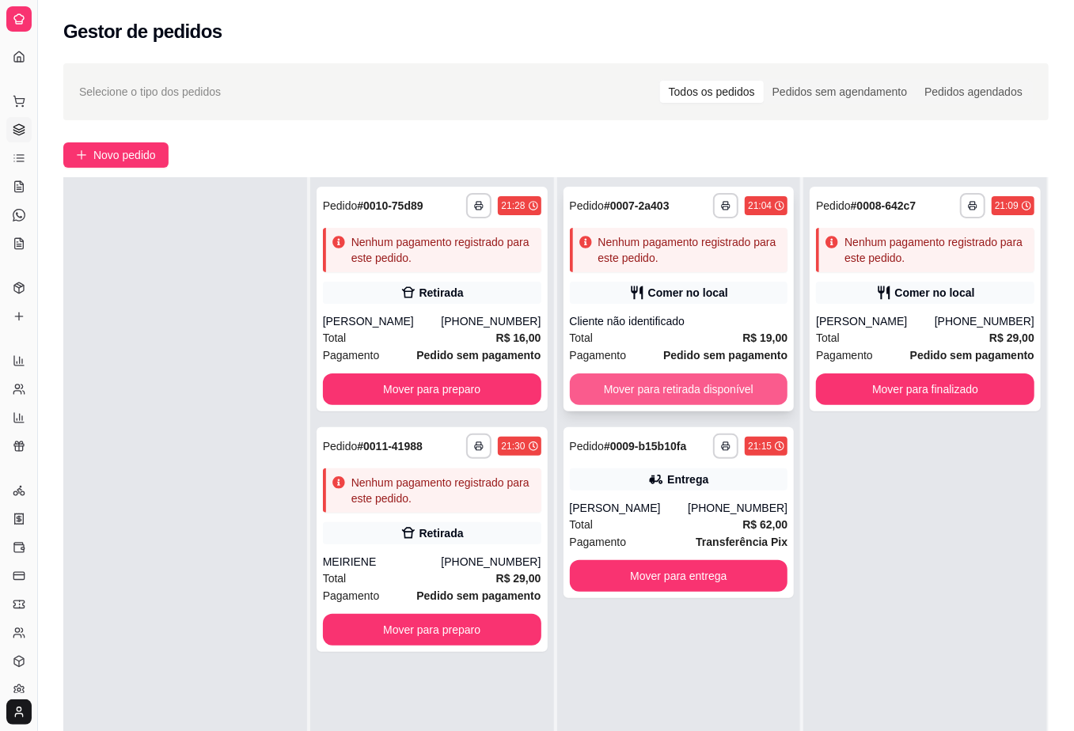
click at [722, 383] on button "Mover para retirada disponível" at bounding box center [679, 389] width 218 height 32
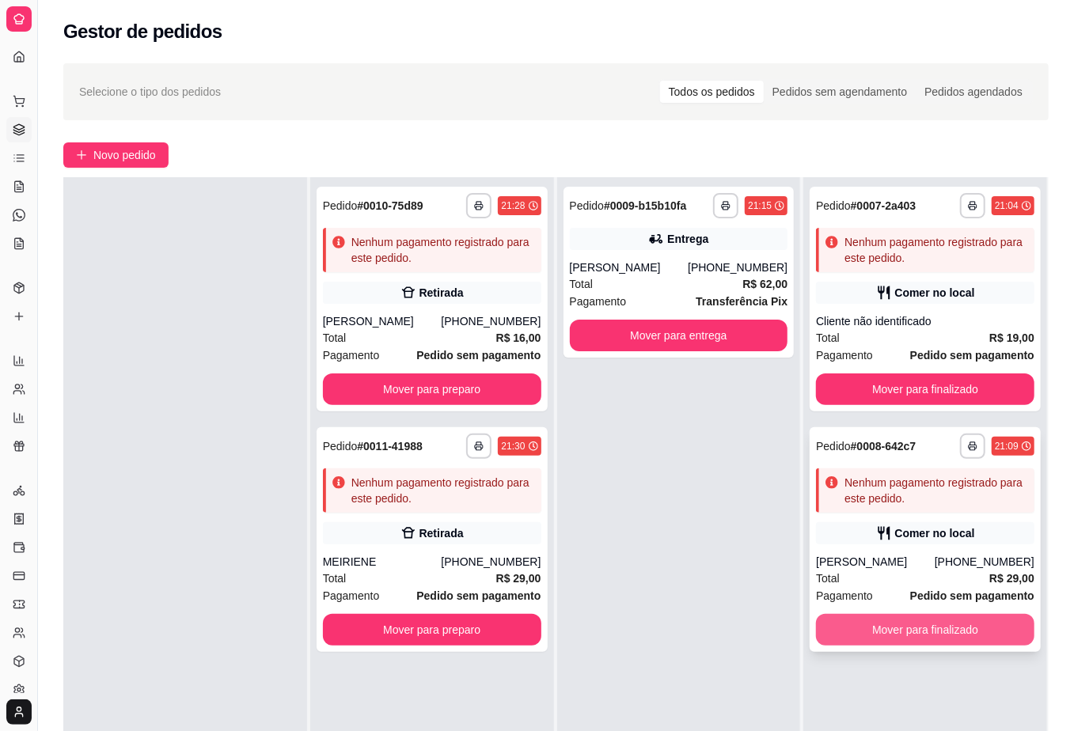
click at [885, 631] on button "Mover para finalizado" at bounding box center [925, 630] width 218 height 32
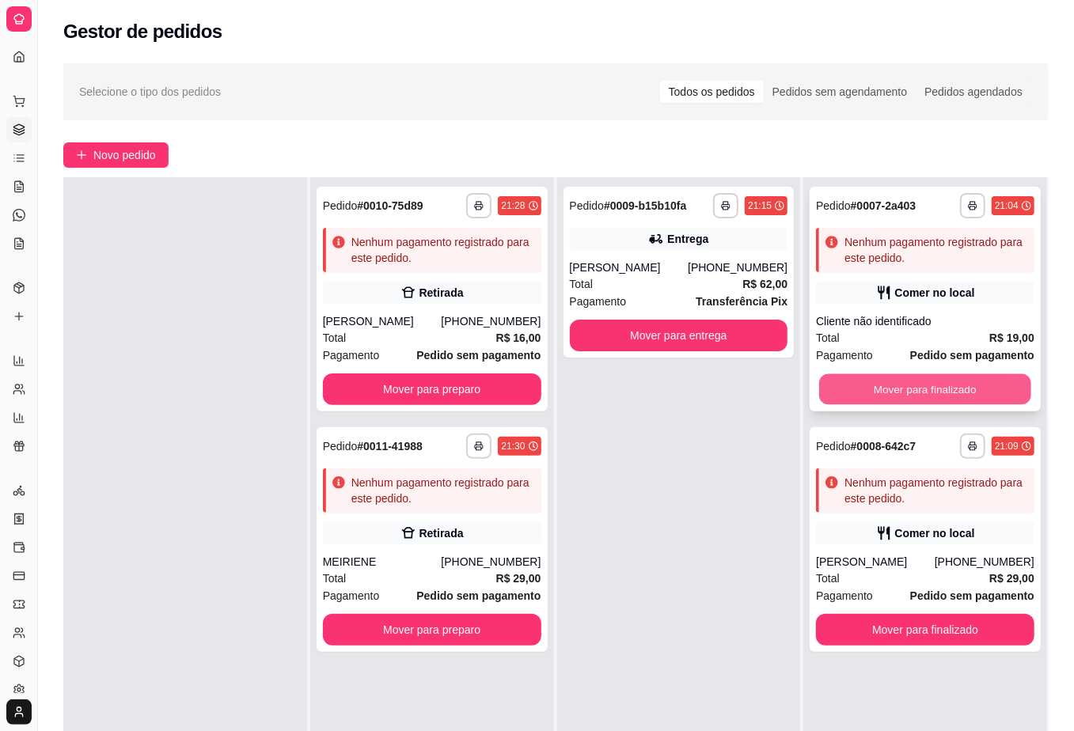
click at [907, 396] on button "Mover para finalizado" at bounding box center [924, 389] width 211 height 31
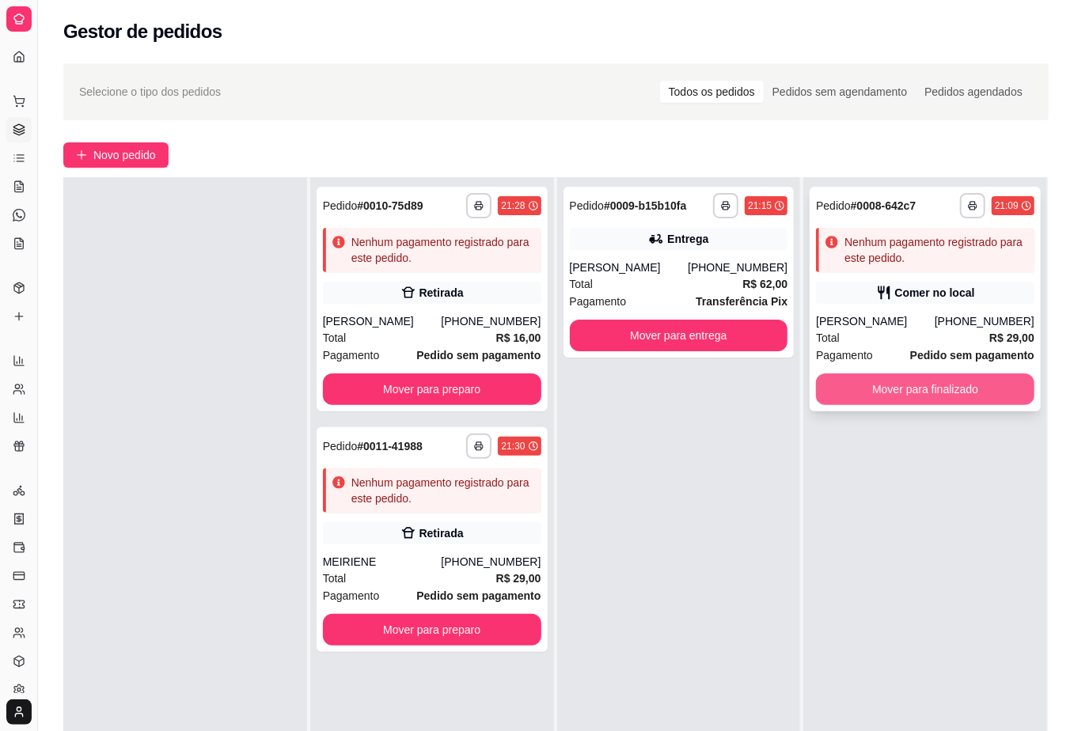
click at [950, 377] on button "Mover para finalizado" at bounding box center [925, 389] width 218 height 32
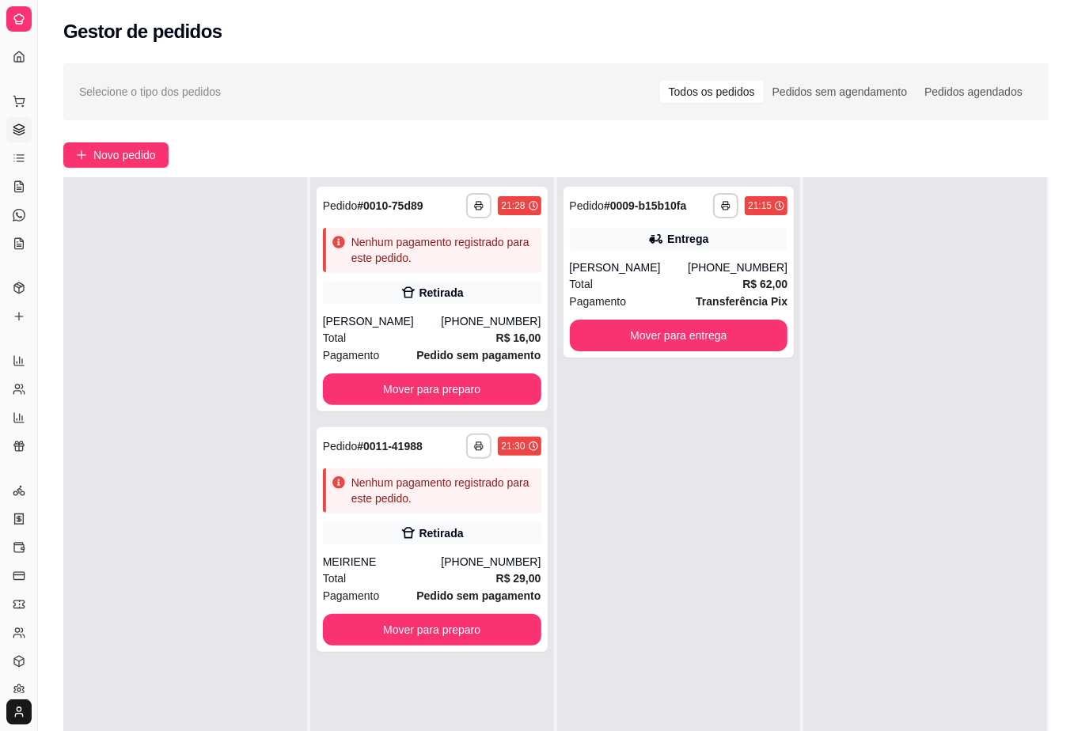
click at [713, 514] on div "**********" at bounding box center [679, 542] width 244 height 731
click at [963, 507] on div at bounding box center [925, 542] width 244 height 731
click at [146, 158] on span "Novo pedido" at bounding box center [124, 154] width 63 height 17
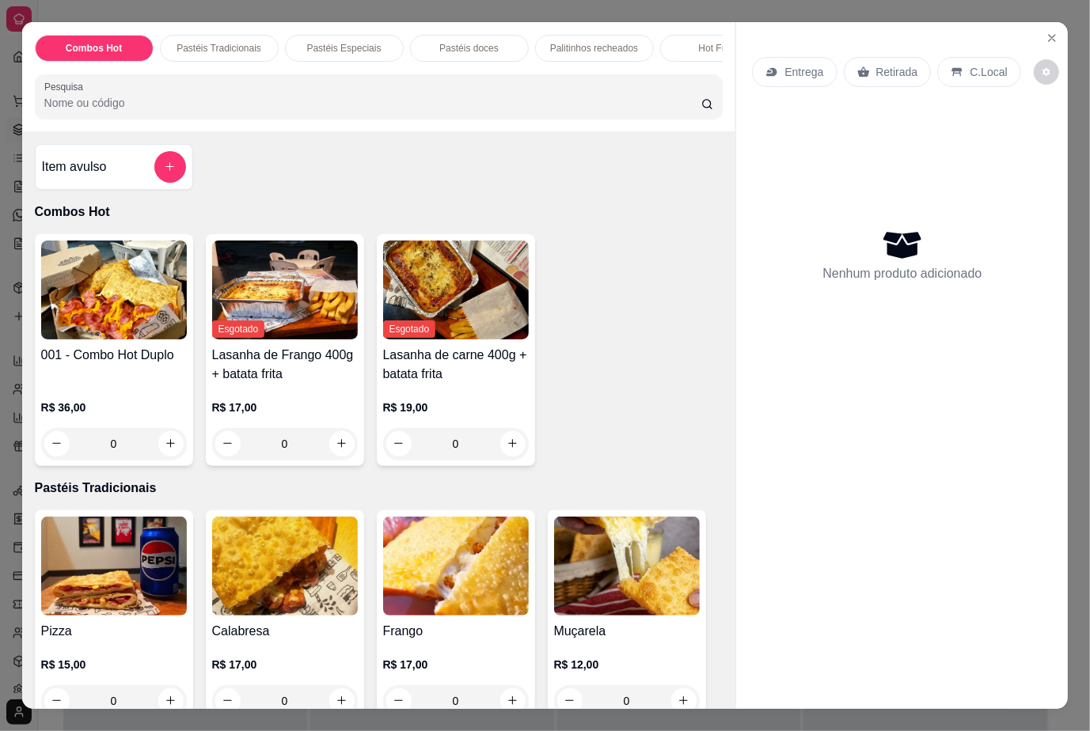
click at [194, 108] on input "Pesquisa" at bounding box center [372, 103] width 657 height 16
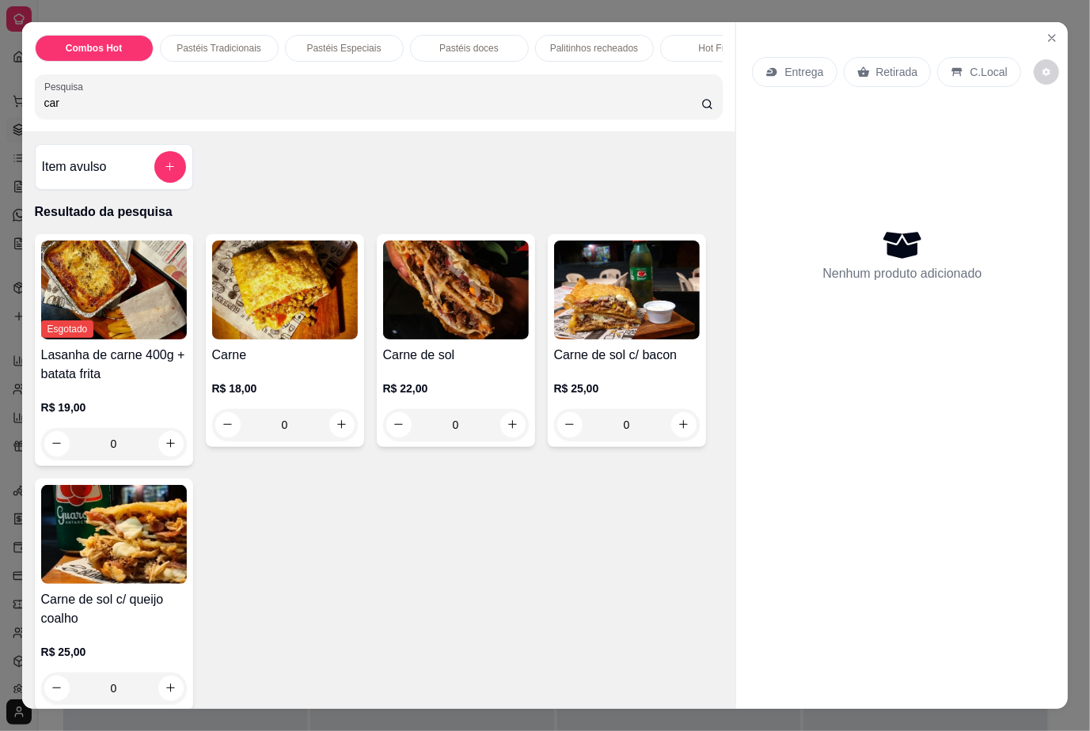
type input "car"
click at [498, 437] on div "0" at bounding box center [456, 425] width 146 height 32
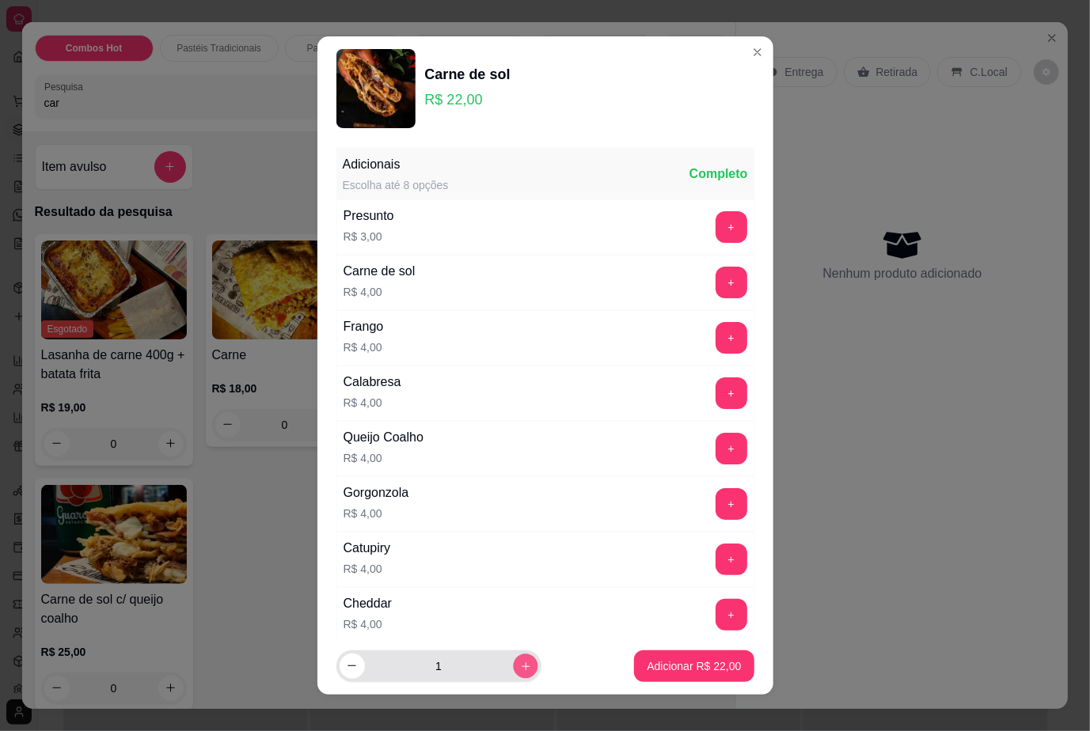
click at [519, 666] on icon "increase-product-quantity" at bounding box center [525, 667] width 12 height 12
type input "3"
click at [692, 671] on p "Adicionar R$ 66,00" at bounding box center [694, 665] width 92 height 15
type input "3"
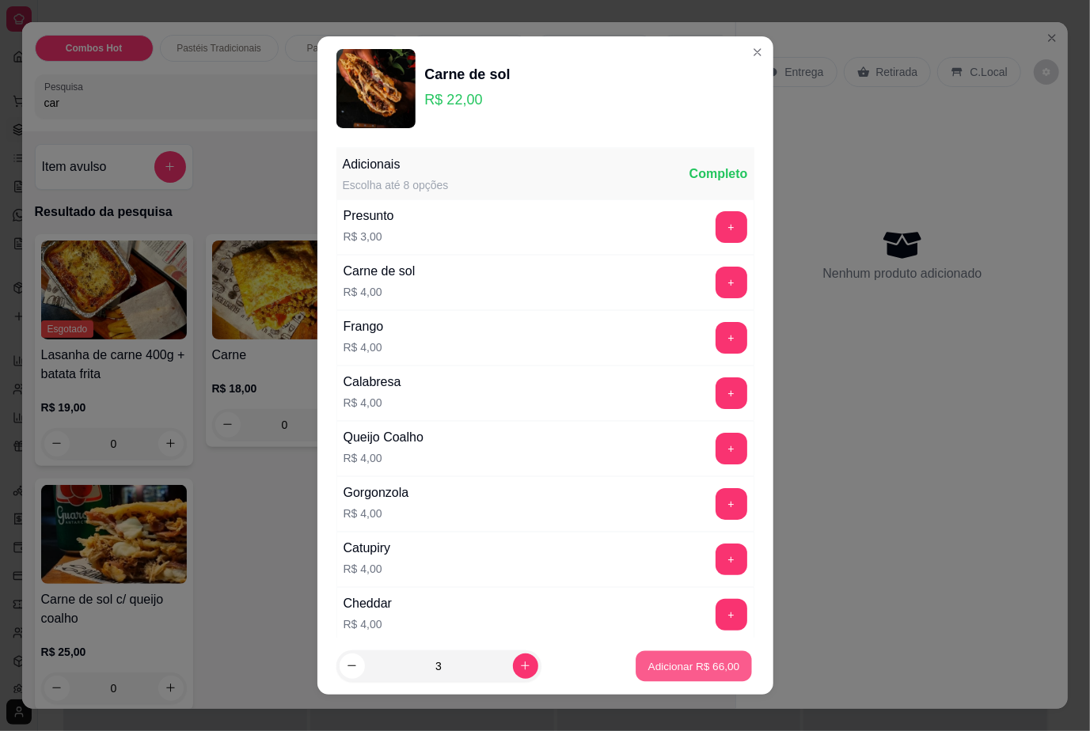
type input "3"
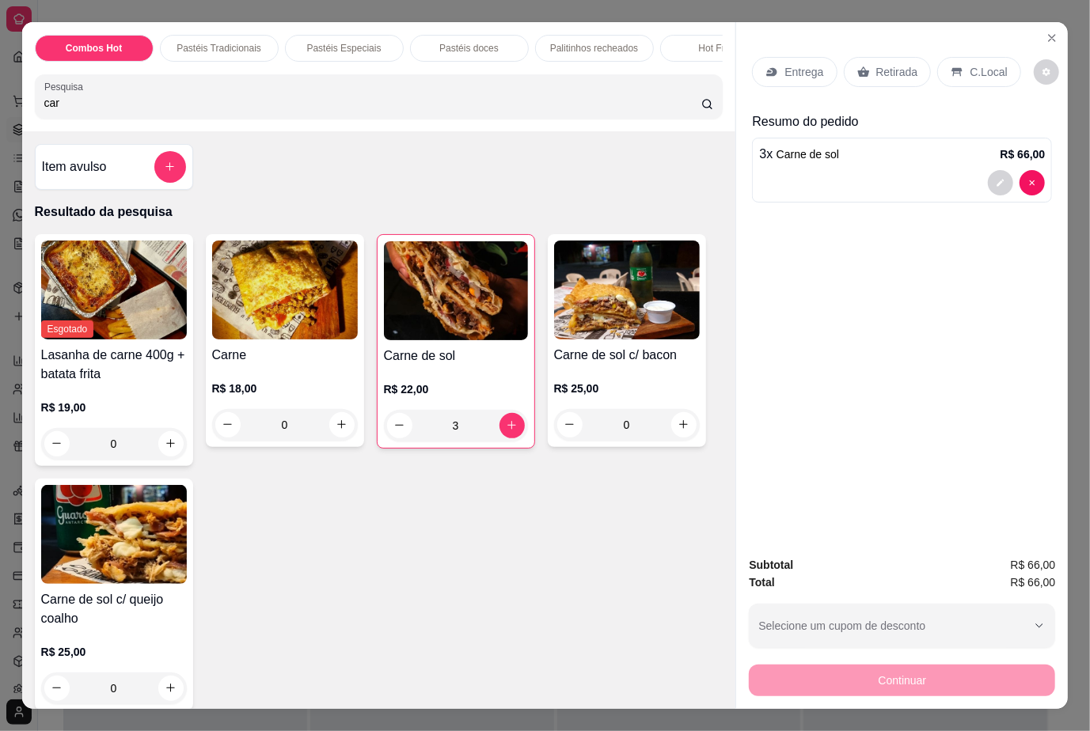
click at [884, 64] on p "Retirada" at bounding box center [897, 72] width 42 height 16
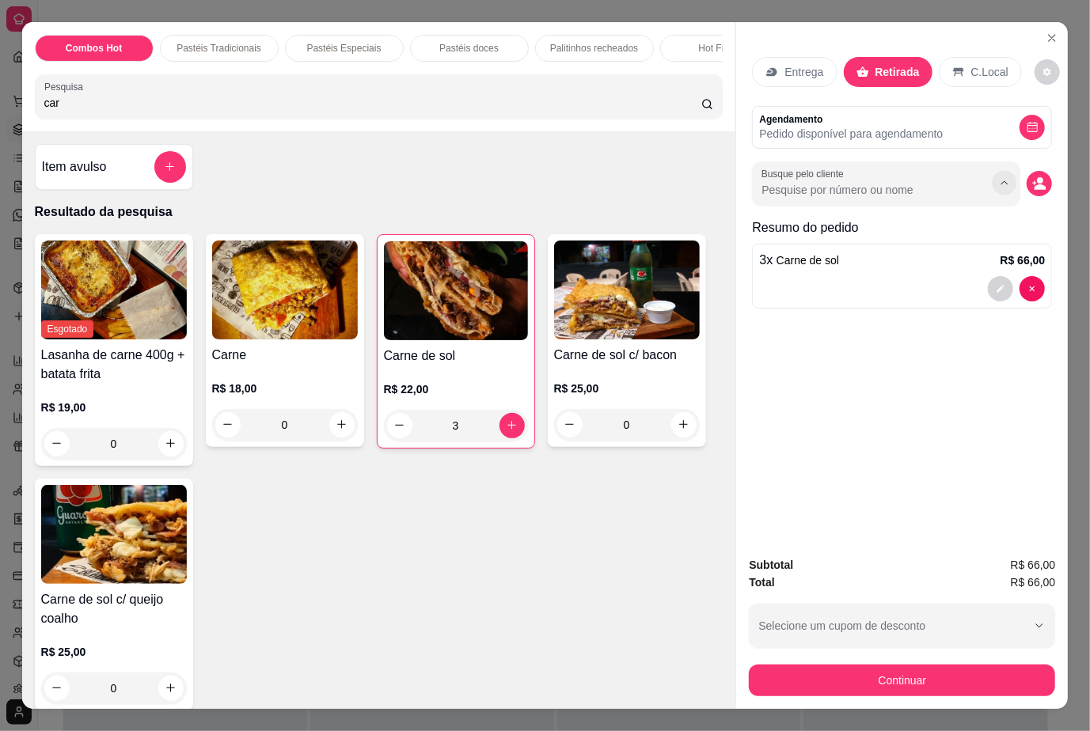
click at [992, 179] on button "Show suggestions" at bounding box center [1004, 182] width 25 height 25
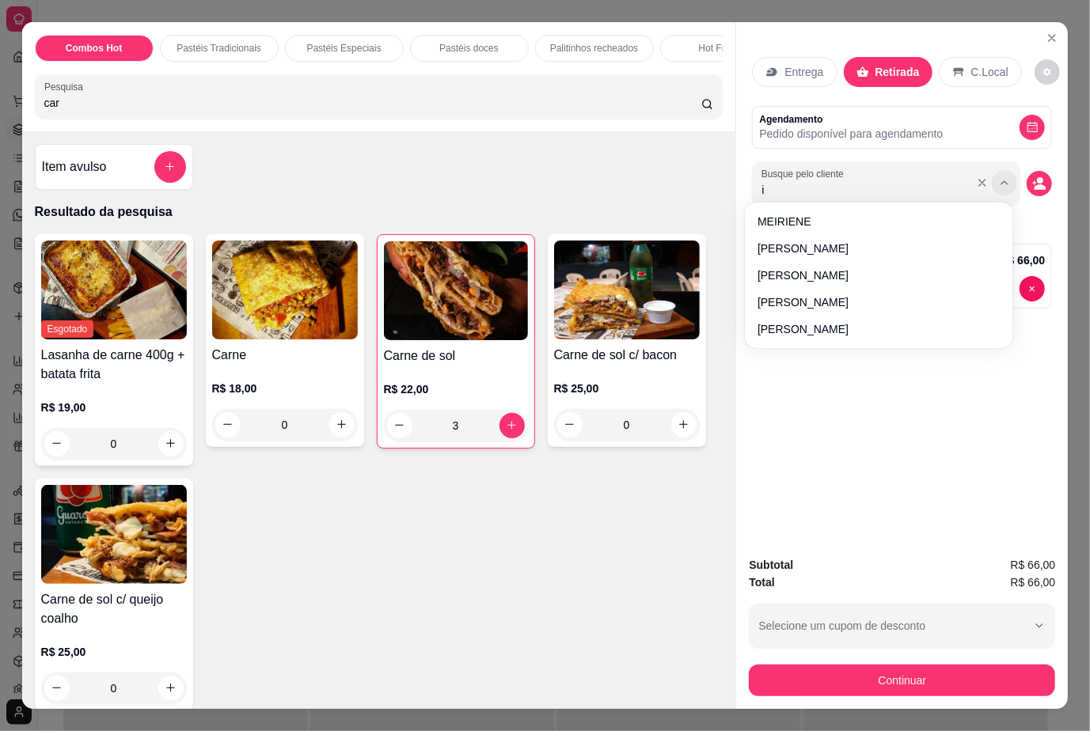
type input "is"
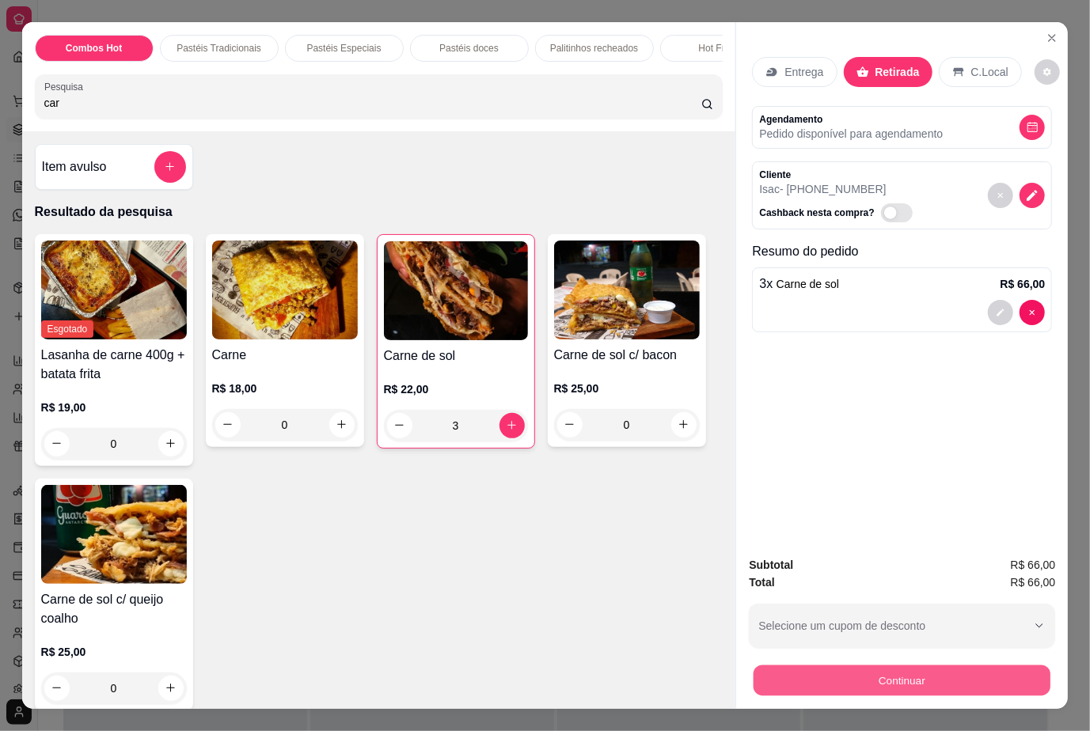
click at [934, 678] on button "Continuar" at bounding box center [901, 680] width 297 height 31
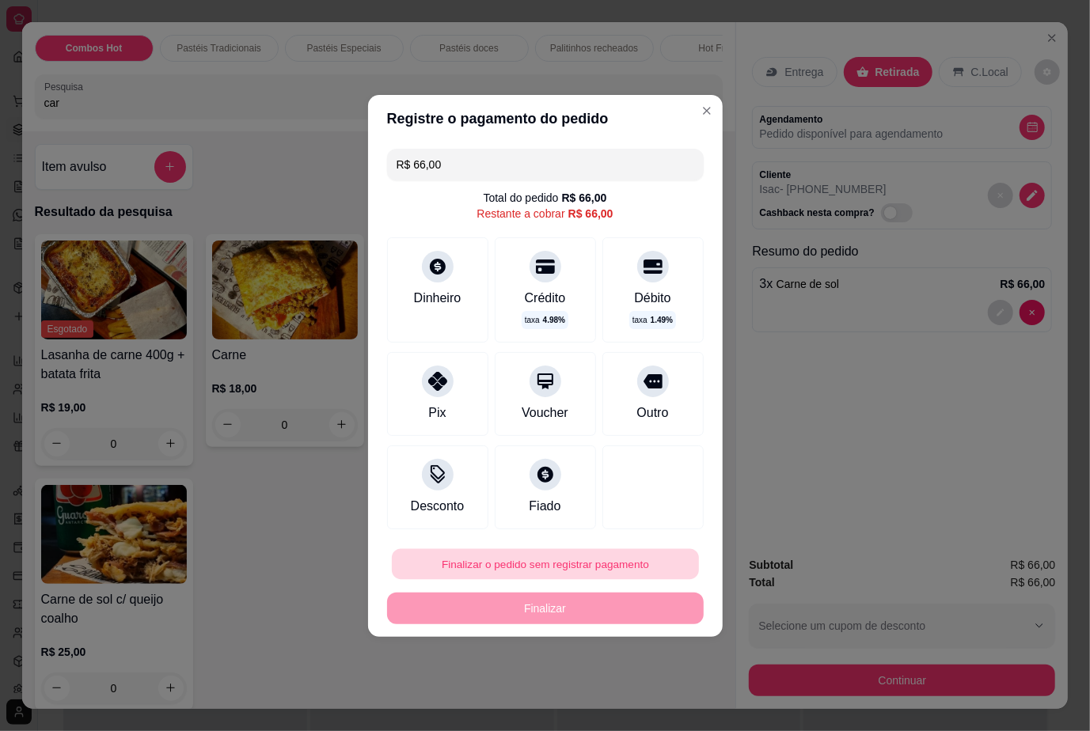
click at [580, 567] on button "Finalizar o pedido sem registrar pagamento" at bounding box center [545, 563] width 307 height 31
click at [633, 525] on button "Confirmar" at bounding box center [637, 520] width 59 height 25
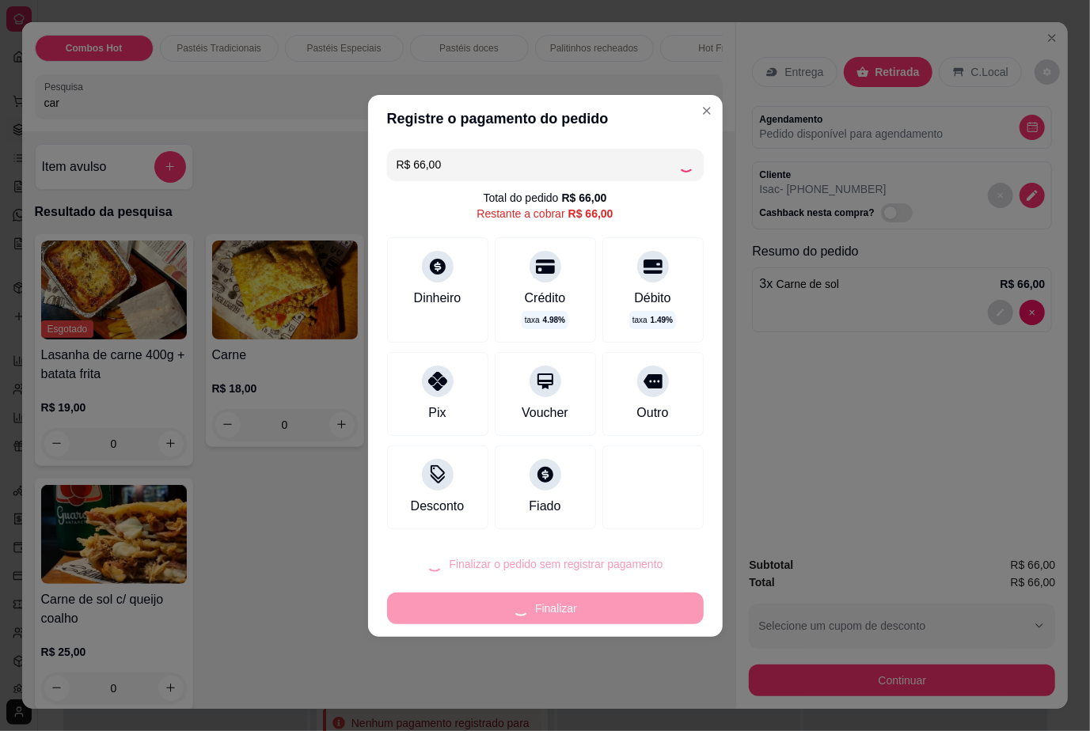
type input "0"
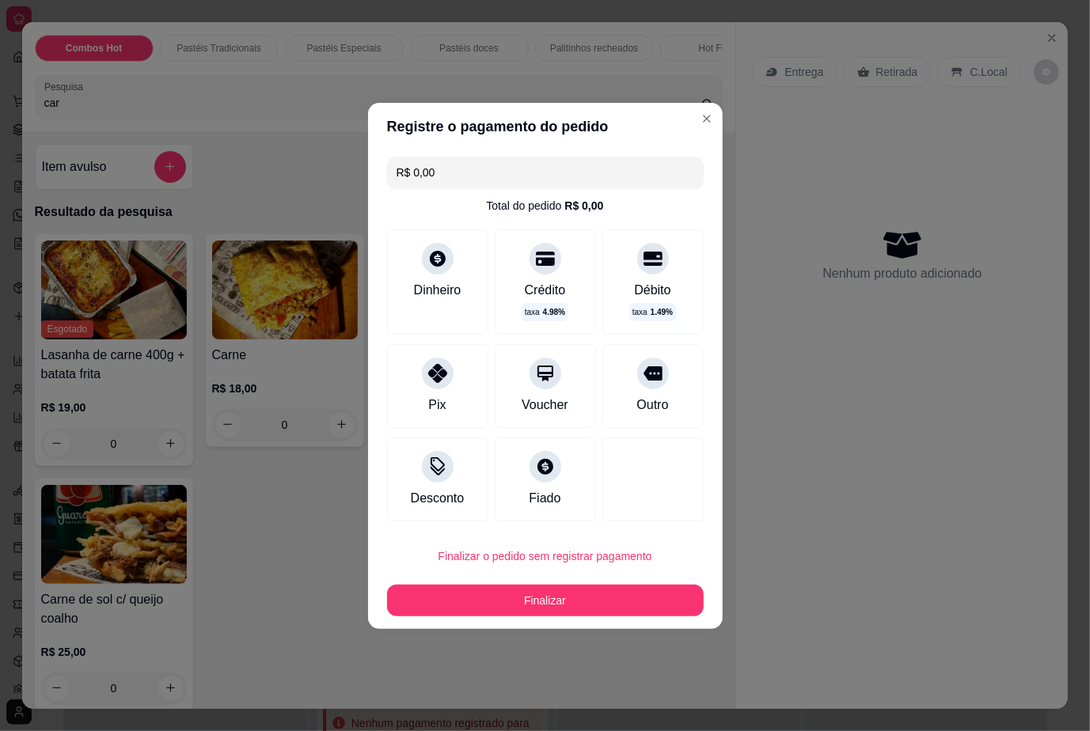
type input "R$ 0,00"
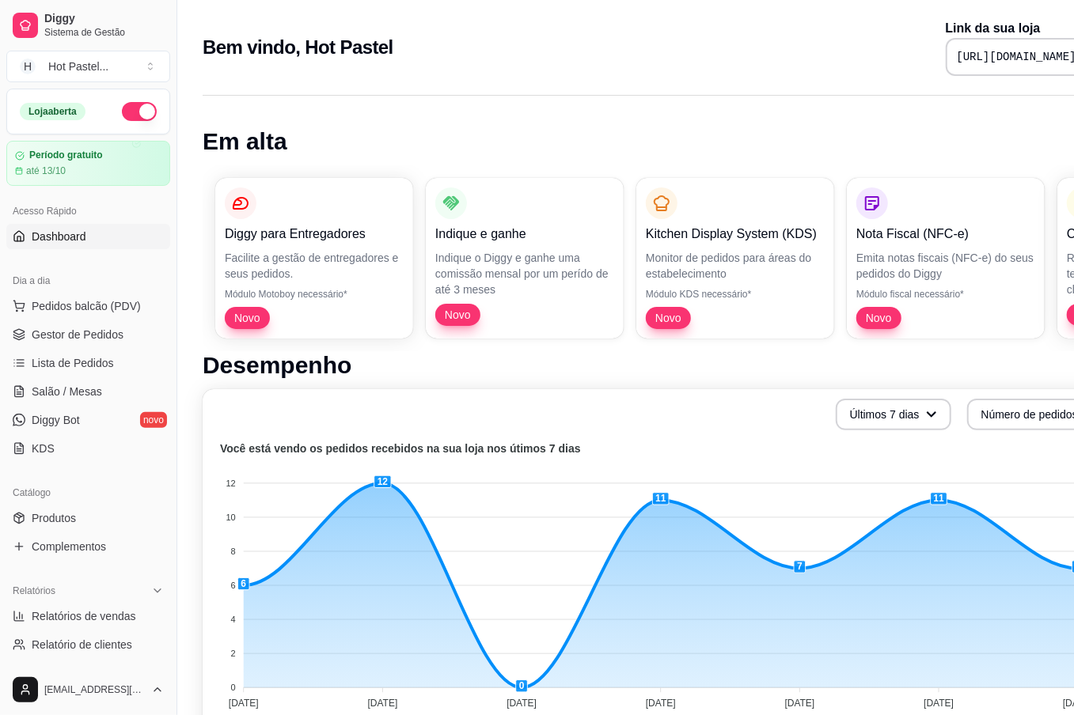
scroll to position [0, 66]
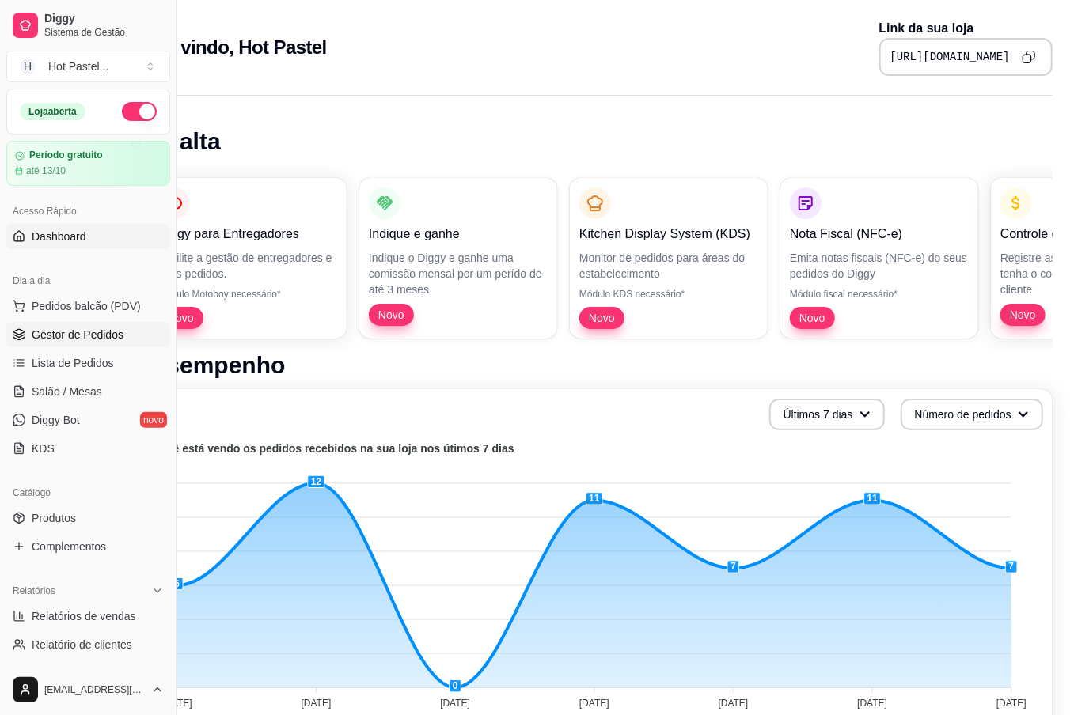
click at [123, 339] on link "Gestor de Pedidos" at bounding box center [88, 334] width 164 height 25
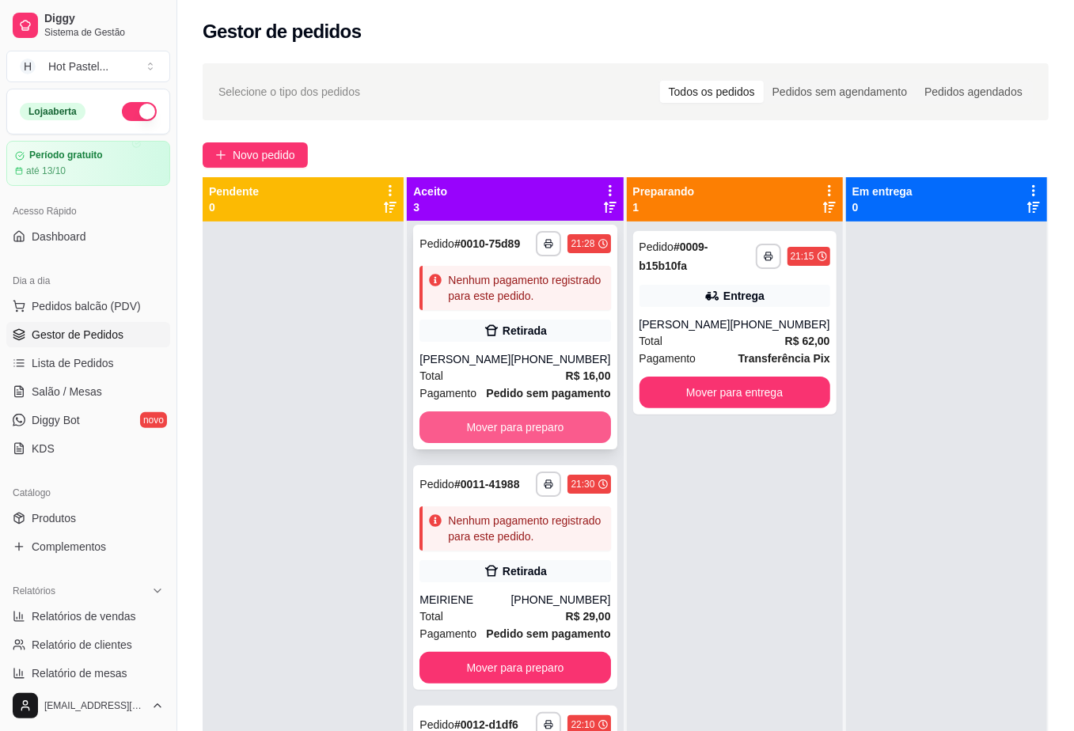
click at [542, 411] on button "Mover para preparo" at bounding box center [514, 427] width 191 height 32
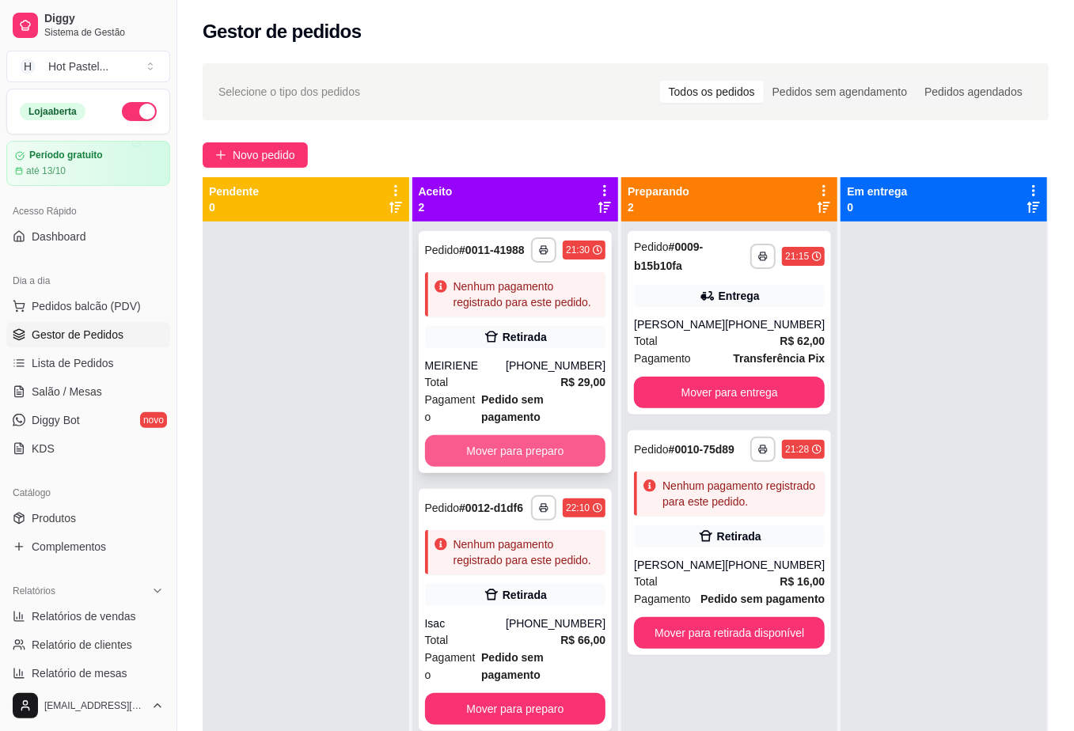
click at [533, 438] on button "Mover para preparo" at bounding box center [515, 451] width 181 height 32
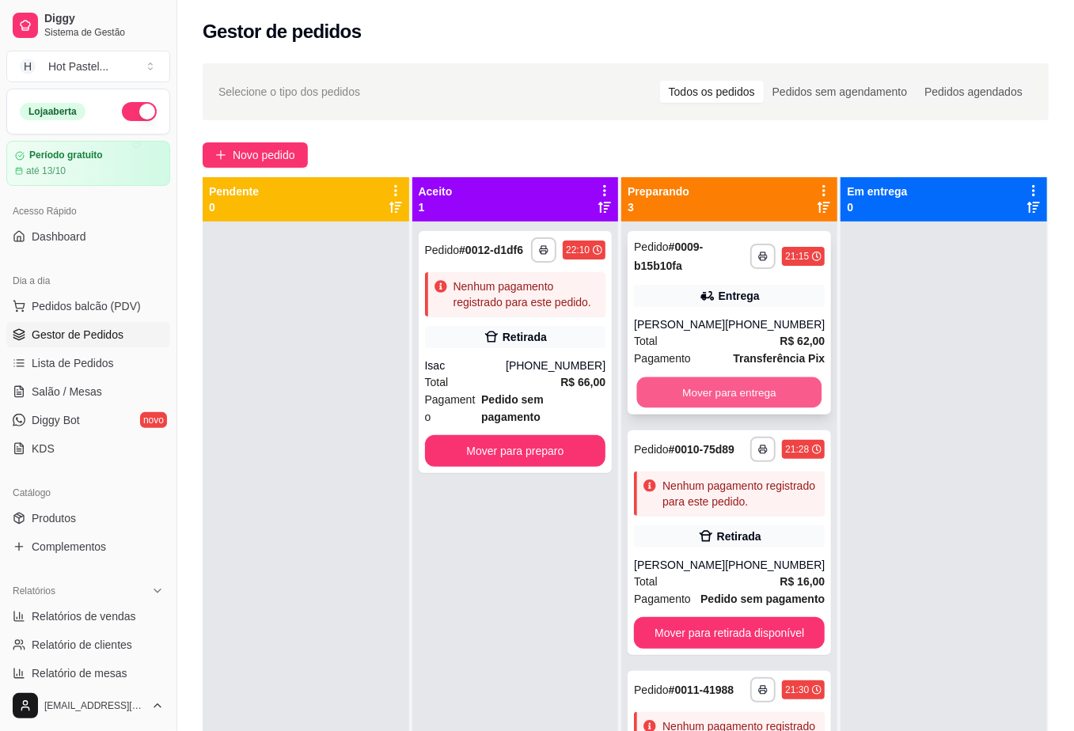
click at [739, 394] on button "Mover para entrega" at bounding box center [729, 392] width 185 height 31
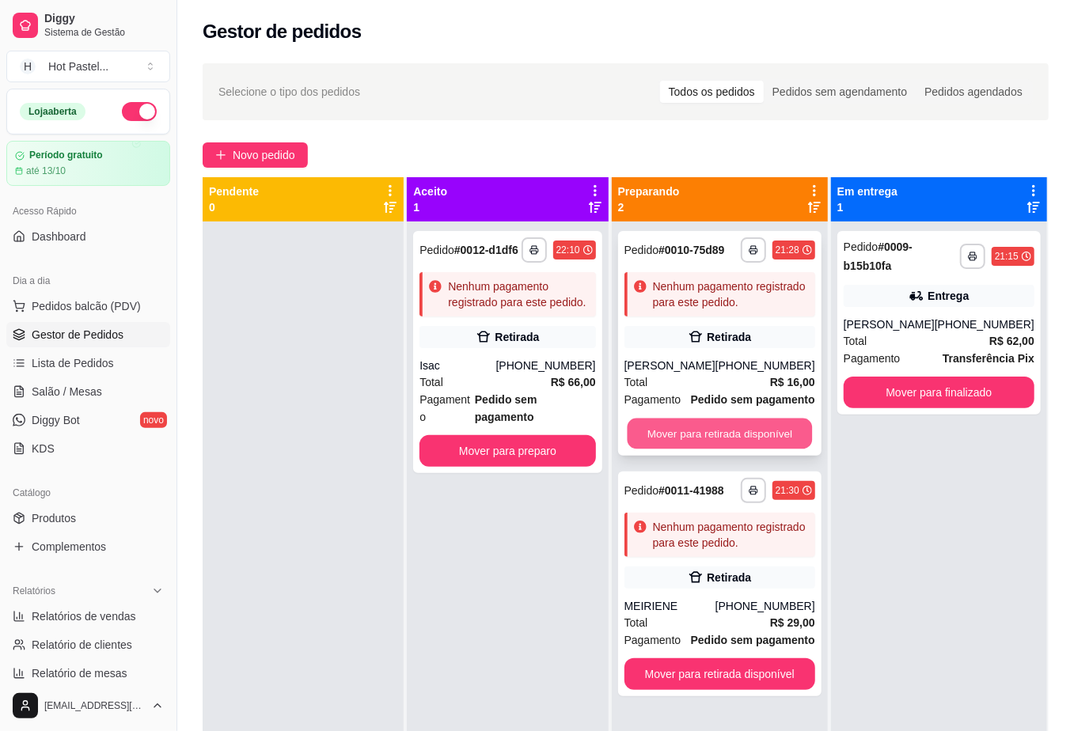
click at [738, 422] on button "Mover para retirada disponível" at bounding box center [719, 434] width 185 height 31
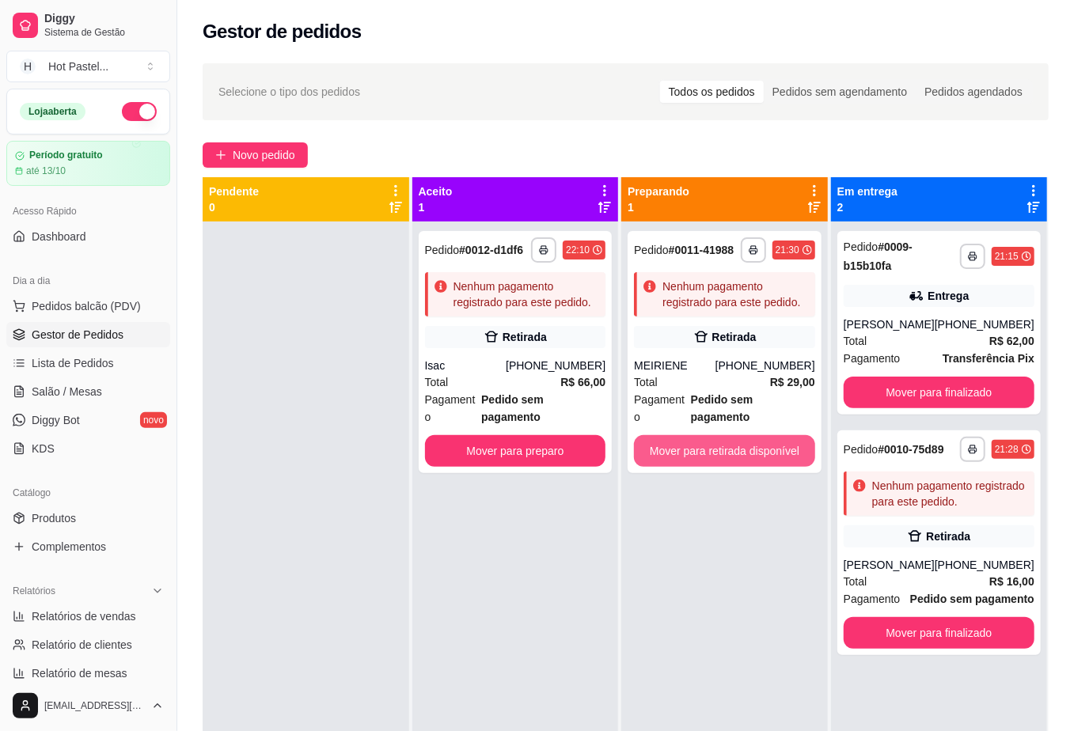
click at [738, 435] on button "Mover para retirada disponível" at bounding box center [724, 451] width 181 height 32
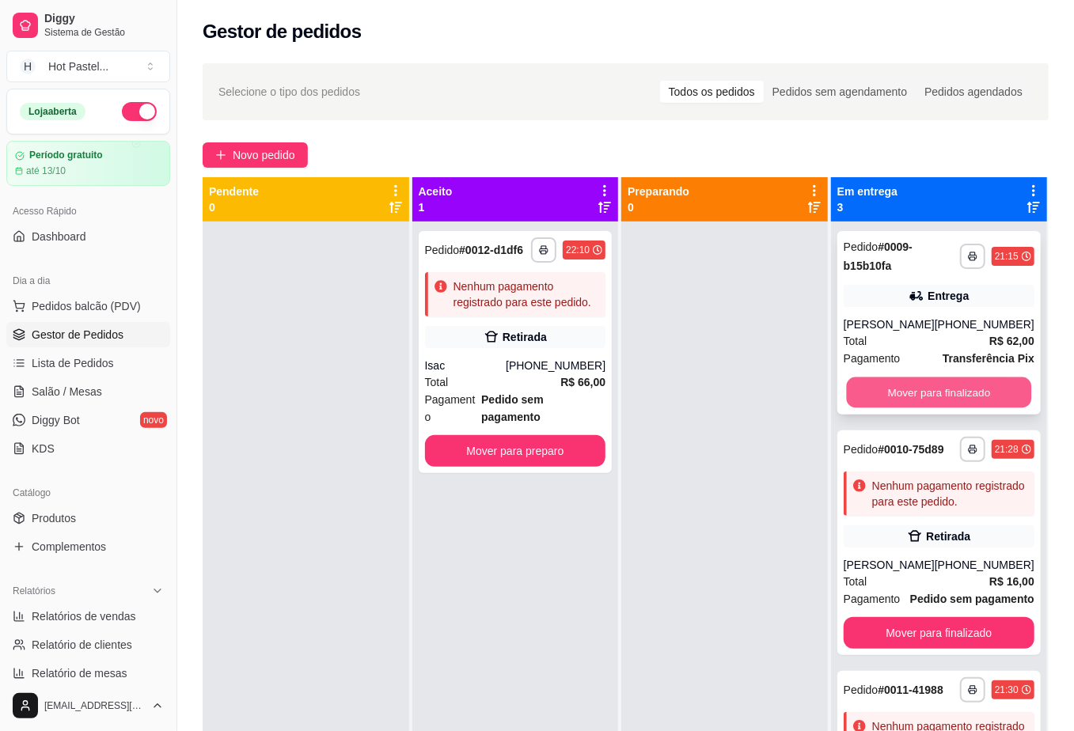
click at [878, 396] on button "Mover para finalizado" at bounding box center [938, 392] width 185 height 31
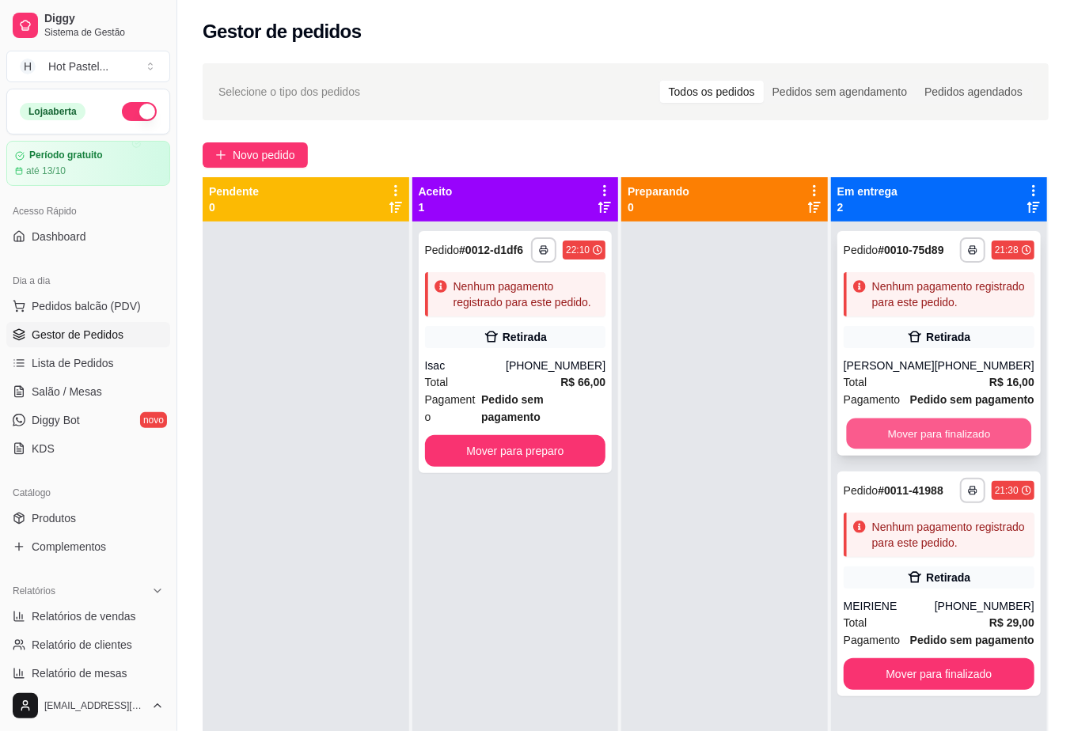
click at [891, 435] on button "Mover para finalizado" at bounding box center [938, 434] width 185 height 31
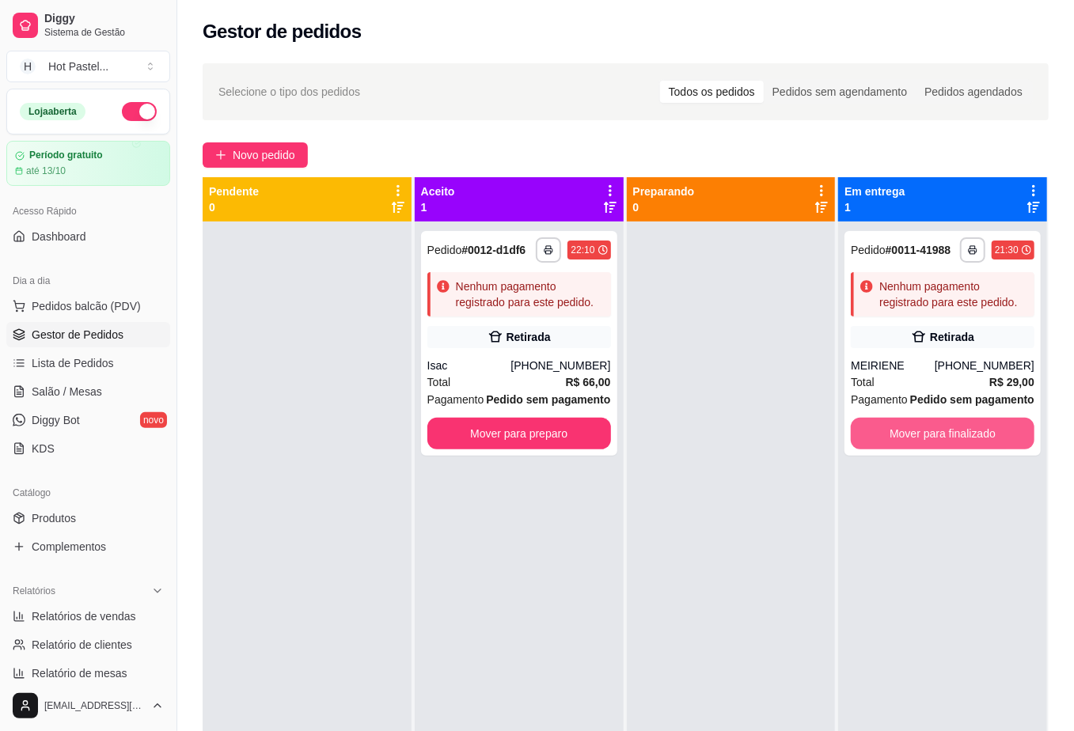
click at [891, 435] on button "Mover para finalizado" at bounding box center [943, 434] width 184 height 32
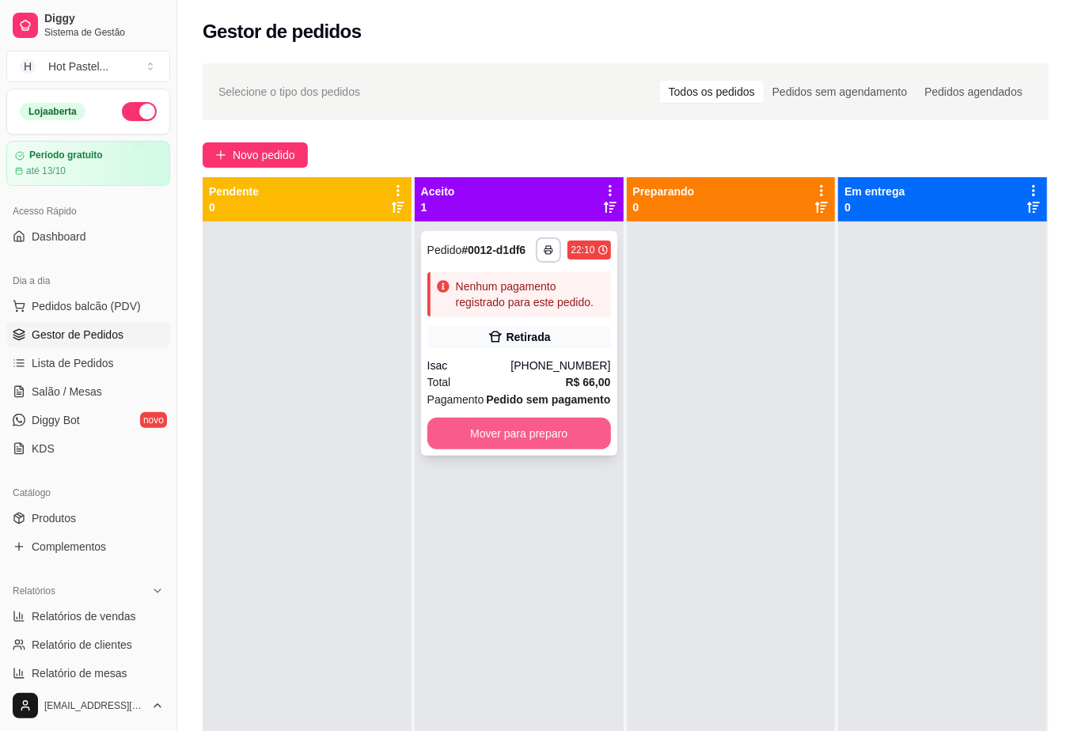
click at [529, 431] on button "Mover para preparo" at bounding box center [519, 434] width 184 height 32
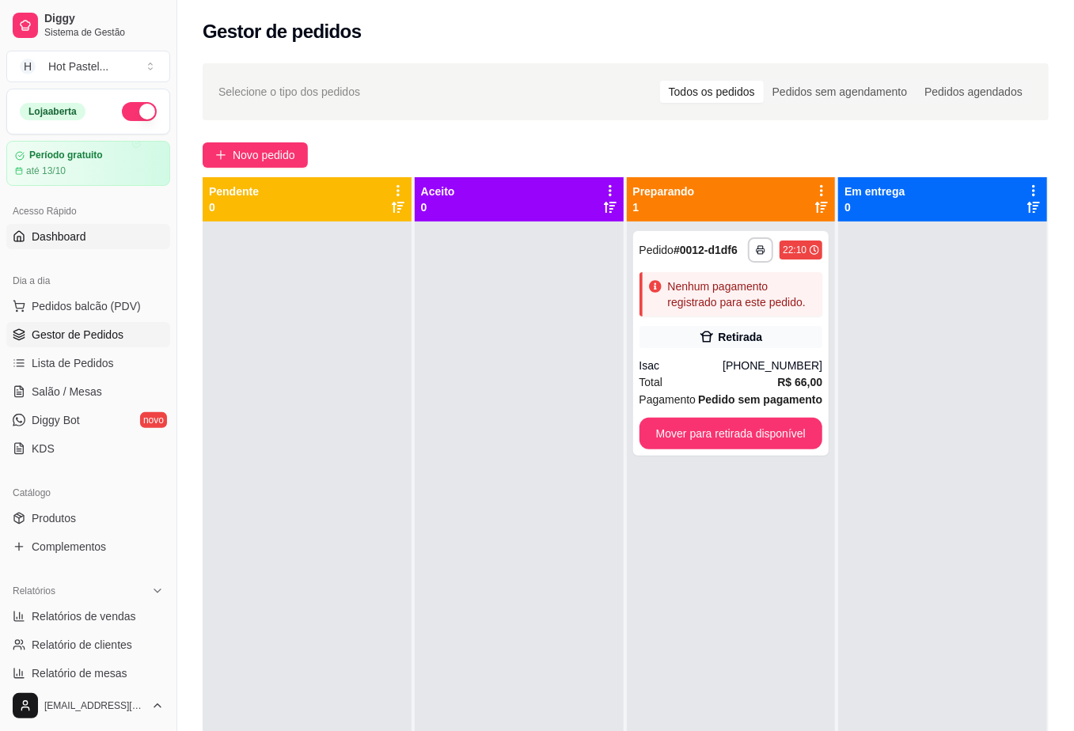
click at [79, 229] on span "Dashboard" at bounding box center [59, 237] width 55 height 16
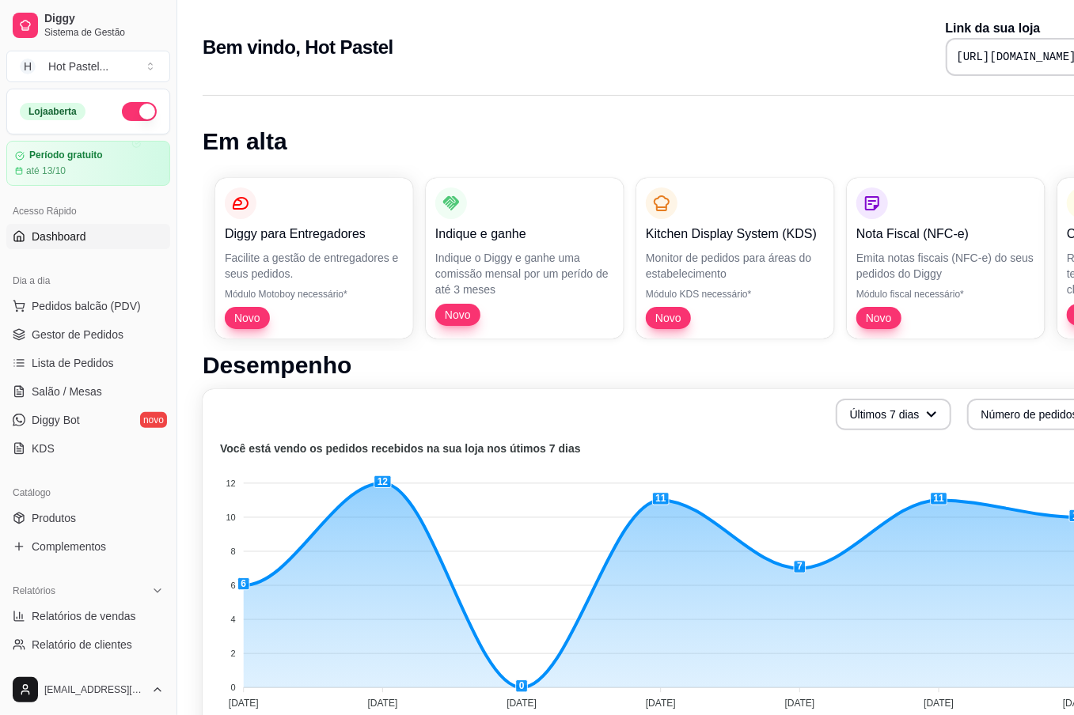
scroll to position [0, 66]
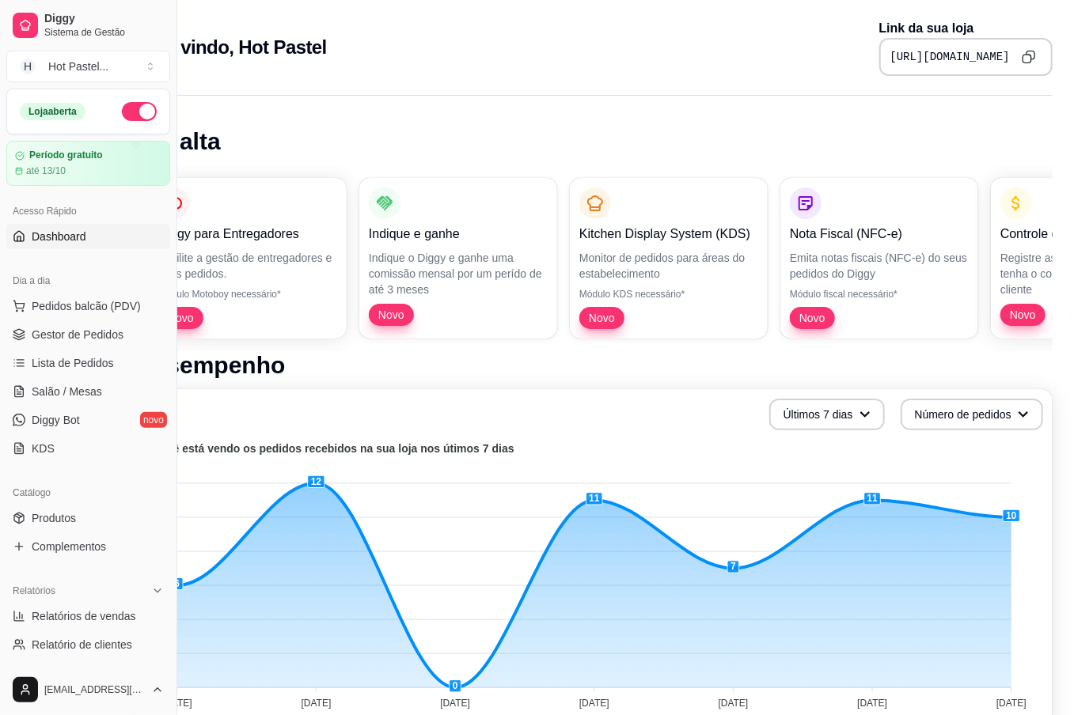
click at [574, 152] on h1 "Em alta" at bounding box center [594, 141] width 916 height 28
click at [101, 333] on span "Gestor de Pedidos" at bounding box center [78, 335] width 92 height 16
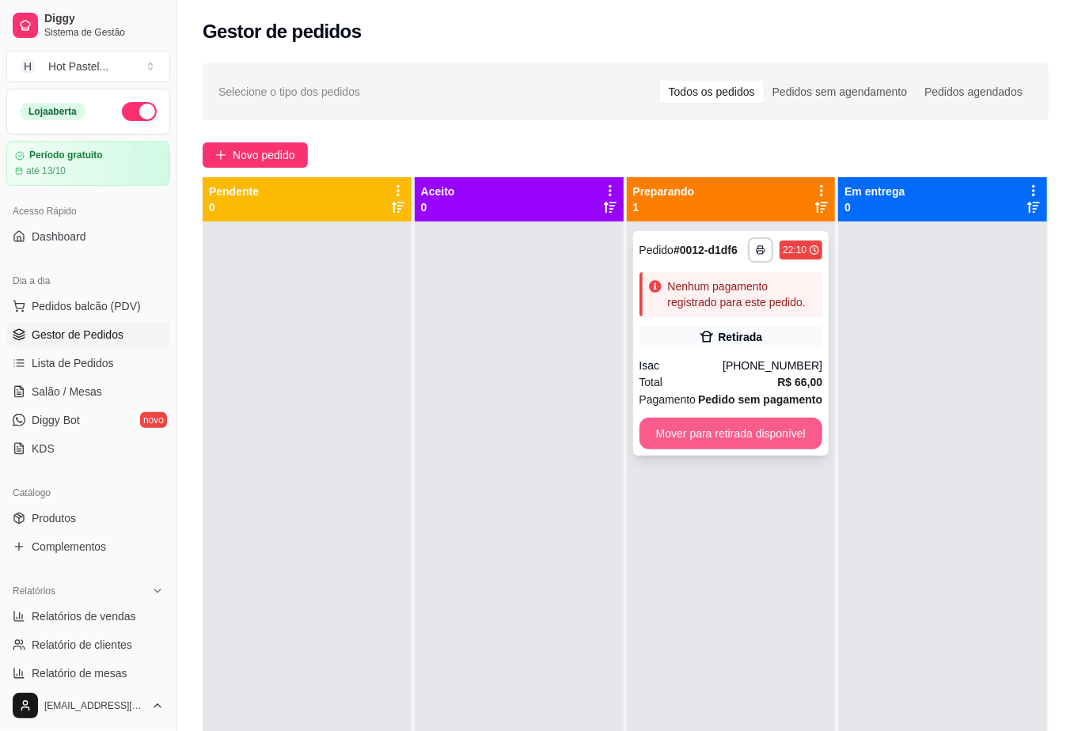
click at [711, 444] on button "Mover para retirada disponível" at bounding box center [731, 434] width 184 height 32
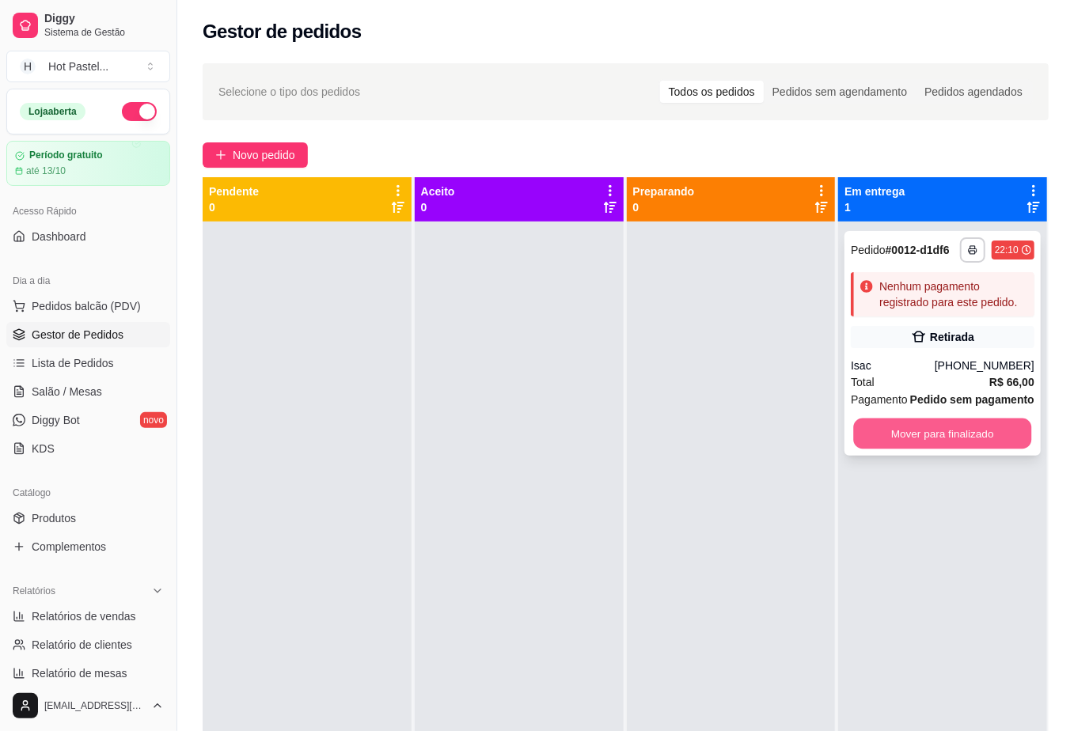
click at [875, 431] on button "Mover para finalizado" at bounding box center [943, 434] width 178 height 31
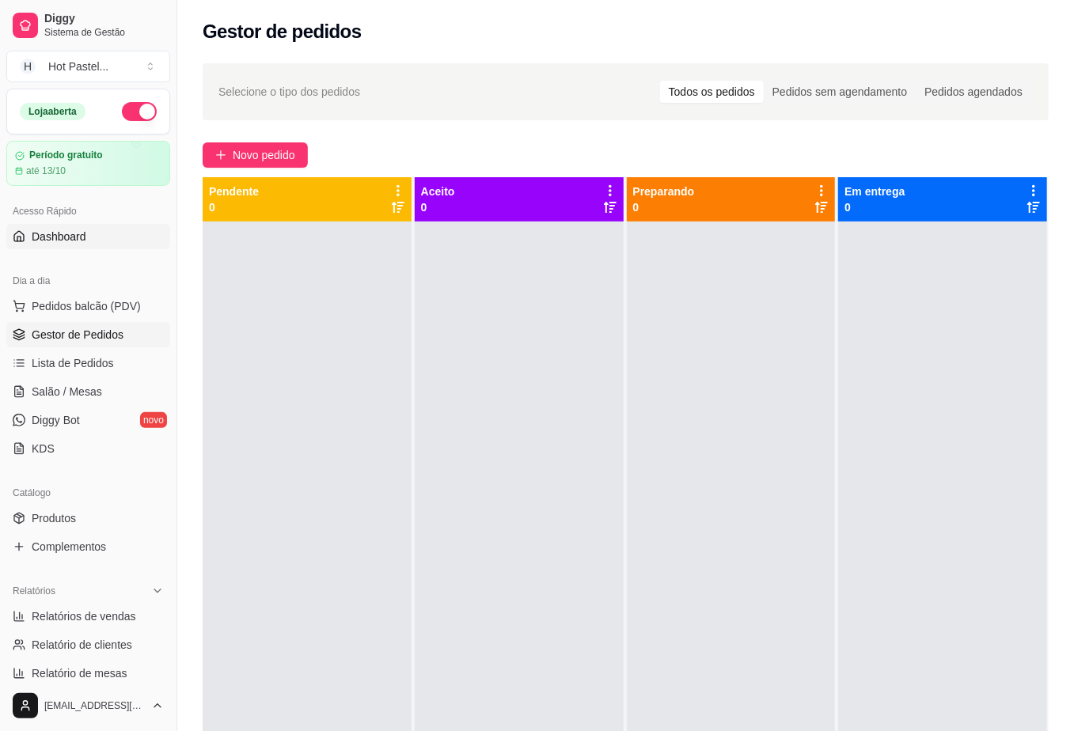
click at [109, 226] on link "Dashboard" at bounding box center [88, 236] width 164 height 25
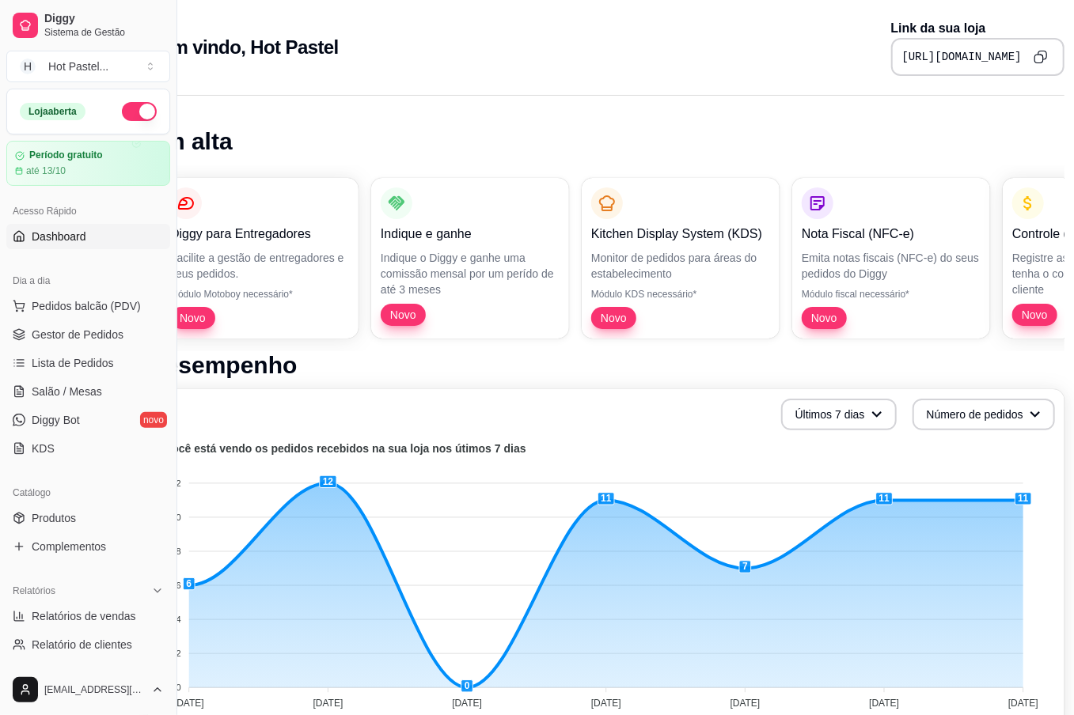
scroll to position [0, 66]
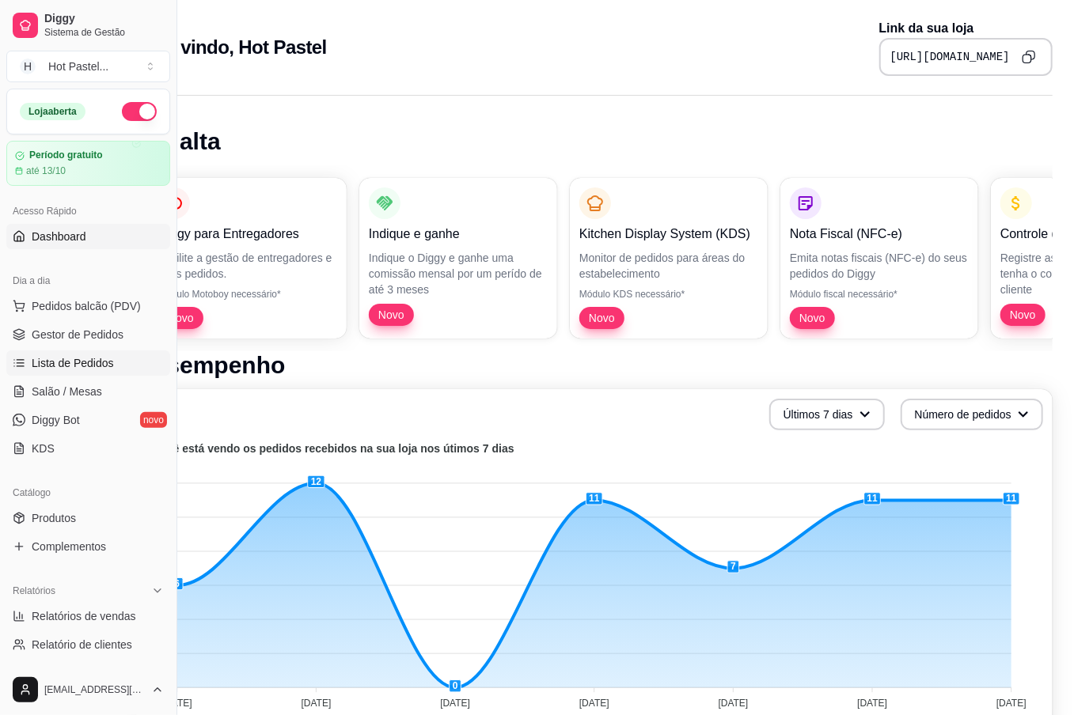
click at [104, 362] on span "Lista de Pedidos" at bounding box center [73, 363] width 82 height 16
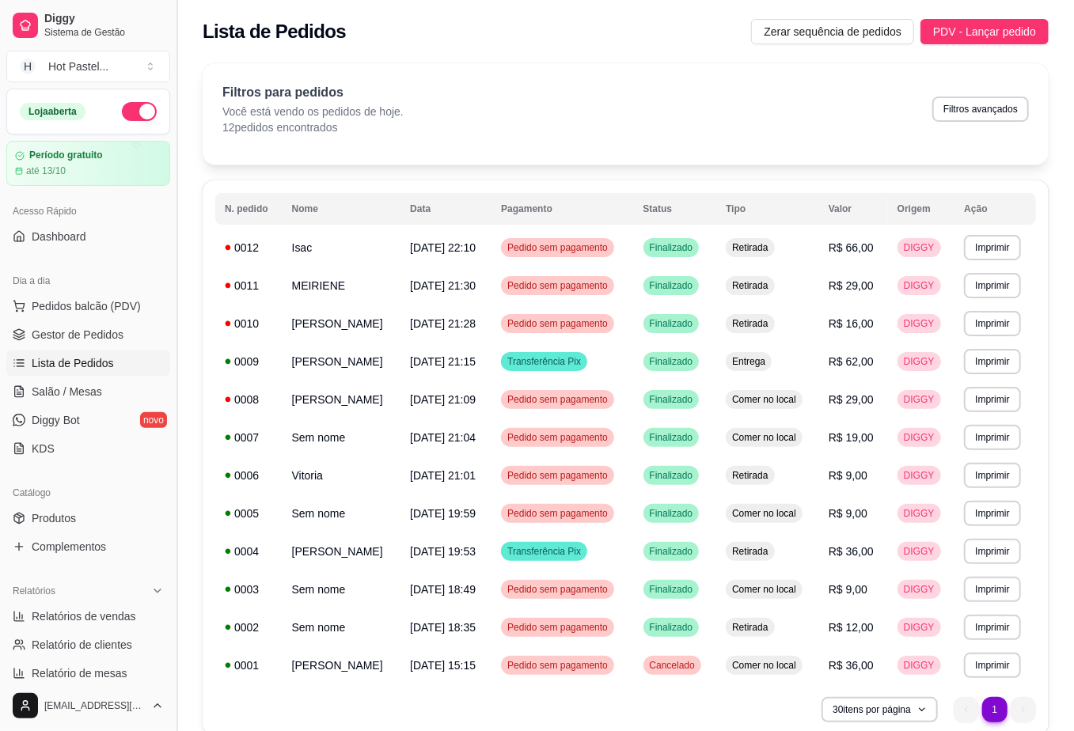
click at [172, 393] on button "Toggle Sidebar" at bounding box center [176, 365] width 13 height 731
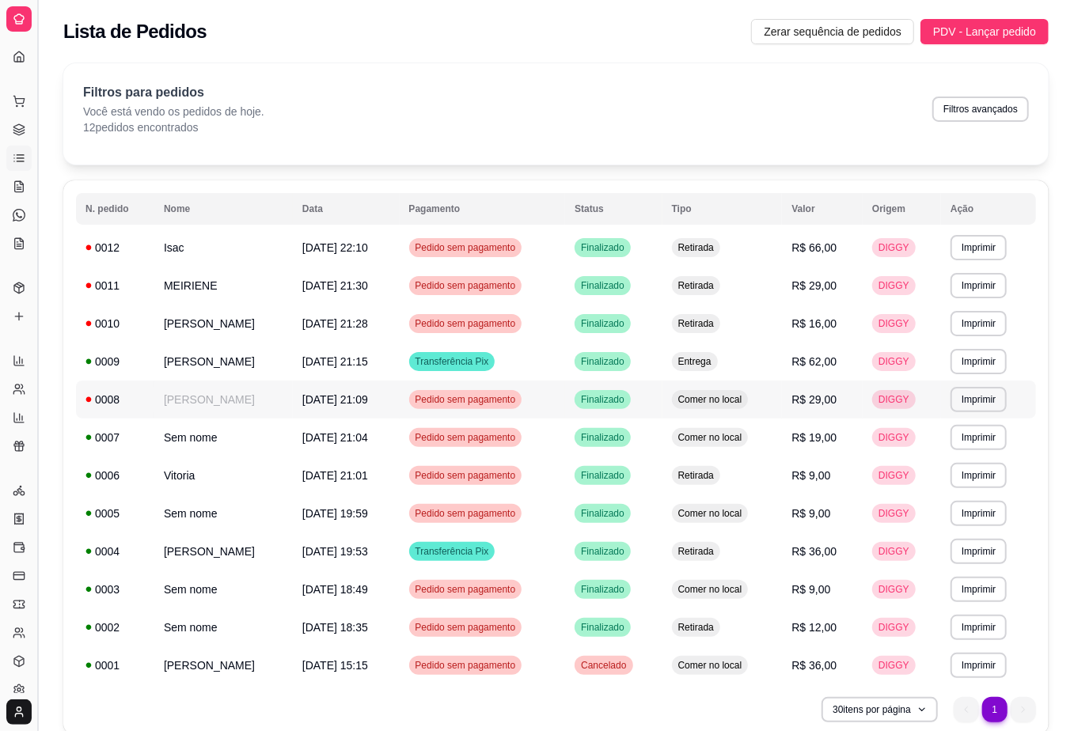
click at [172, 393] on div "**********" at bounding box center [556, 404] width 1036 height 700
click at [41, 425] on button "Toggle Sidebar" at bounding box center [37, 365] width 13 height 731
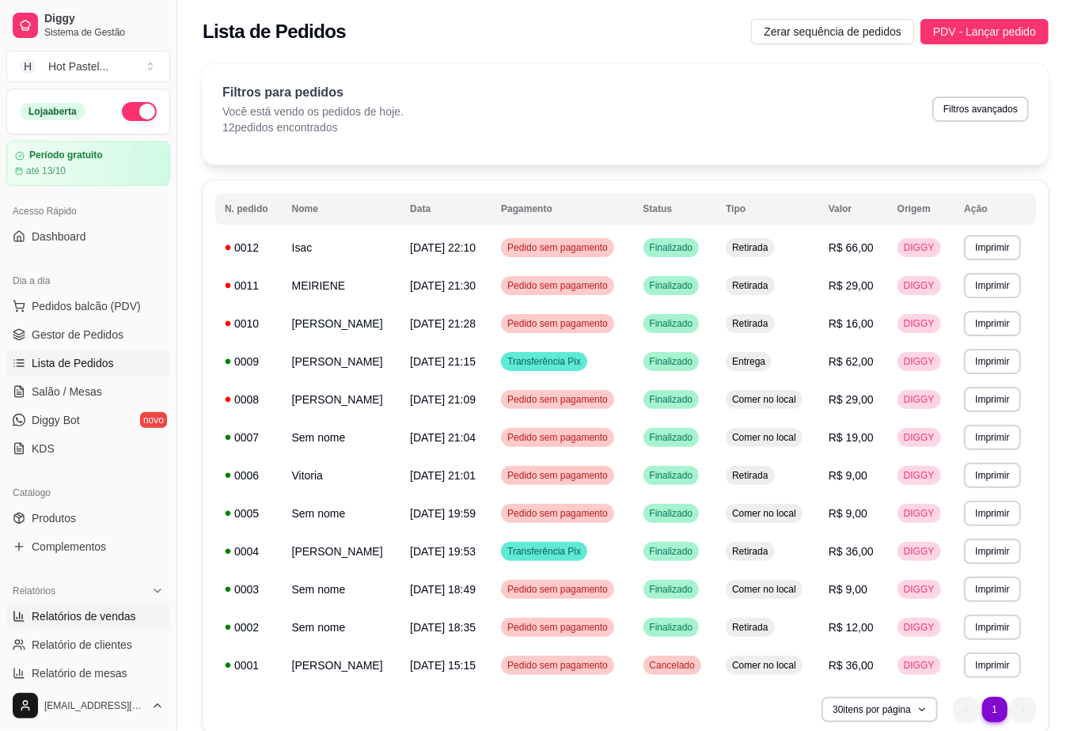
click at [108, 618] on span "Relatórios de vendas" at bounding box center [84, 616] width 104 height 16
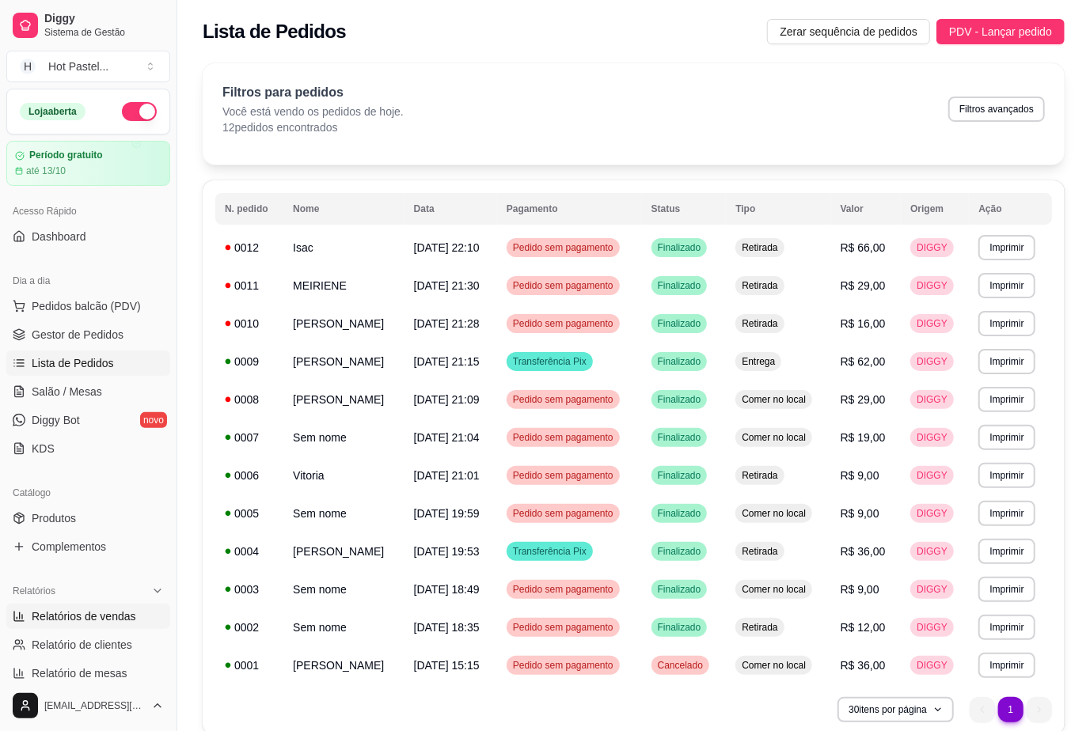
select select "ALL"
select select "0"
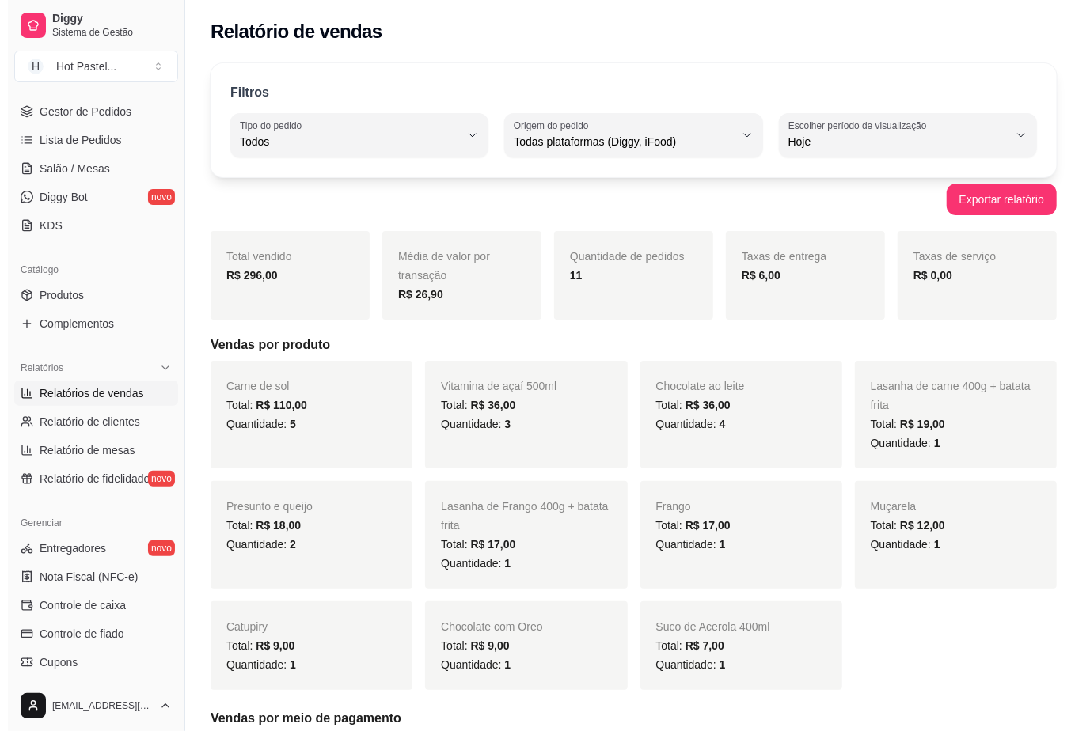
scroll to position [47, 0]
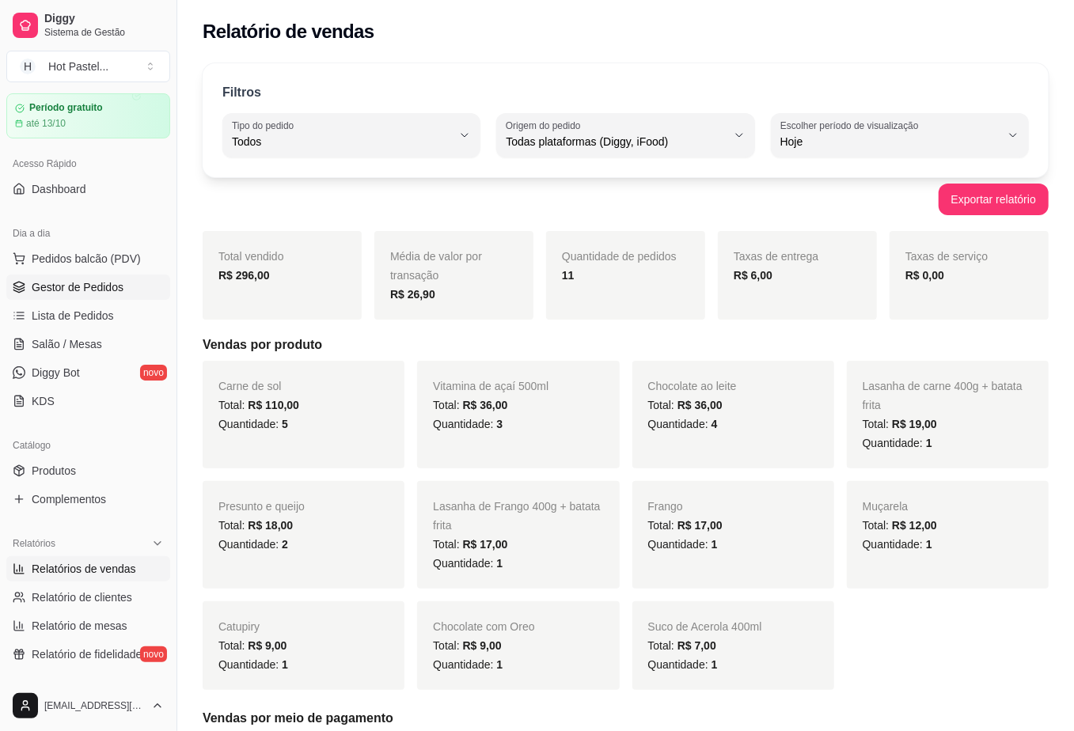
click at [118, 286] on span "Gestor de Pedidos" at bounding box center [78, 287] width 92 height 16
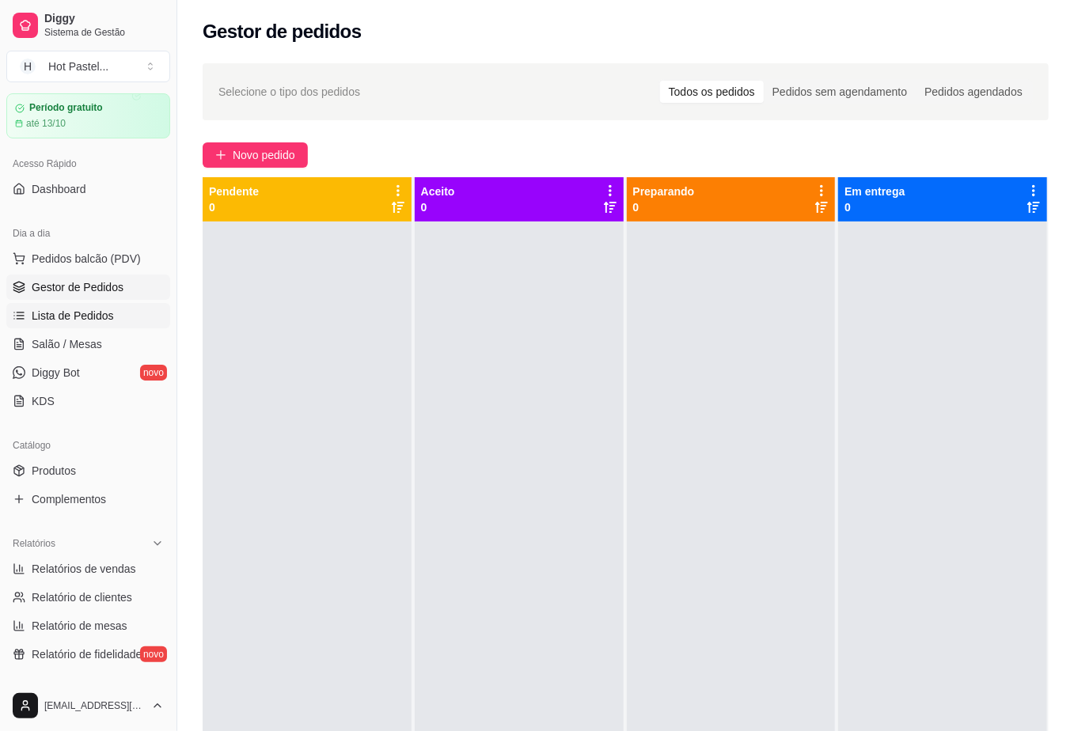
click at [109, 318] on span "Lista de Pedidos" at bounding box center [73, 316] width 82 height 16
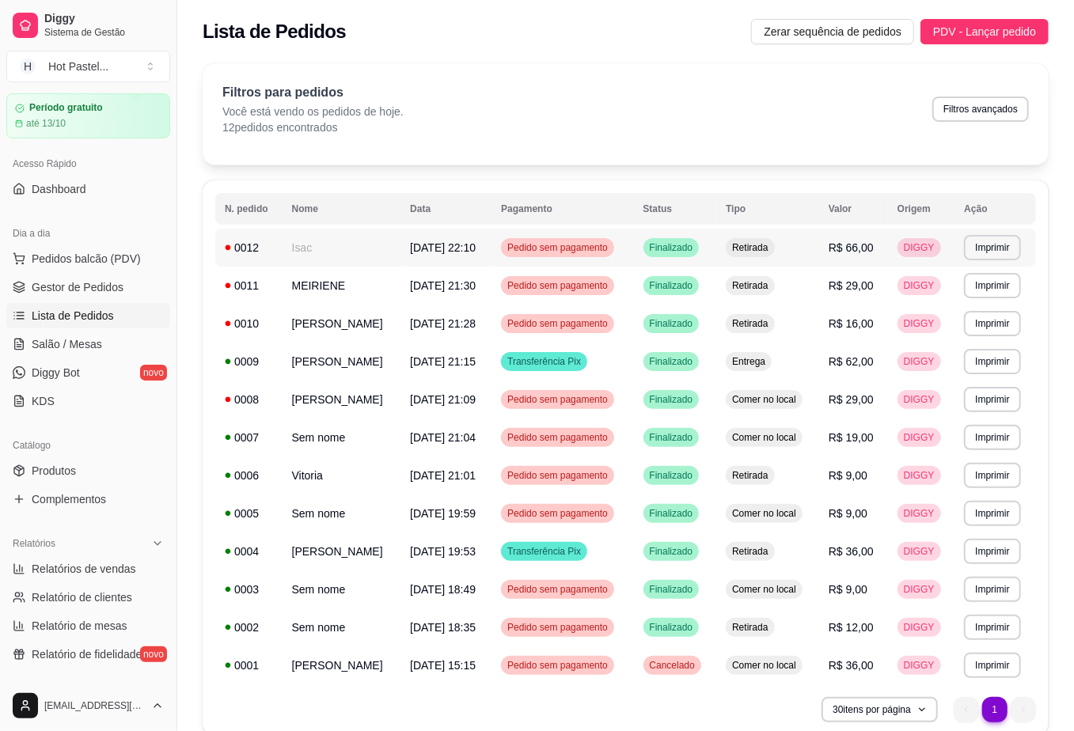
click at [583, 255] on div "Pedido sem pagamento" at bounding box center [557, 247] width 113 height 19
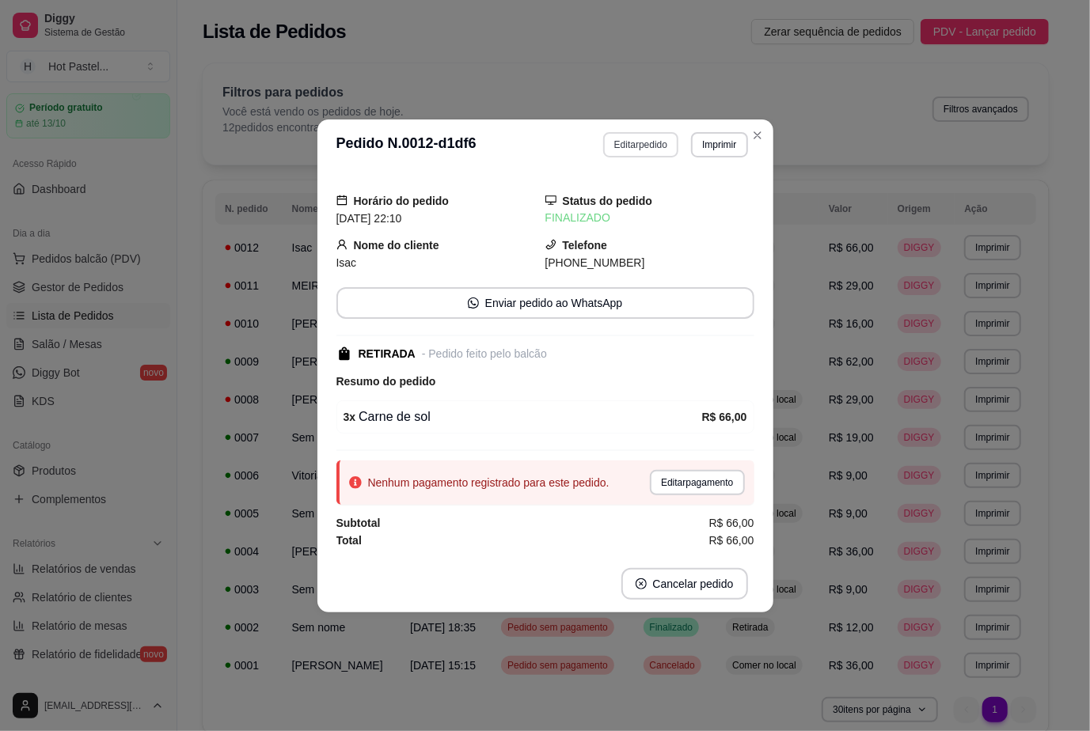
click at [628, 132] on button "Editar pedido" at bounding box center [640, 144] width 75 height 25
click at [631, 141] on button "Editar pedido" at bounding box center [640, 144] width 75 height 25
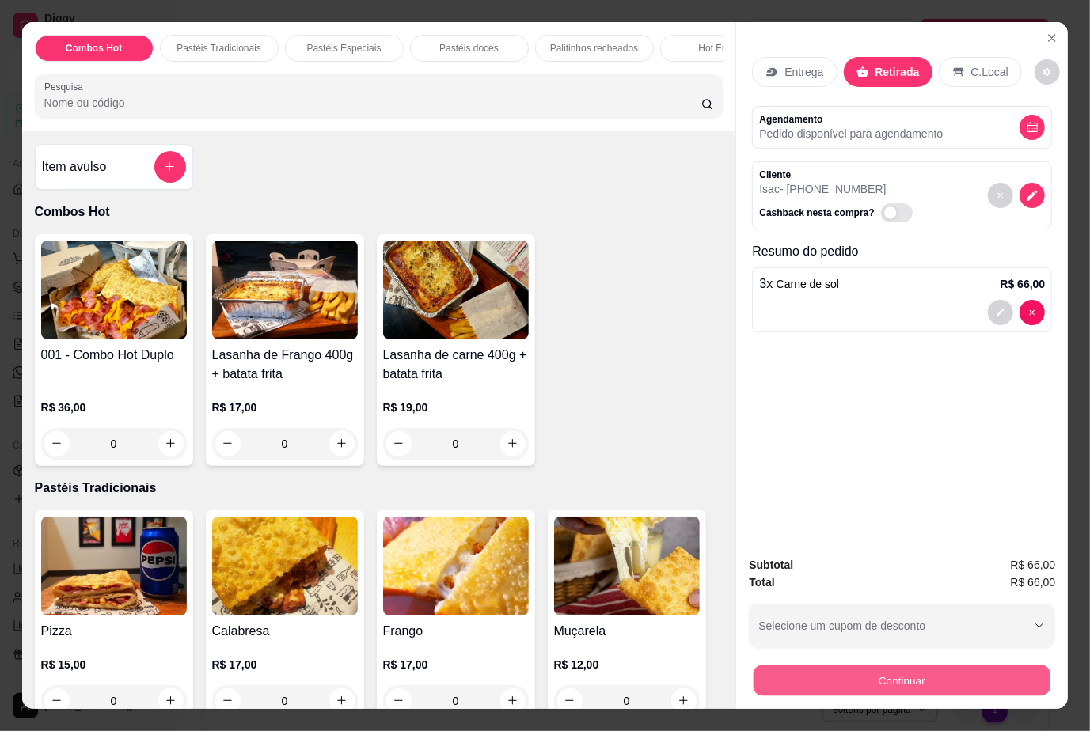
click at [919, 671] on button "Continuar" at bounding box center [901, 680] width 297 height 31
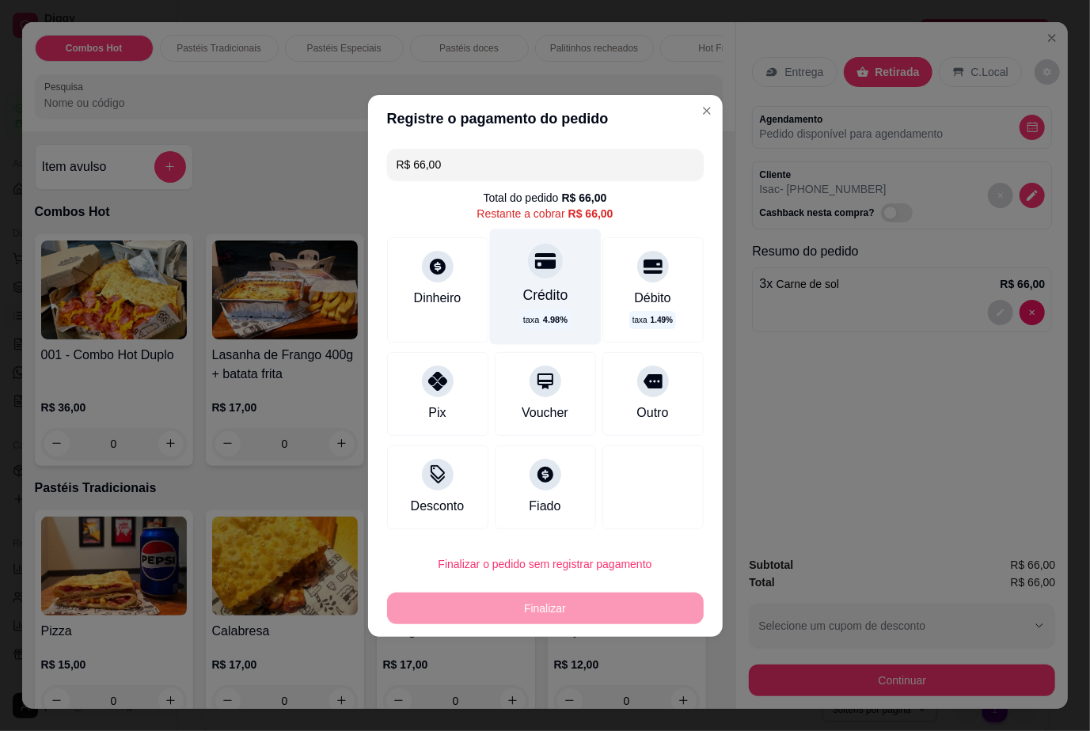
click at [545, 272] on div at bounding box center [545, 261] width 35 height 35
type input "R$ 0,00"
